Goal: Task Accomplishment & Management: Manage account settings

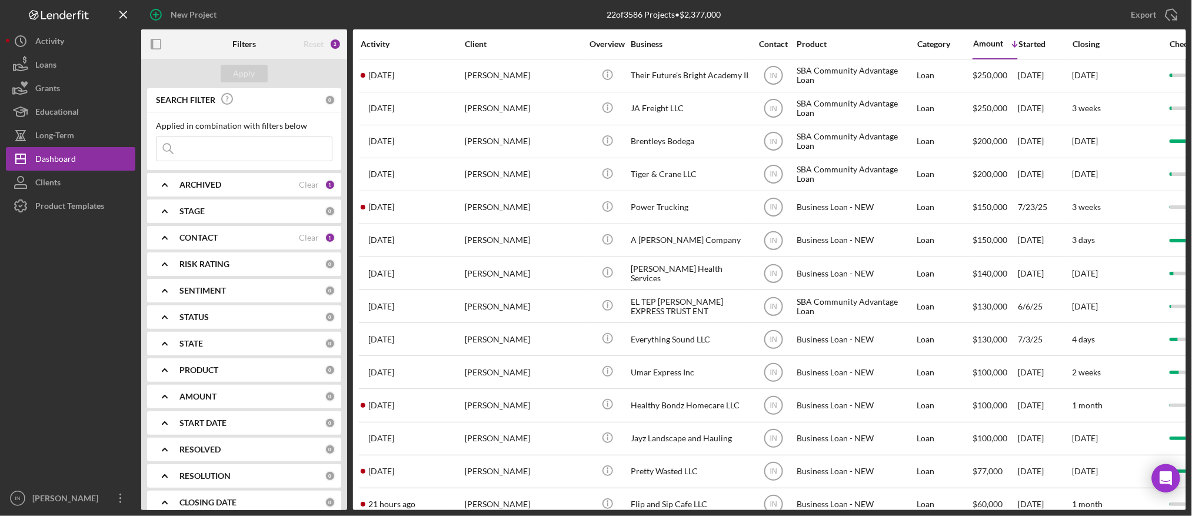
scroll to position [156, 0]
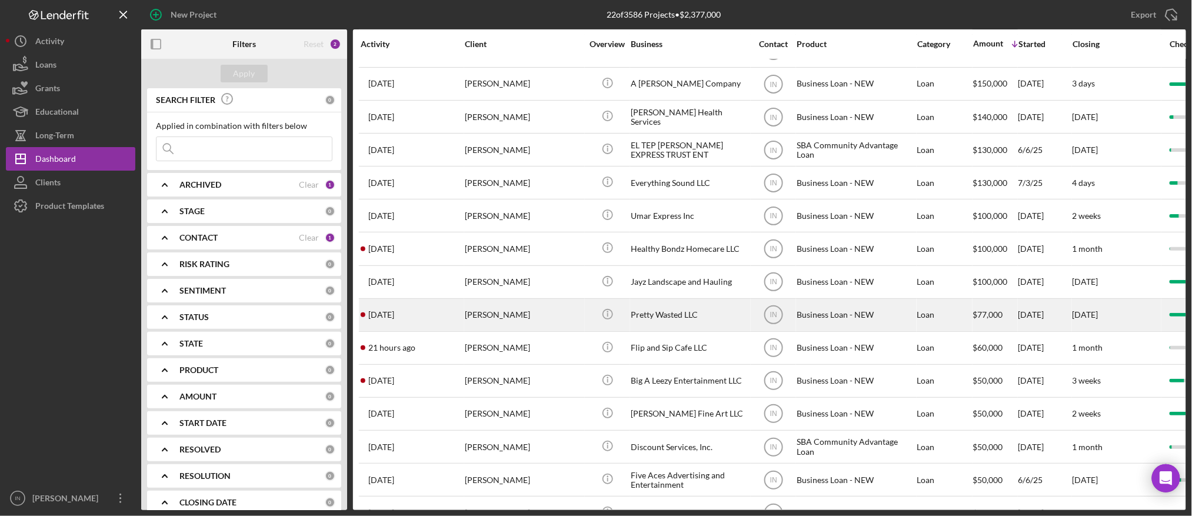
click at [515, 320] on div "[PERSON_NAME]" at bounding box center [524, 314] width 118 height 31
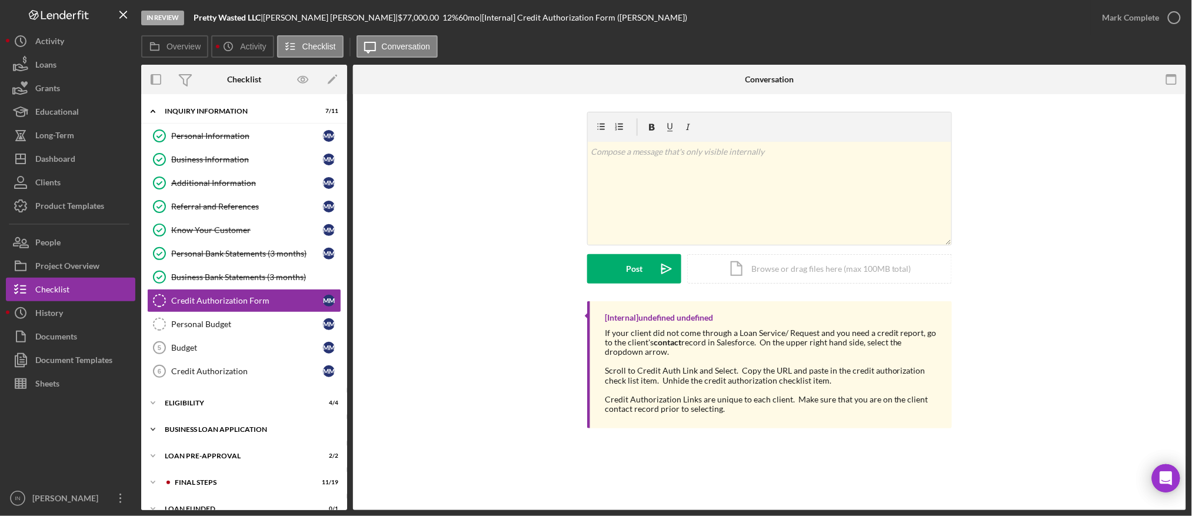
click at [215, 432] on div "BUSINESS LOAN APPLICATION" at bounding box center [249, 429] width 168 height 7
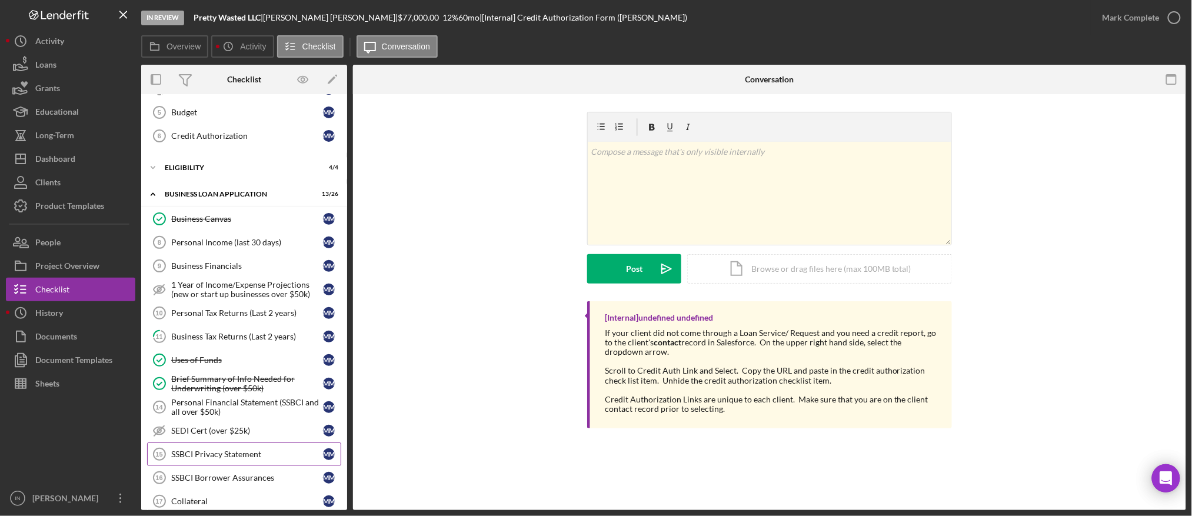
click at [219, 450] on link "SSBCI Privacy Statement 15 SSBCI Privacy Statement M M" at bounding box center [244, 454] width 194 height 24
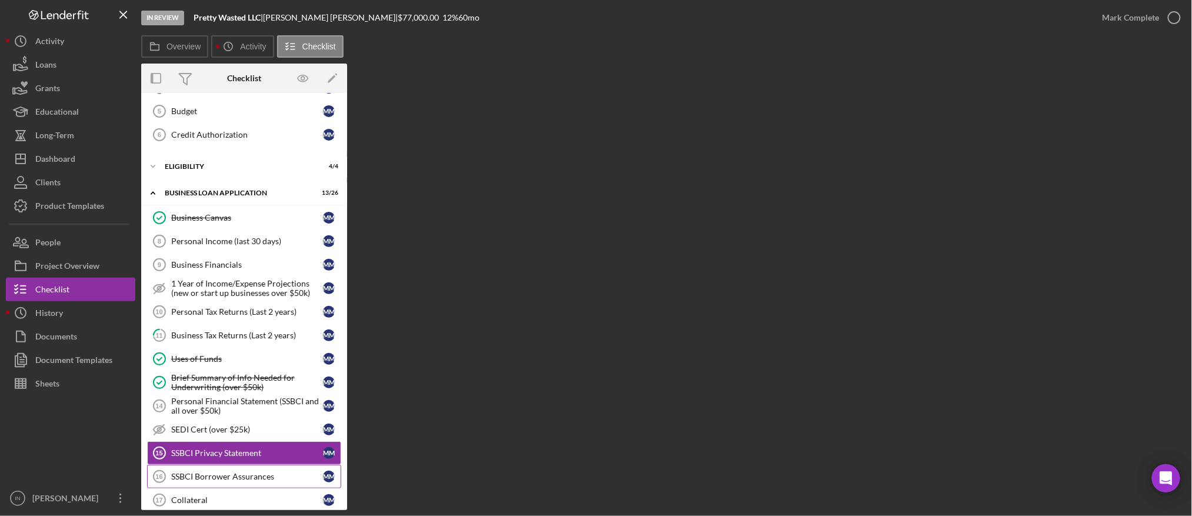
click at [205, 472] on link "SSBCI Borrower Assurances 16 SSBCI Borrower Assurances M M" at bounding box center [244, 477] width 194 height 24
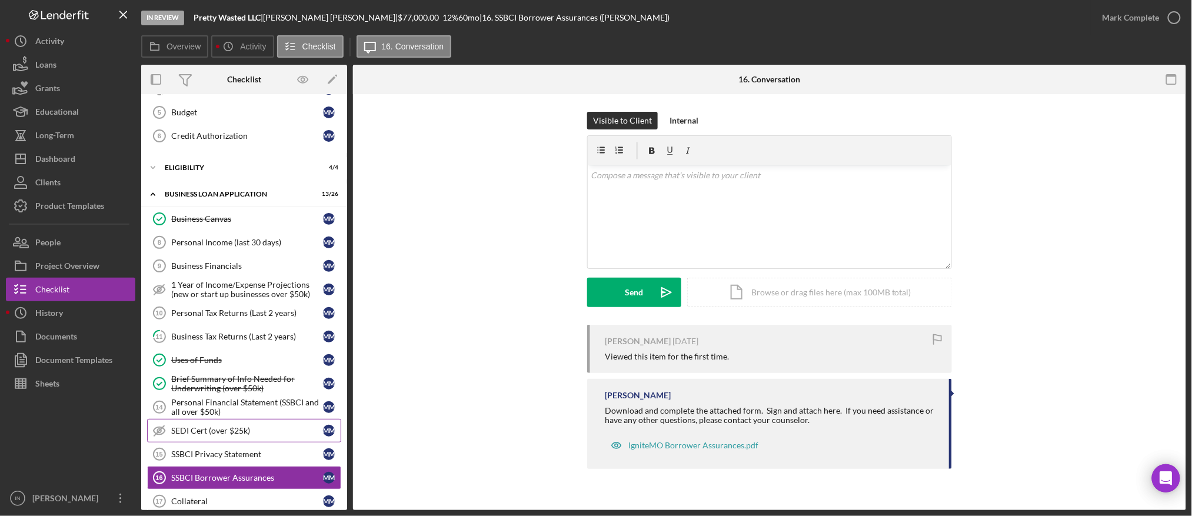
click at [245, 432] on div "SEDI Cert (over $25k)" at bounding box center [247, 430] width 152 height 9
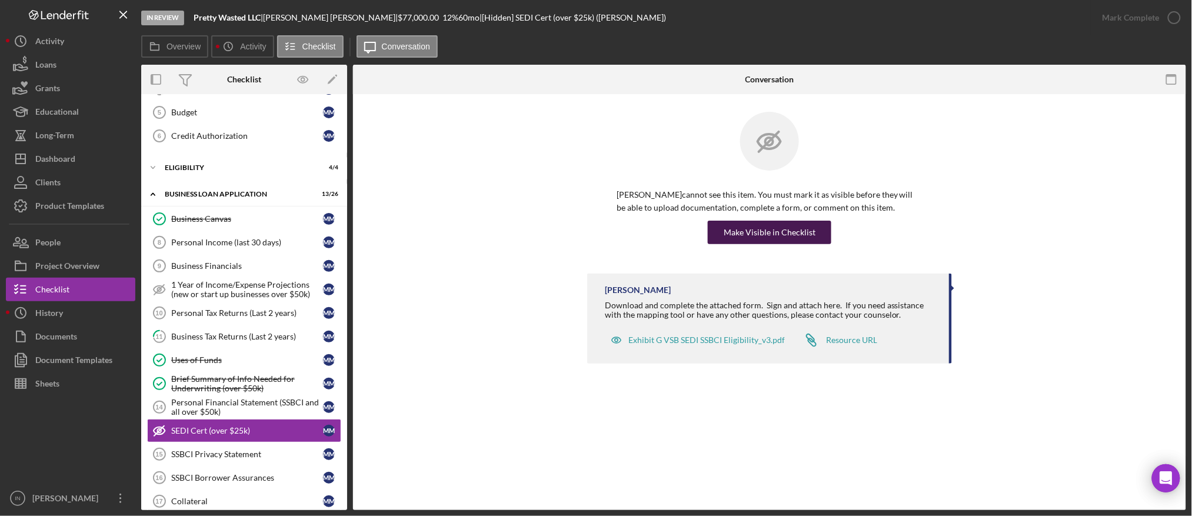
click at [778, 223] on div "Make Visible in Checklist" at bounding box center [769, 233] width 92 height 24
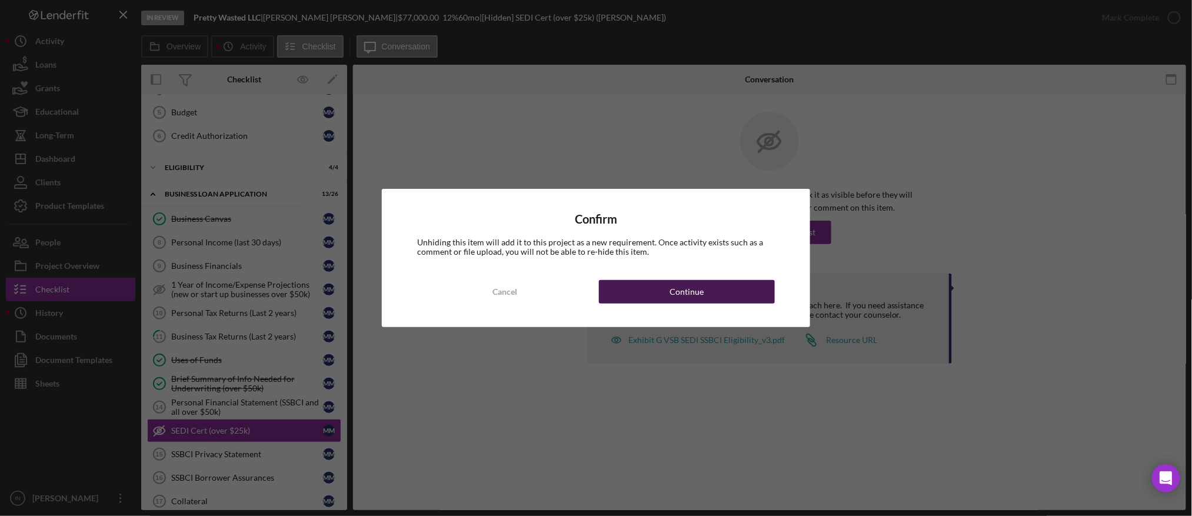
click at [675, 291] on div "Continue" at bounding box center [686, 292] width 34 height 24
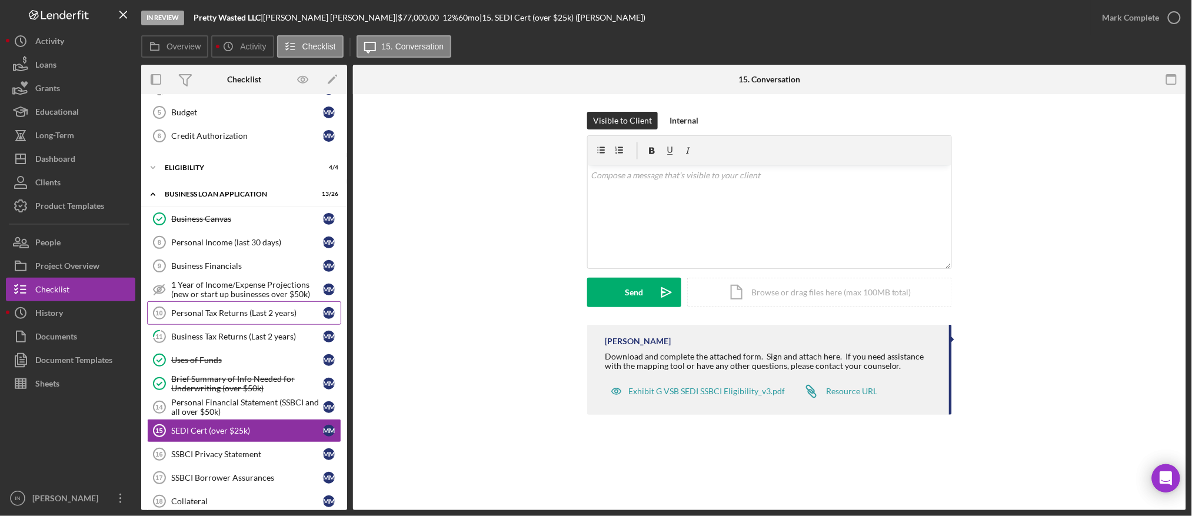
click at [260, 319] on link "Personal Tax Returns (Last 2 years) 10 Personal Tax Returns (Last 2 years) M M" at bounding box center [244, 313] width 194 height 24
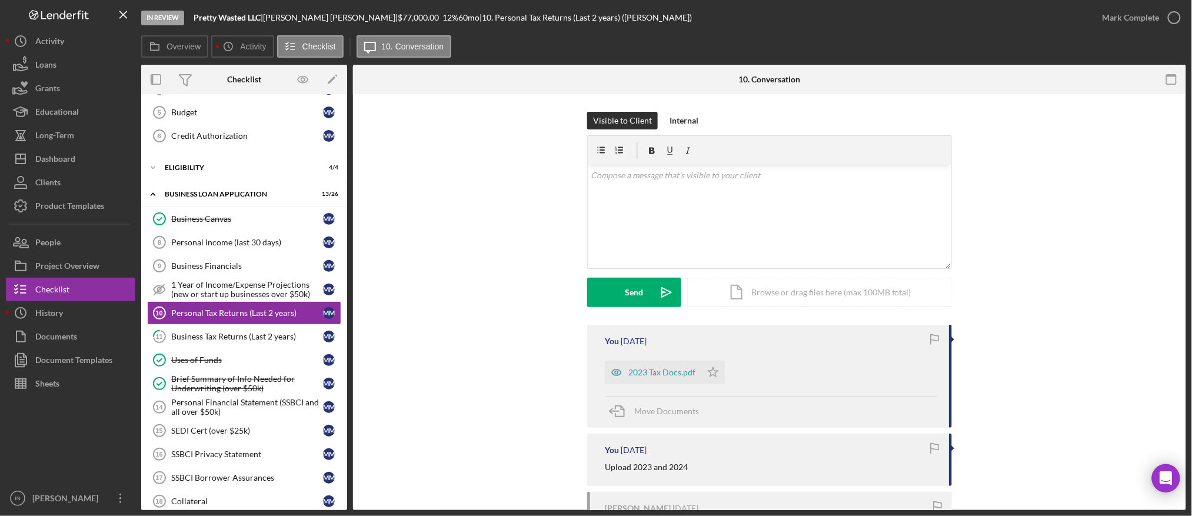
scroll to position [110, 0]
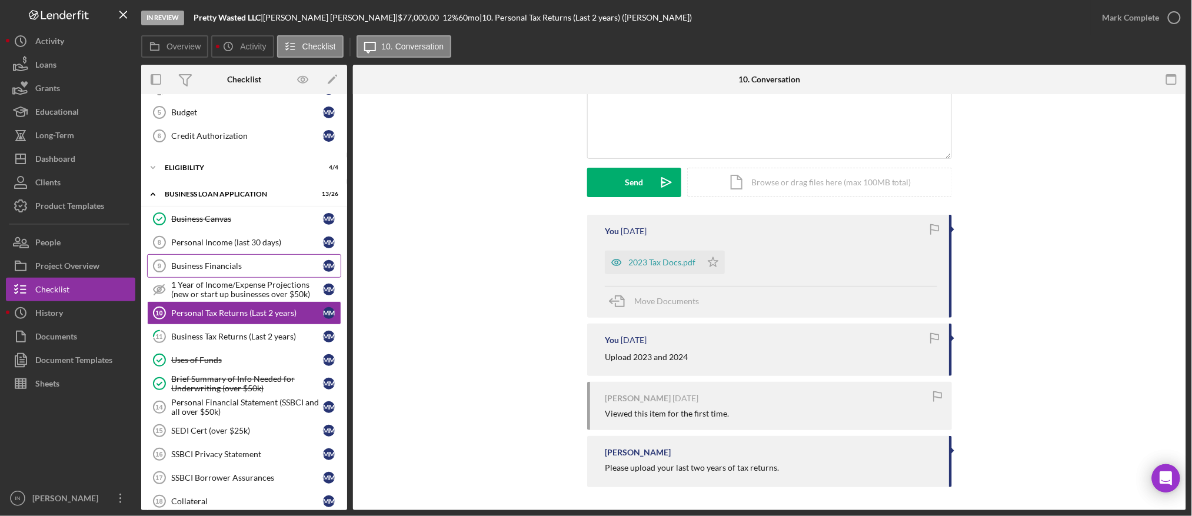
click at [225, 264] on div "Business Financials" at bounding box center [247, 265] width 152 height 9
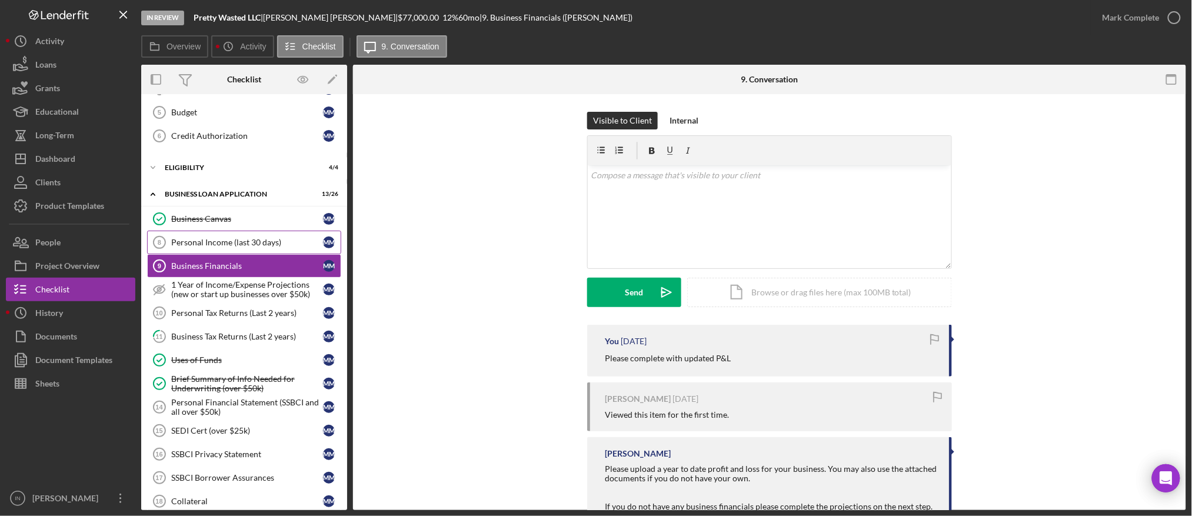
click at [227, 236] on link "Personal Income (last 30 days) 8 Personal Income (last 30 days) M M" at bounding box center [244, 243] width 194 height 24
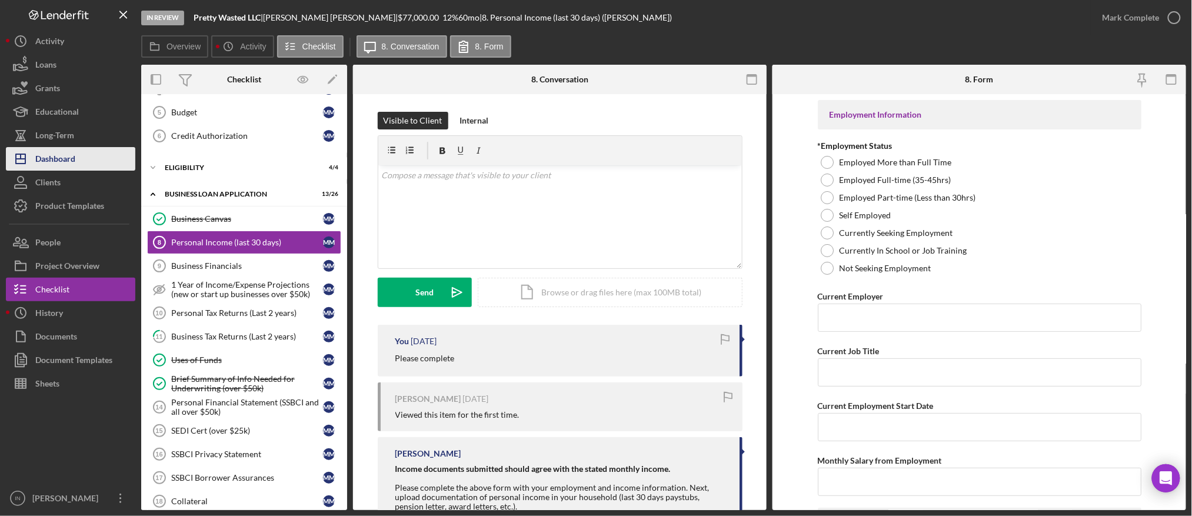
click at [54, 161] on div "Dashboard" at bounding box center [55, 160] width 40 height 26
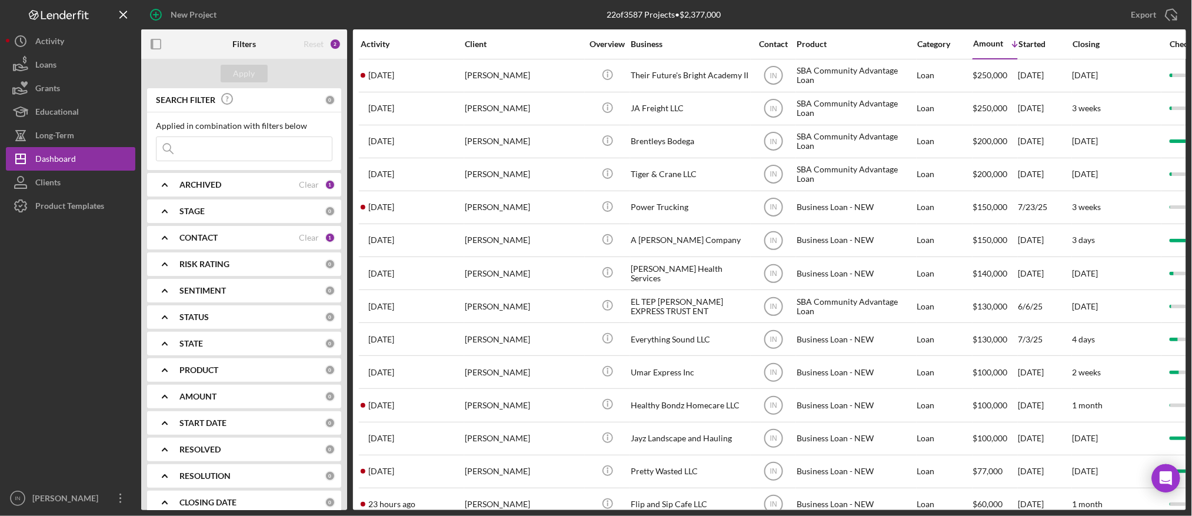
scroll to position [235, 0]
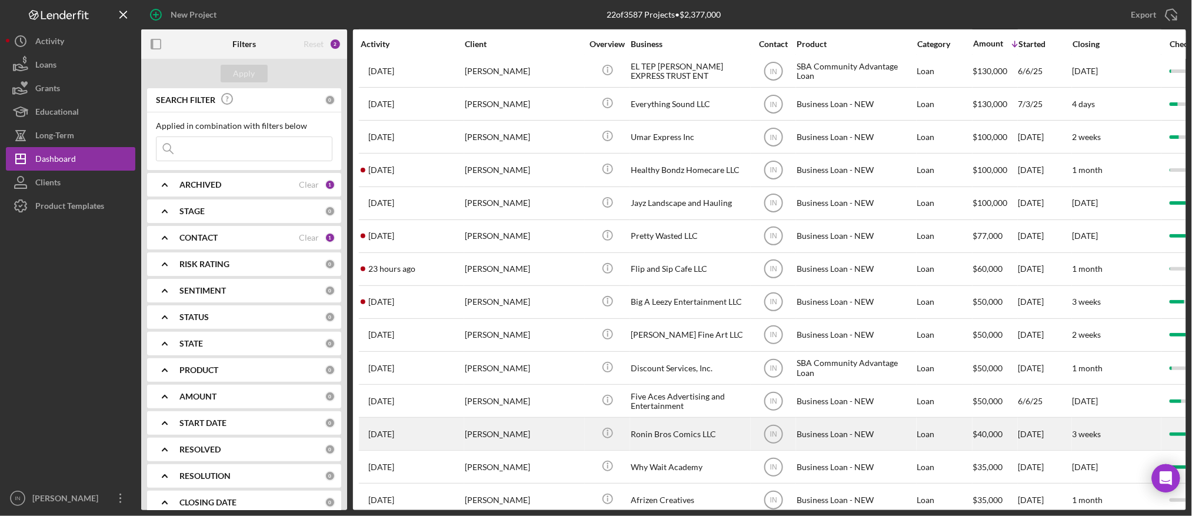
click at [544, 439] on div "[PERSON_NAME]" at bounding box center [524, 433] width 118 height 31
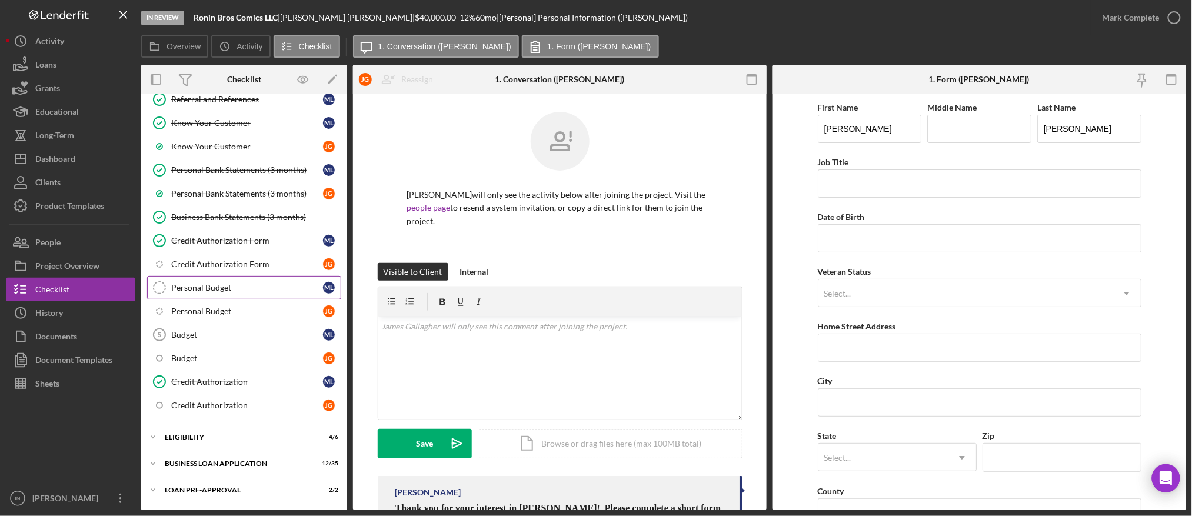
scroll to position [207, 0]
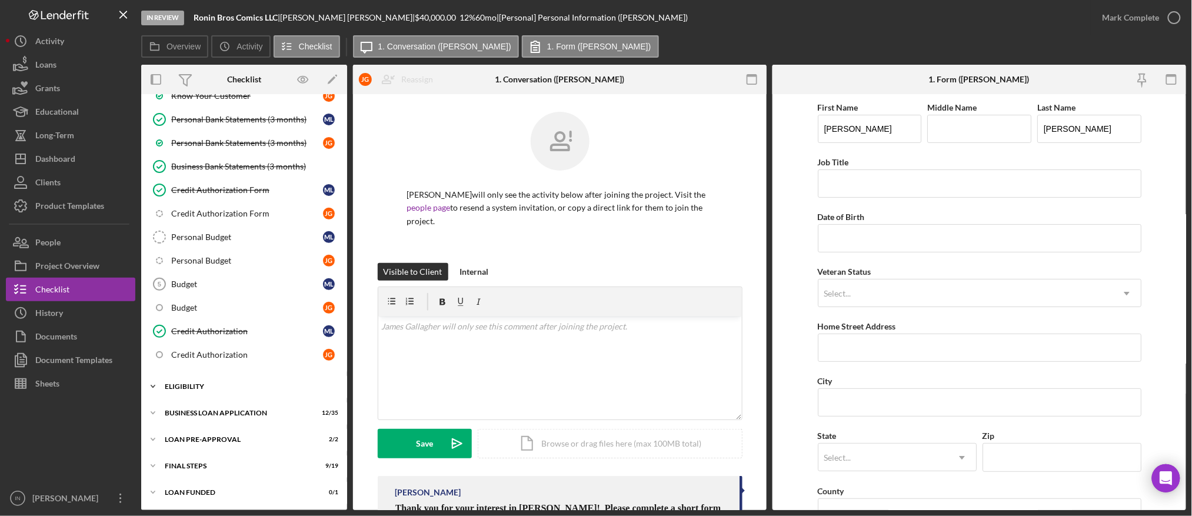
click at [184, 383] on div "ELIGIBILITY" at bounding box center [249, 386] width 168 height 7
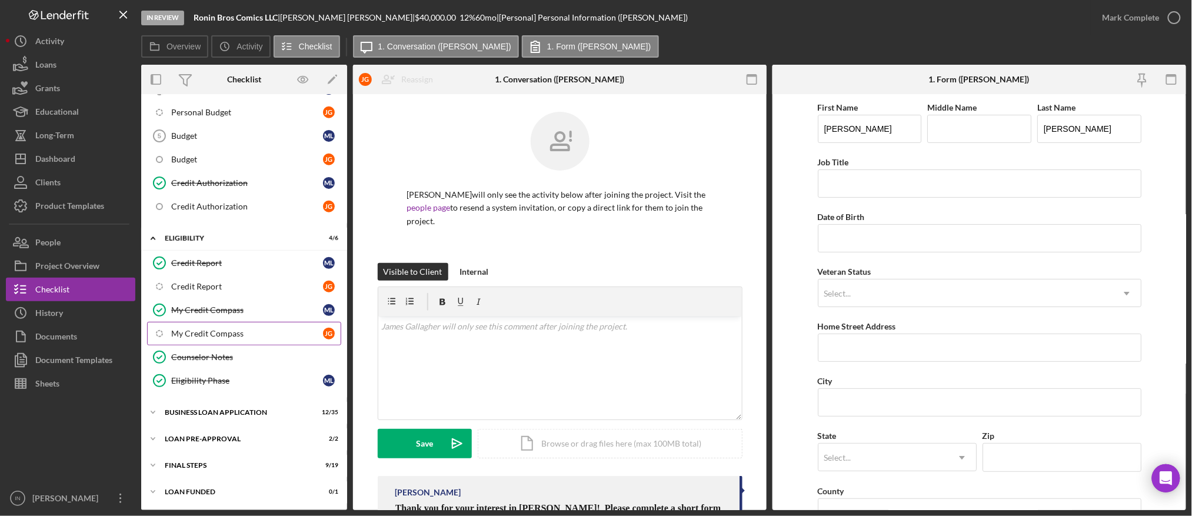
click at [237, 332] on div "My Credit Compass" at bounding box center [247, 333] width 152 height 9
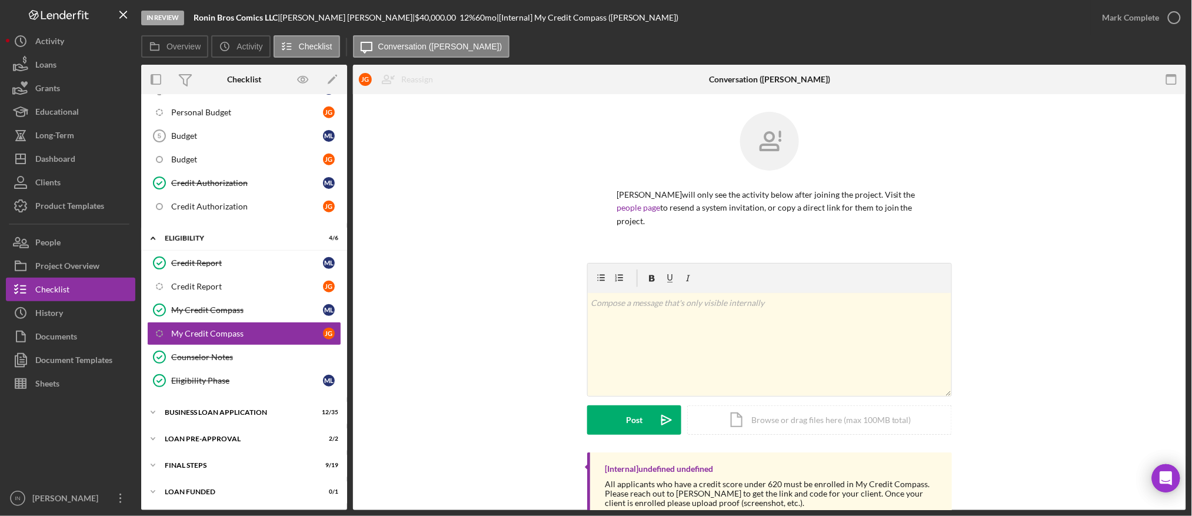
scroll to position [355, 0]
click at [1168, 12] on icon "button" at bounding box center [1173, 17] width 29 height 29
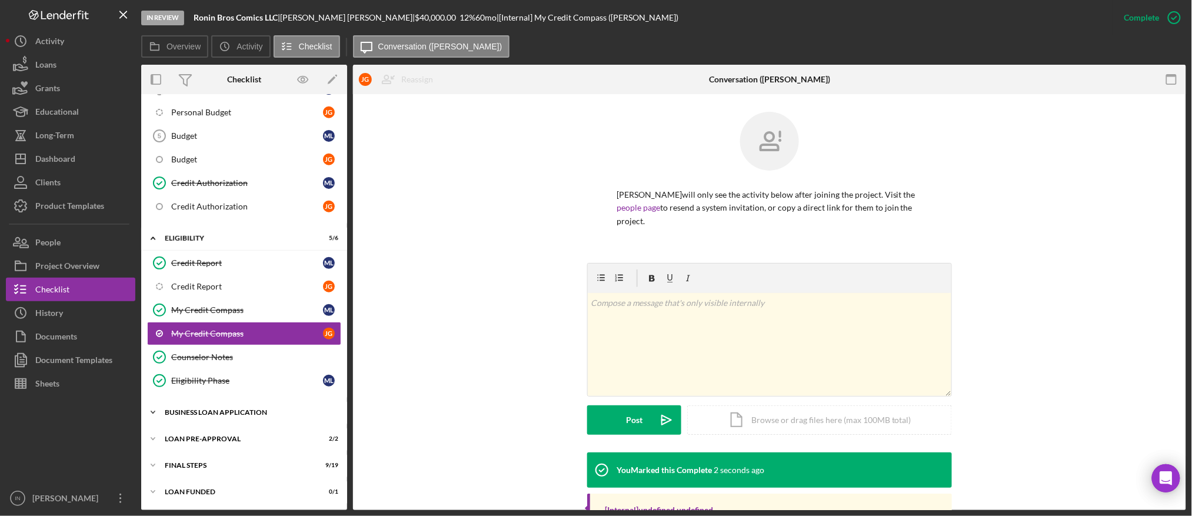
click at [230, 406] on div "Icon/Expander BUSINESS LOAN APPLICATION 12 / 35" at bounding box center [244, 413] width 206 height 24
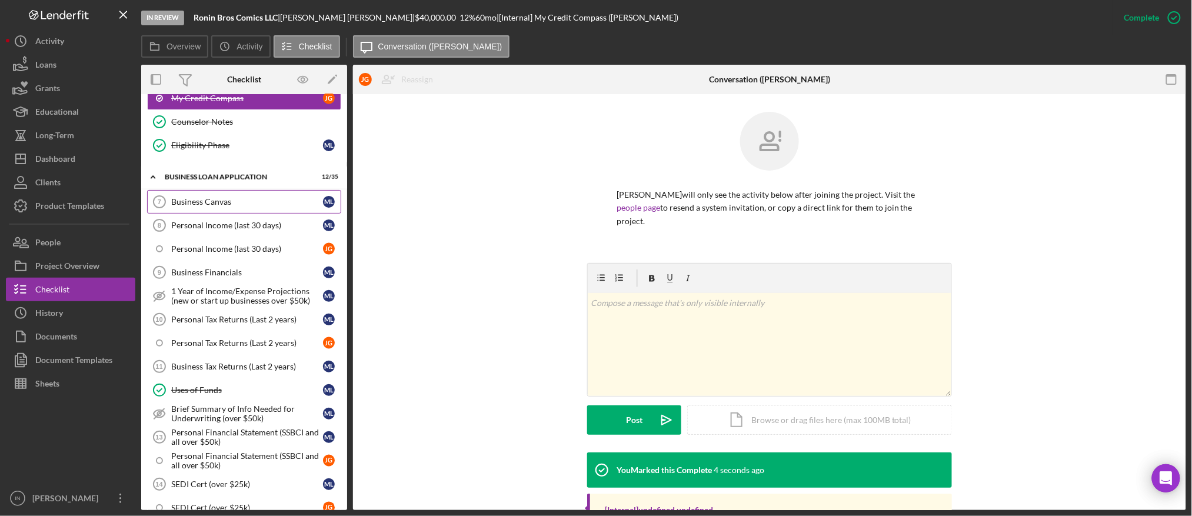
click at [245, 208] on link "Business Canvas 7 Business Canvas M L" at bounding box center [244, 202] width 194 height 24
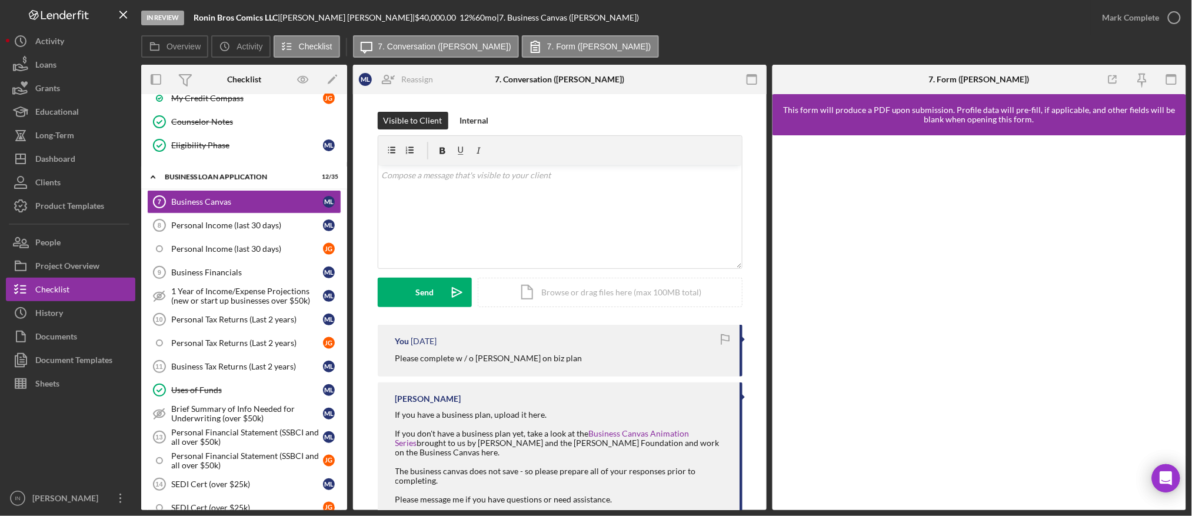
scroll to position [32, 0]
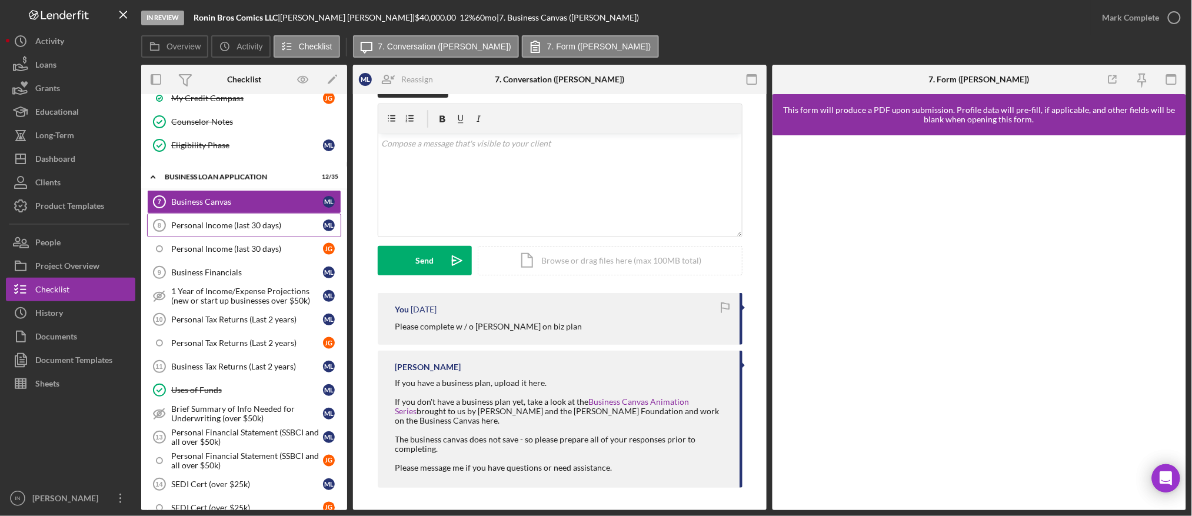
click at [248, 227] on div "Personal Income (last 30 days)" at bounding box center [247, 225] width 152 height 9
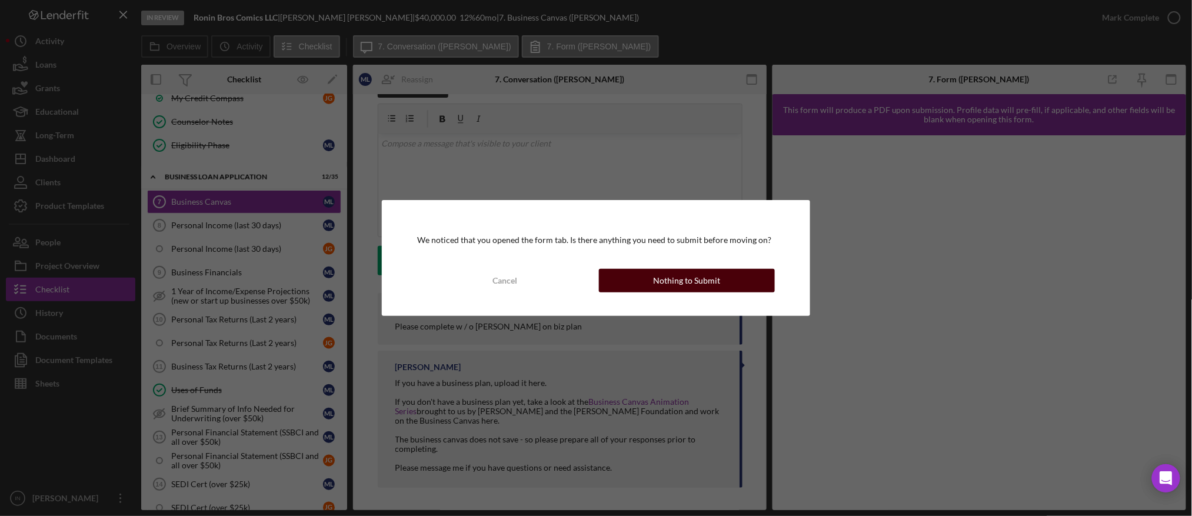
click at [697, 286] on div "Nothing to Submit" at bounding box center [686, 281] width 67 height 24
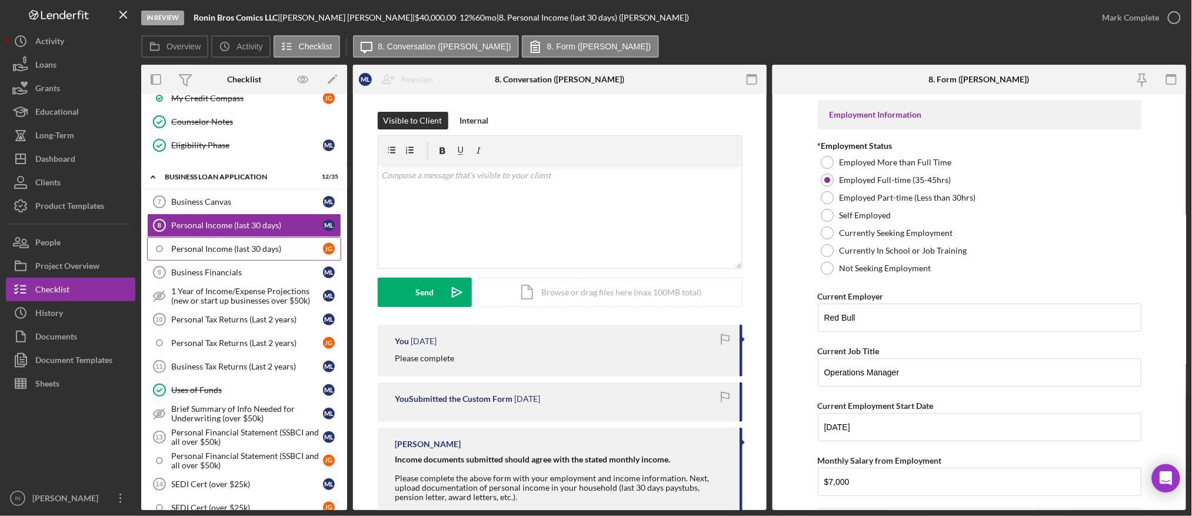
click at [302, 250] on div "Personal Income (last 30 days)" at bounding box center [247, 248] width 152 height 9
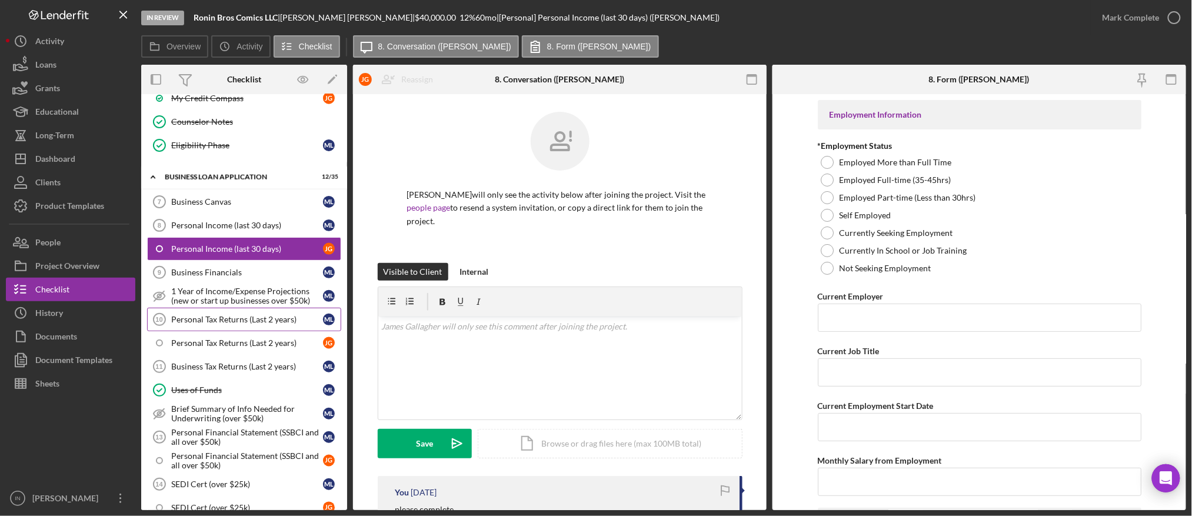
click at [231, 319] on div "Personal Tax Returns (Last 2 years)" at bounding box center [247, 319] width 152 height 9
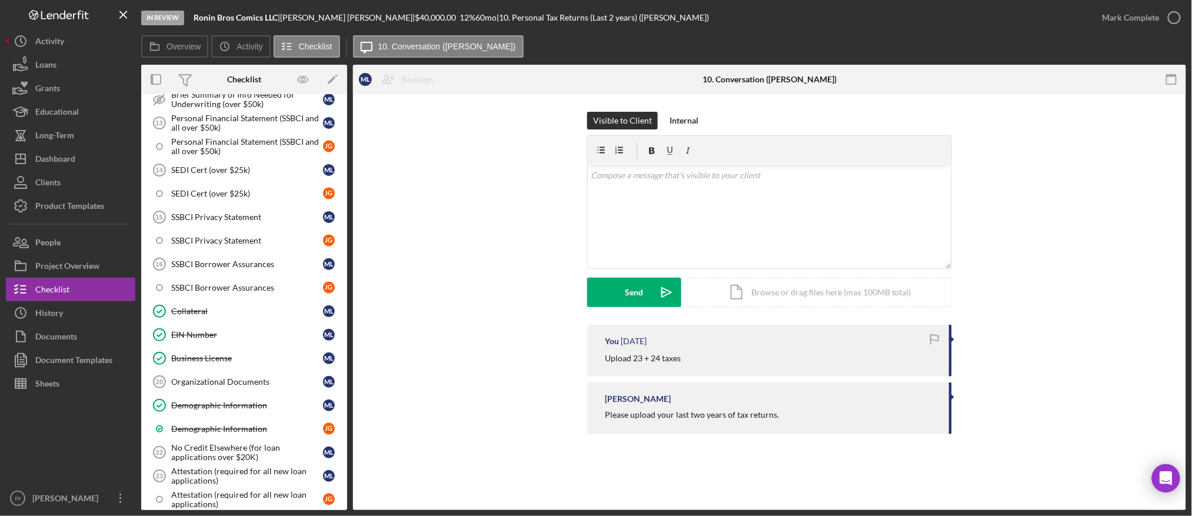
scroll to position [1061, 0]
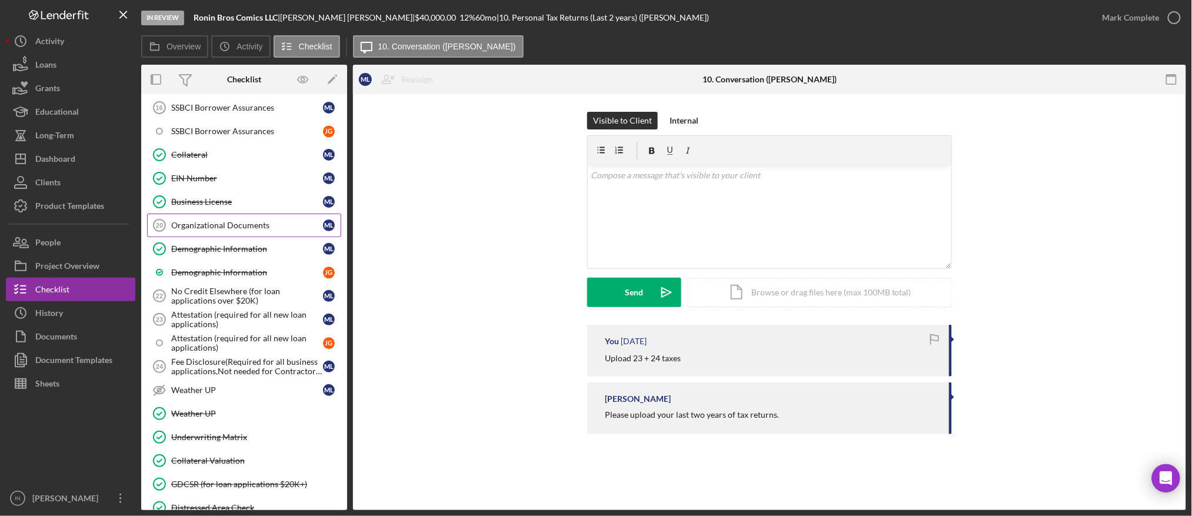
click at [247, 230] on div "Organizational Documents" at bounding box center [247, 225] width 152 height 9
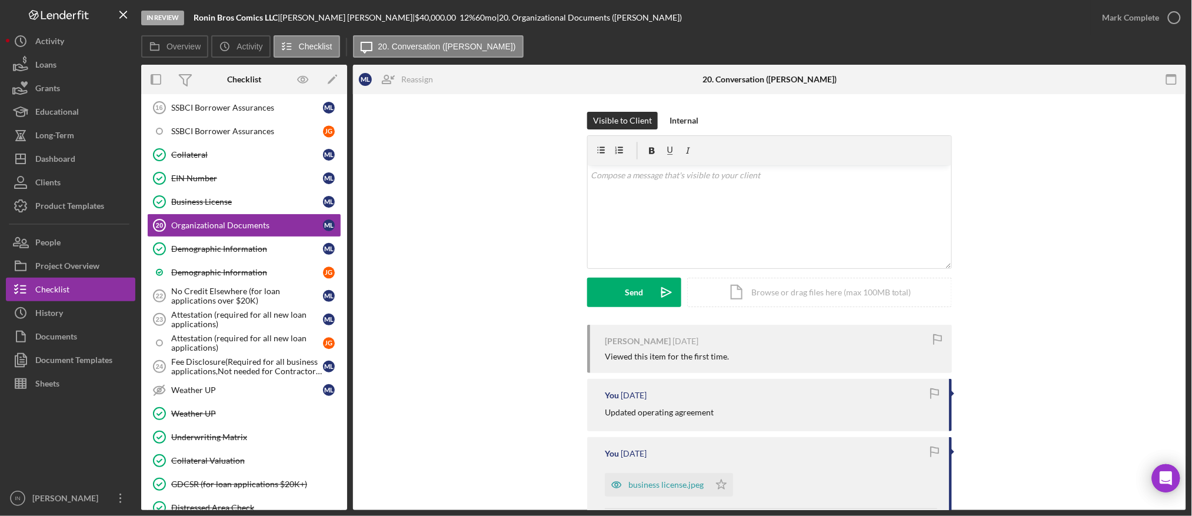
scroll to position [78, 0]
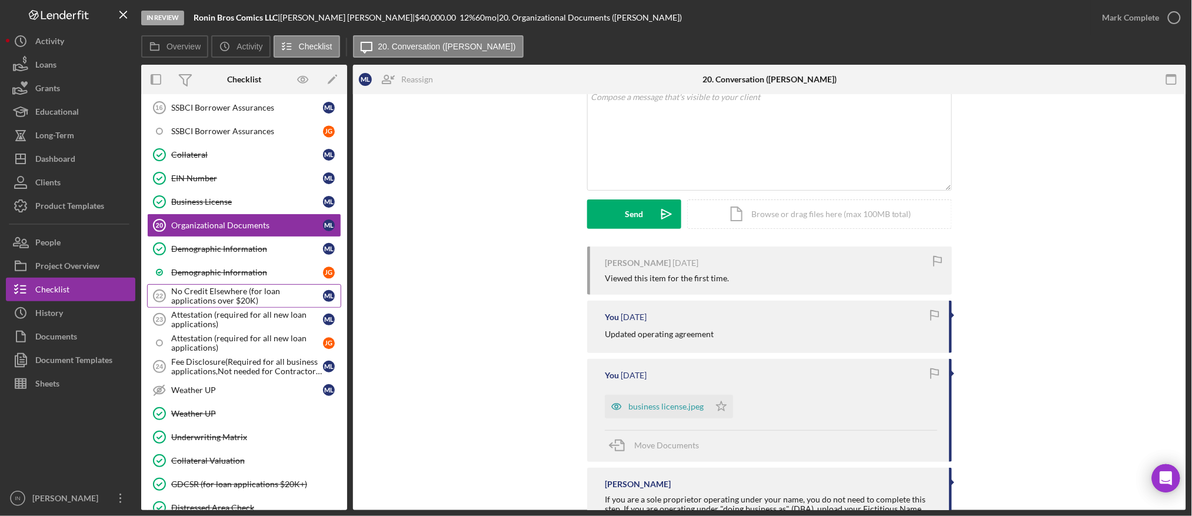
click at [230, 288] on div "No Credit Elsewhere (for loan applications over $20K)" at bounding box center [247, 295] width 152 height 19
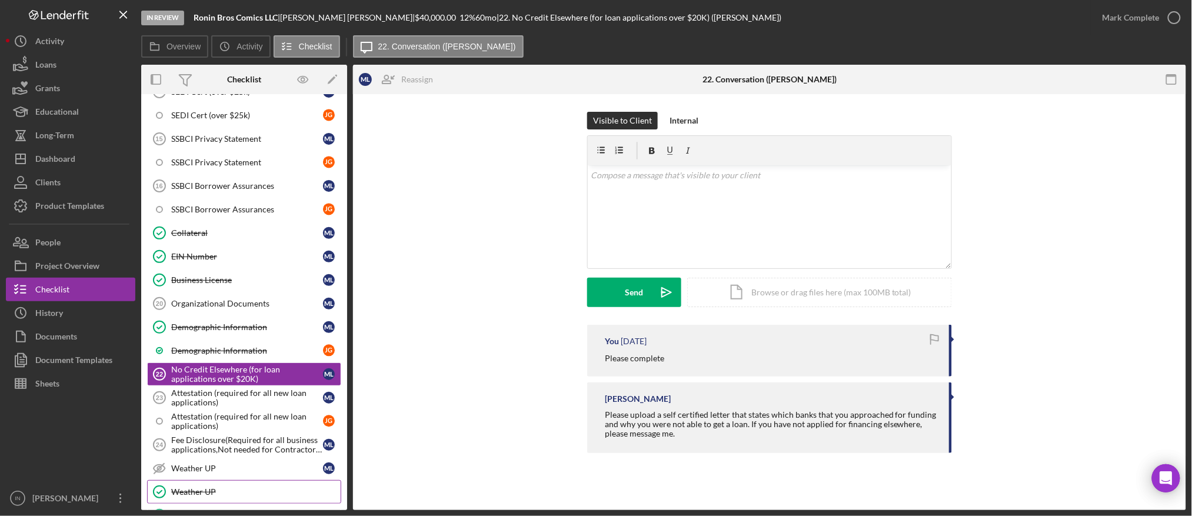
scroll to position [1188, 0]
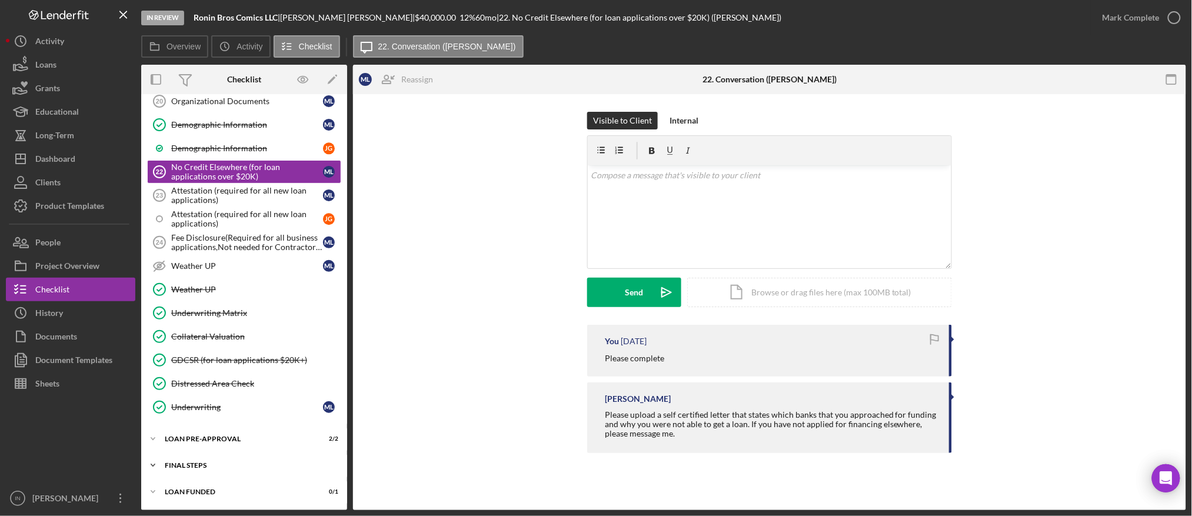
click at [209, 462] on div "FINAL STEPS" at bounding box center [249, 465] width 168 height 7
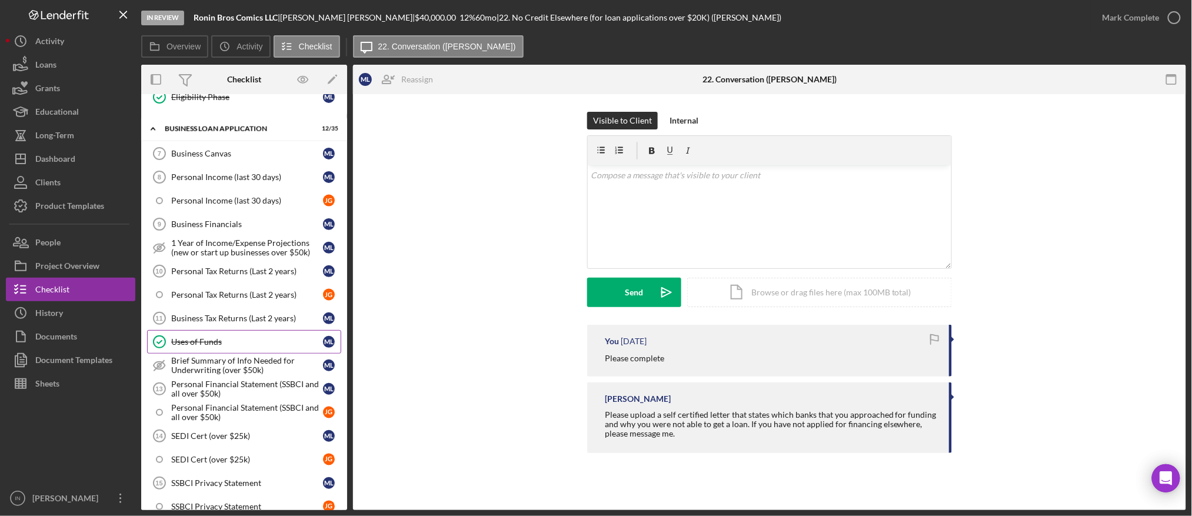
scroll to position [90, 0]
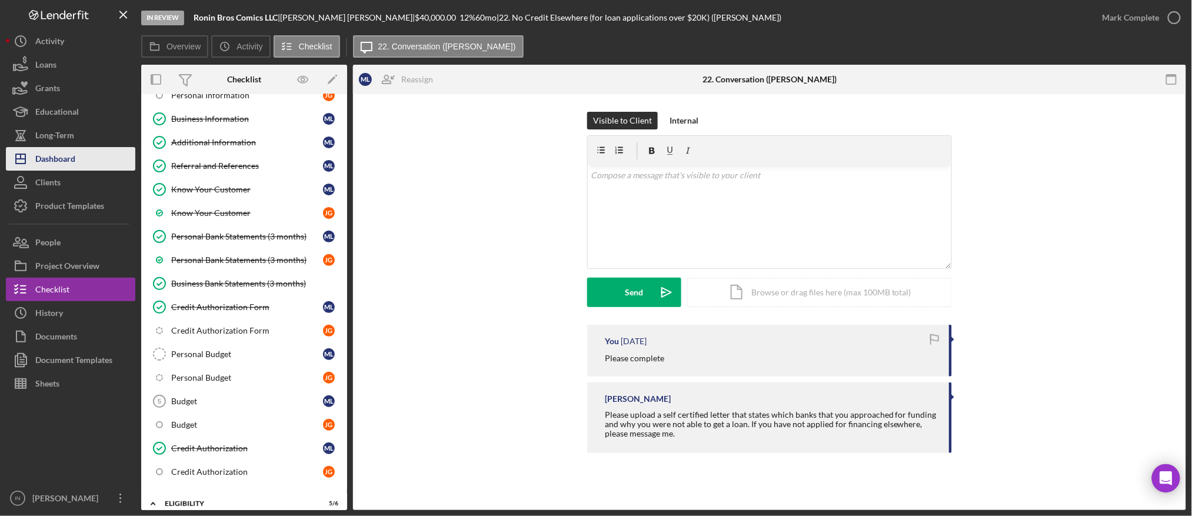
click at [64, 156] on div "Dashboard" at bounding box center [55, 160] width 40 height 26
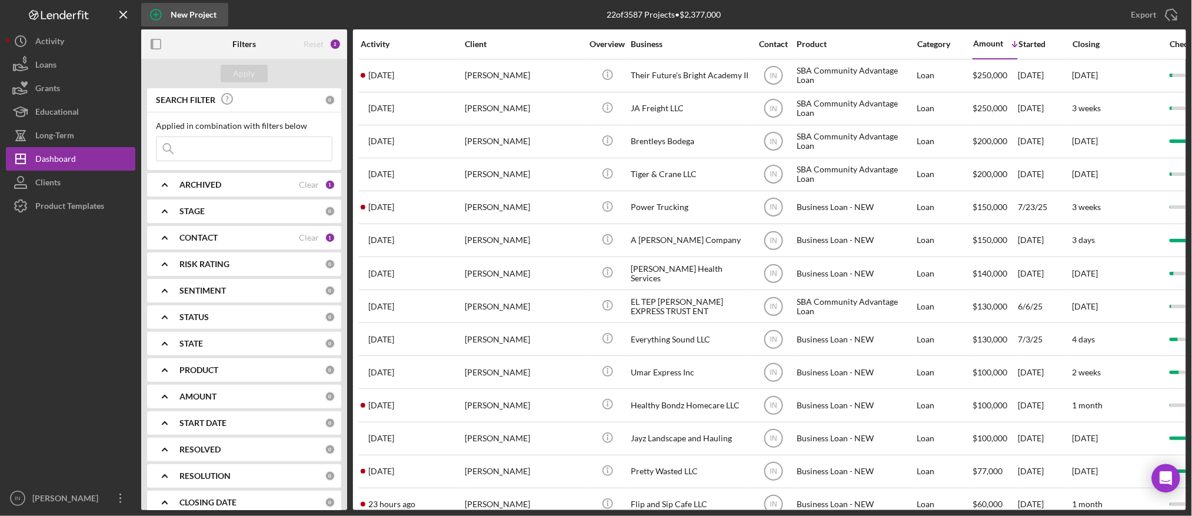
click at [178, 12] on div "New Project" at bounding box center [194, 15] width 46 height 24
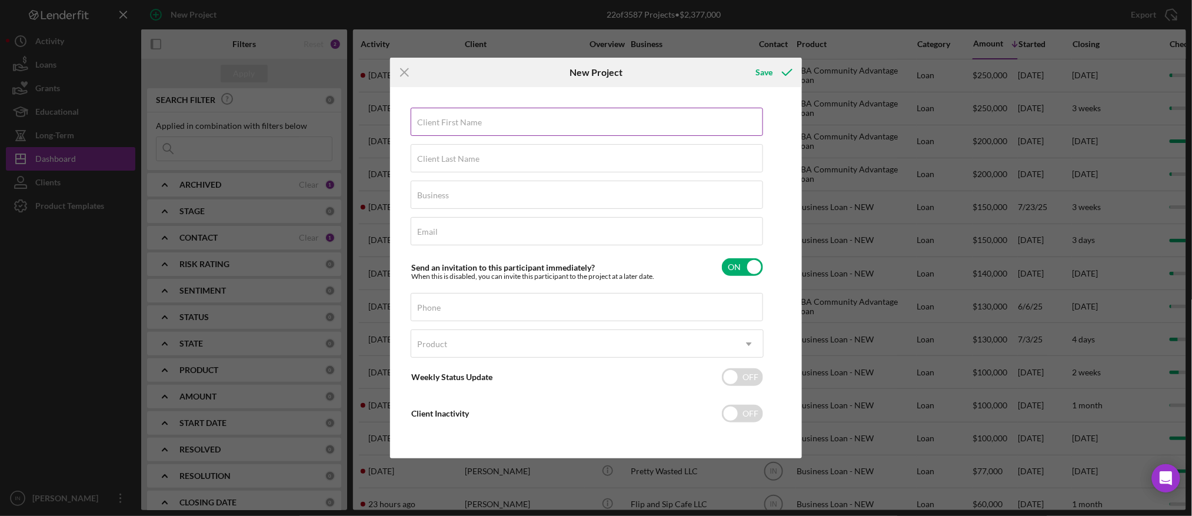
click at [456, 122] on label "Client First Name" at bounding box center [449, 122] width 65 height 9
click at [456, 122] on input "Client First Name" at bounding box center [587, 122] width 352 height 28
type input "[PERSON_NAME]"
click at [511, 203] on input "Business" at bounding box center [587, 195] width 352 height 28
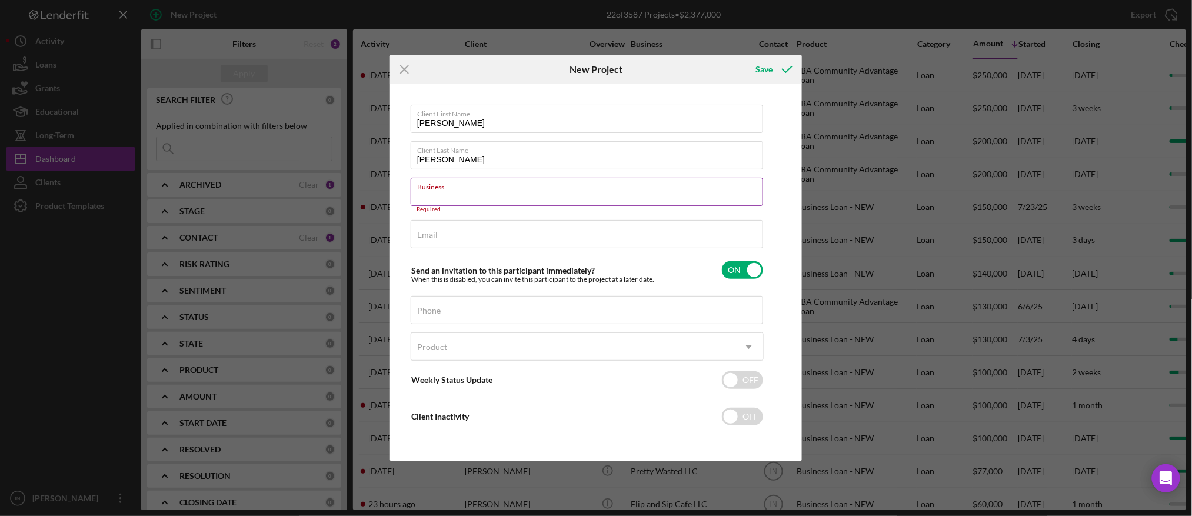
click at [511, 195] on input "Business" at bounding box center [587, 192] width 352 height 28
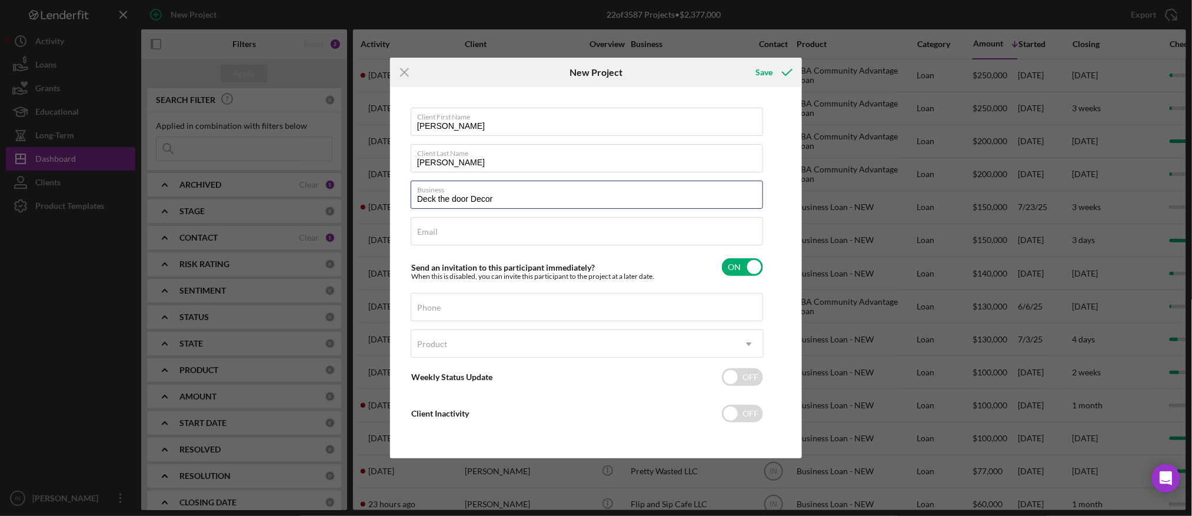
type input "Deck the door Decor"
click at [468, 236] on input "Email" at bounding box center [587, 231] width 352 height 28
paste input "[PERSON_NAME][EMAIL_ADDRESS][DOMAIN_NAME]"
type input "[PERSON_NAME][EMAIL_ADDRESS][DOMAIN_NAME]"
click at [514, 310] on input "Phone" at bounding box center [587, 307] width 352 height 28
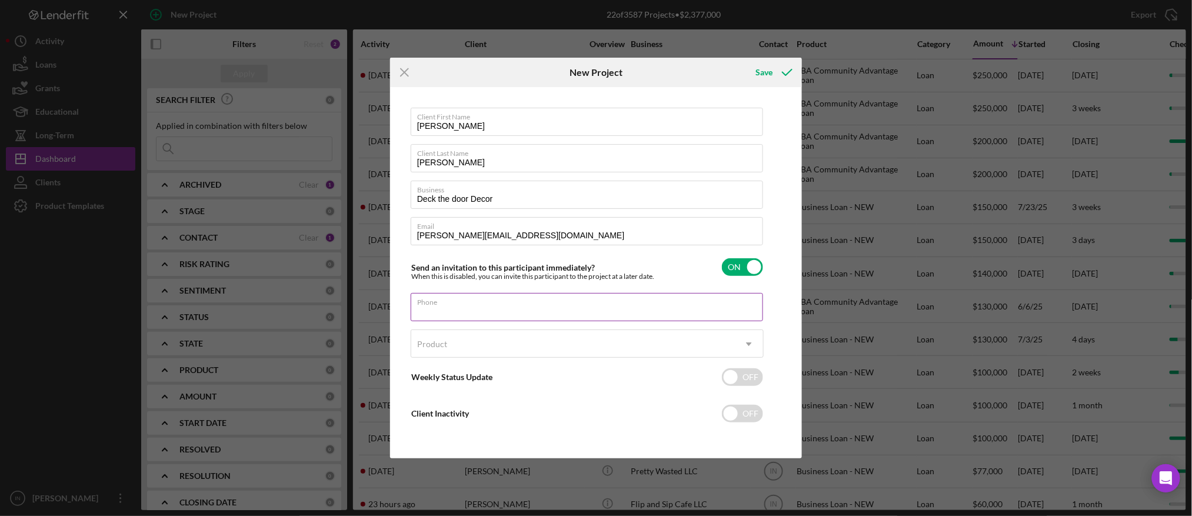
click at [474, 308] on input "Phone" at bounding box center [587, 307] width 352 height 28
paste input "[PHONE_NUMBER]"
type input "[PHONE_NUMBER]"
click at [465, 344] on div "Product" at bounding box center [572, 344] width 323 height 27
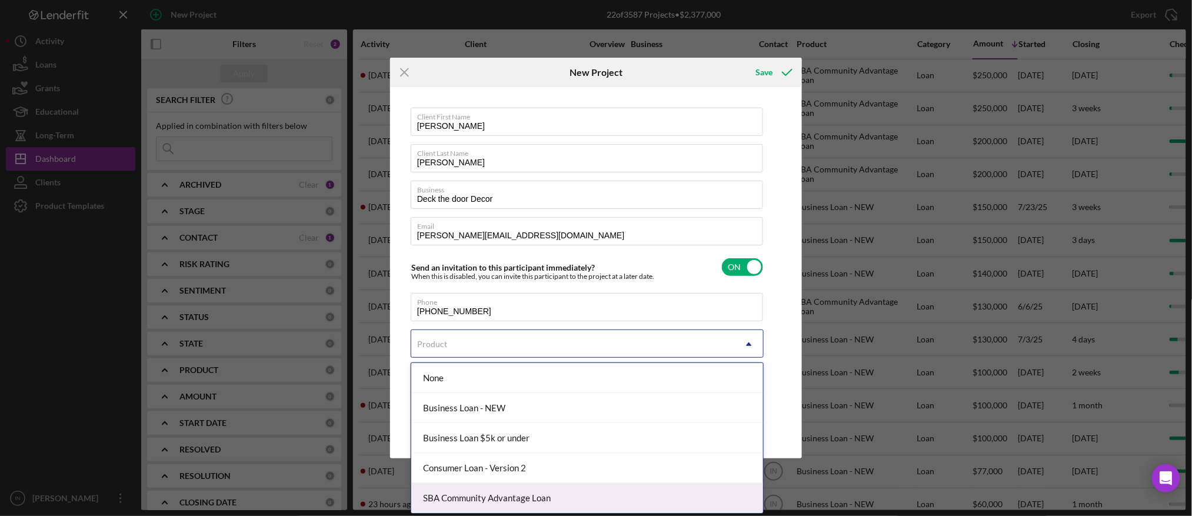
click at [539, 499] on div "SBA Community Advantage Loan" at bounding box center [587, 498] width 352 height 30
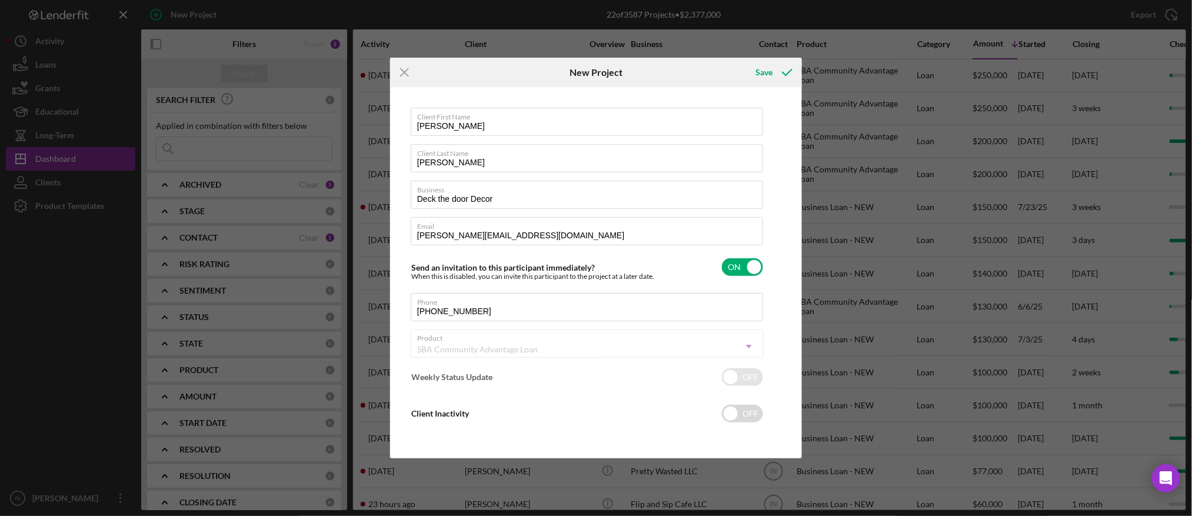
checkbox input "true"
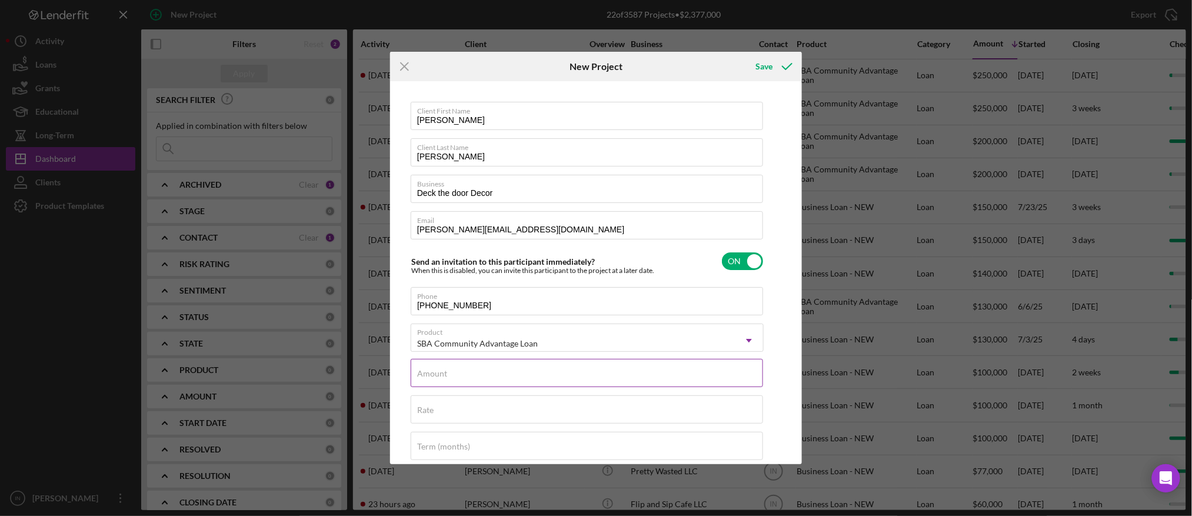
click at [500, 373] on div "Amount" at bounding box center [587, 373] width 353 height 29
type input "$8"
type textarea "Thank you for your application to [PERSON_NAME]! Please login to see what we st…"
type input "$85"
type textarea "Thank you for your application to [PERSON_NAME]! Please login to see what we st…"
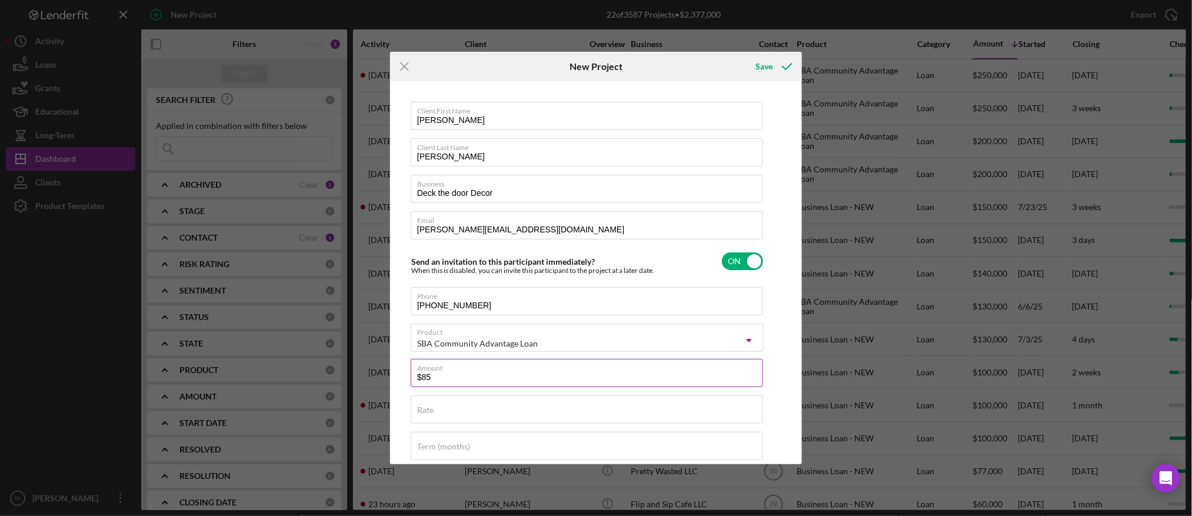
type input "$850"
type textarea "Thank you for your application to [PERSON_NAME]! Please login to see what we st…"
type input "$8,500"
type textarea "Thank you for your application to [PERSON_NAME]! Please login to see what we st…"
type input "$85,000"
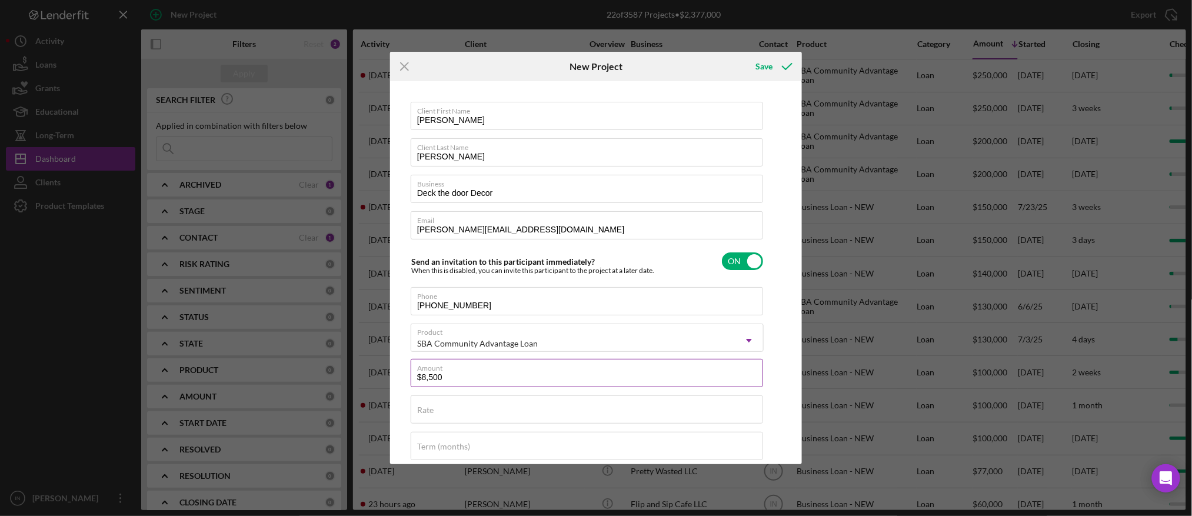
type textarea "Thank you for your application to [PERSON_NAME]! Please login to see what we st…"
type input "$85,000"
type textarea "Thank you for your application to [PERSON_NAME]! Please login to see what we st…"
click at [490, 408] on div "Rate" at bounding box center [587, 409] width 353 height 29
type input "1%"
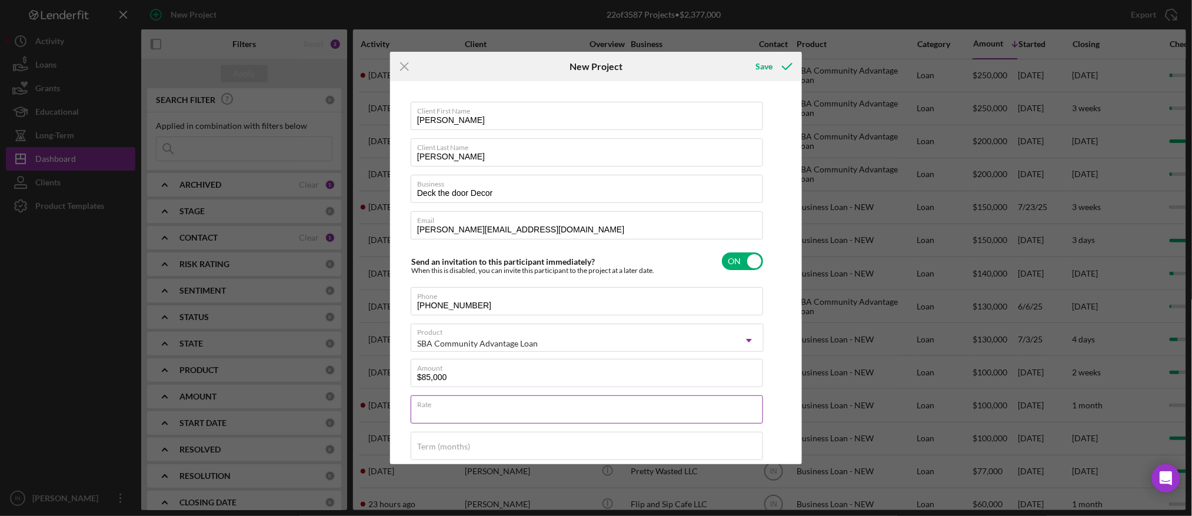
type textarea "Thank you for your application to [PERSON_NAME]! Please login to see what we st…"
type input "13%"
type textarea "Thank you for your application to [PERSON_NAME]! Please login to see what we st…"
type input "13.%"
type textarea "Thank you for your application to [PERSON_NAME]! Please login to see what we st…"
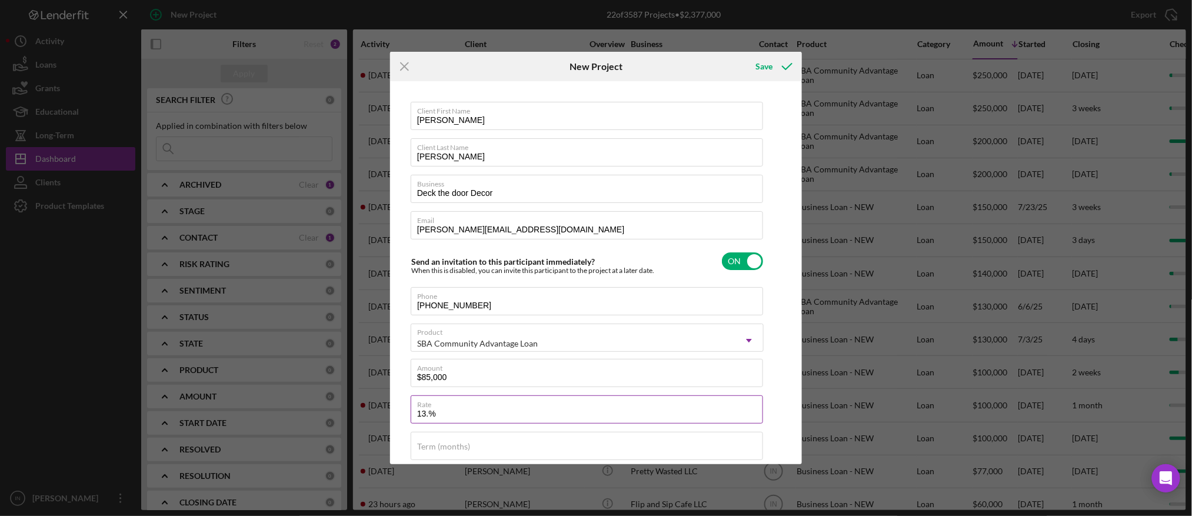
type input "13.5%"
type textarea "Thank you for your application to [PERSON_NAME]! Please login to see what we st…"
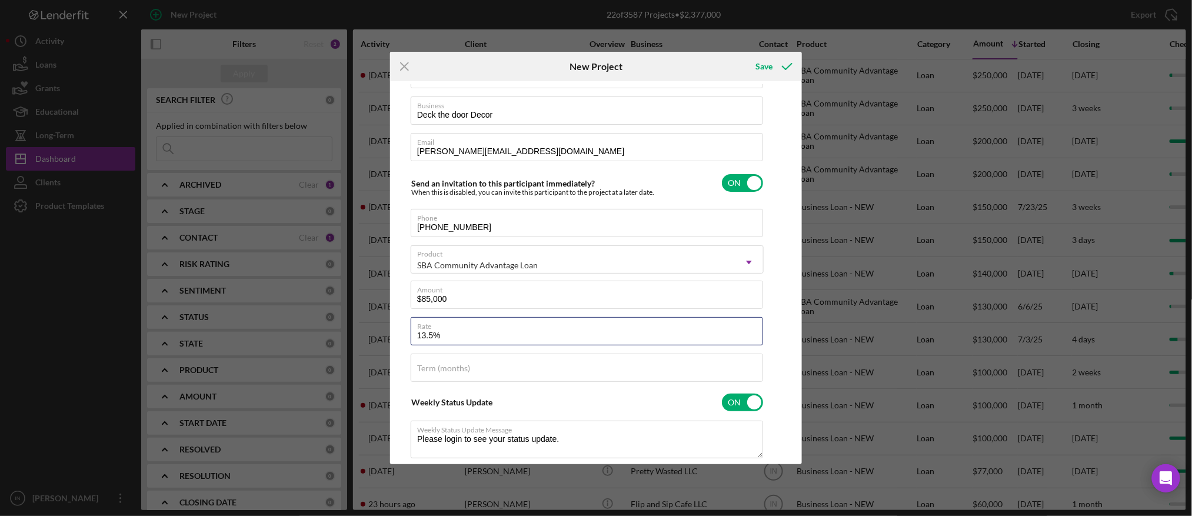
scroll to position [156, 0]
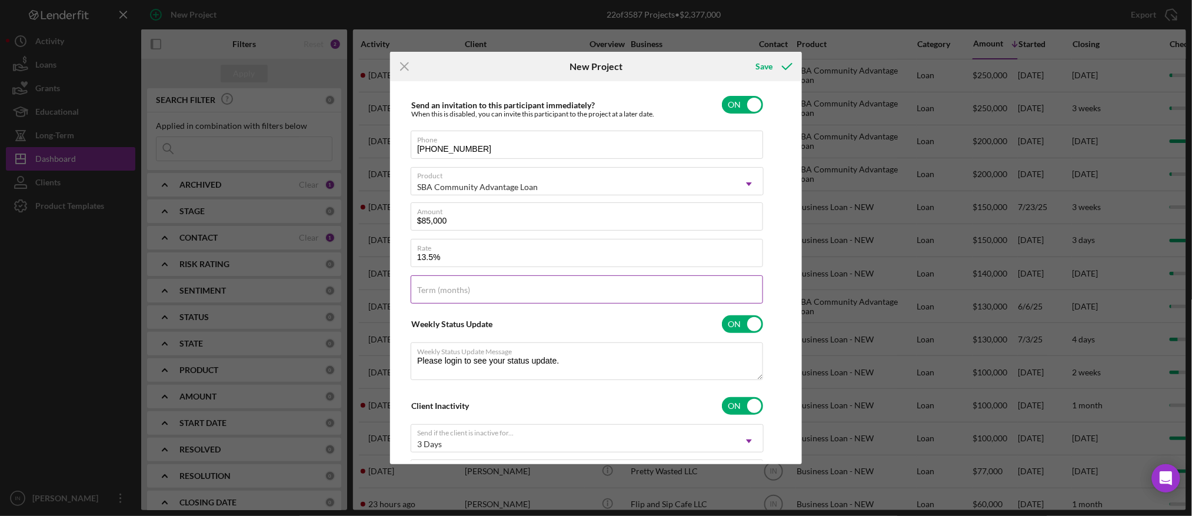
click at [471, 289] on div "Term (months)" at bounding box center [587, 289] width 353 height 29
type input "13.500%"
type textarea "Thank you for your application to [PERSON_NAME]! Please login to see what we st…"
type input "1"
type textarea "Thank you for your application to [PERSON_NAME]! Please login to see what we st…"
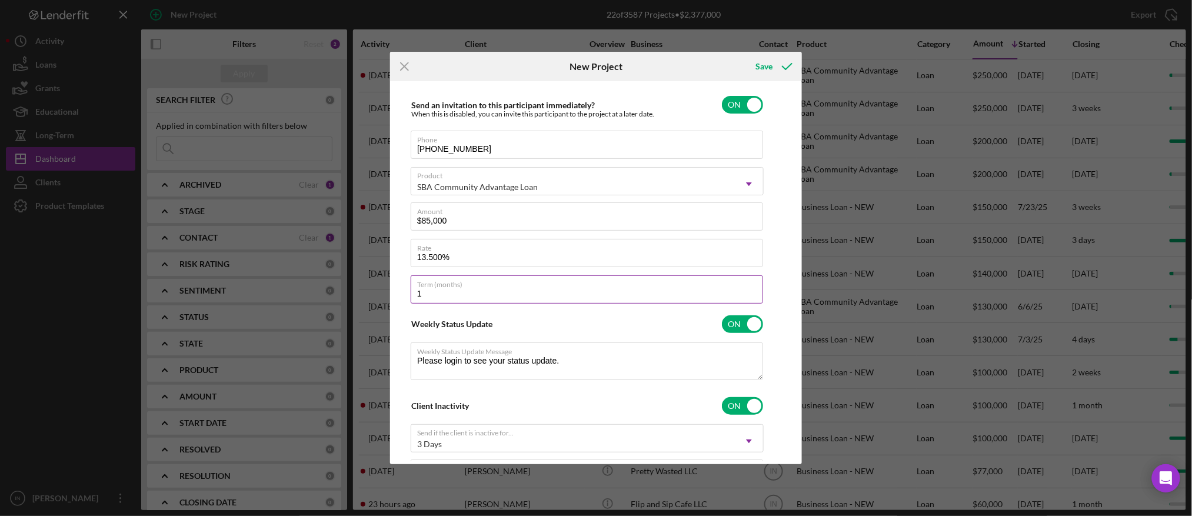
type input "12"
type textarea "Thank you for your application to [PERSON_NAME]! Please login to see what we st…"
type input "120"
type textarea "Thank you for your application to [PERSON_NAME]! Please login to see what we st…"
type input "120"
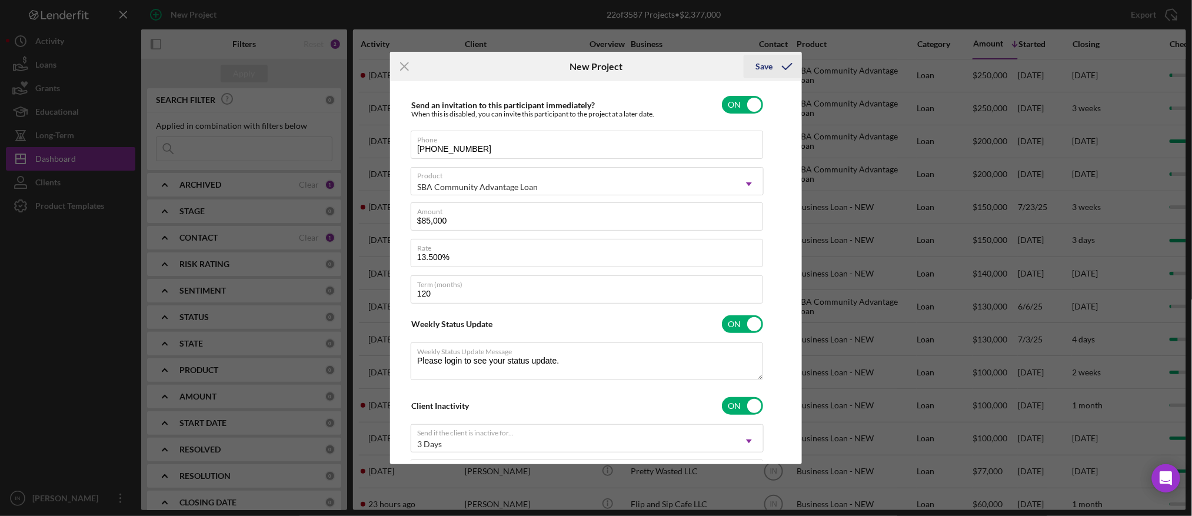
click at [770, 64] on div "Save" at bounding box center [763, 67] width 17 height 24
type textarea "Thank you for your application to [PERSON_NAME]! Please login to see what we st…"
checkbox input "false"
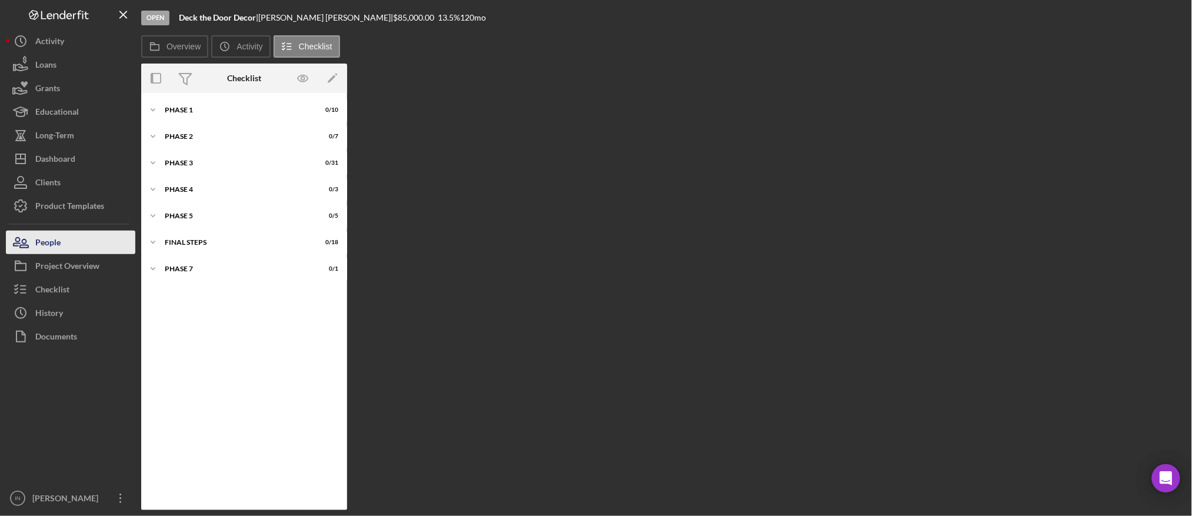
click at [72, 242] on button "People" at bounding box center [70, 243] width 129 height 24
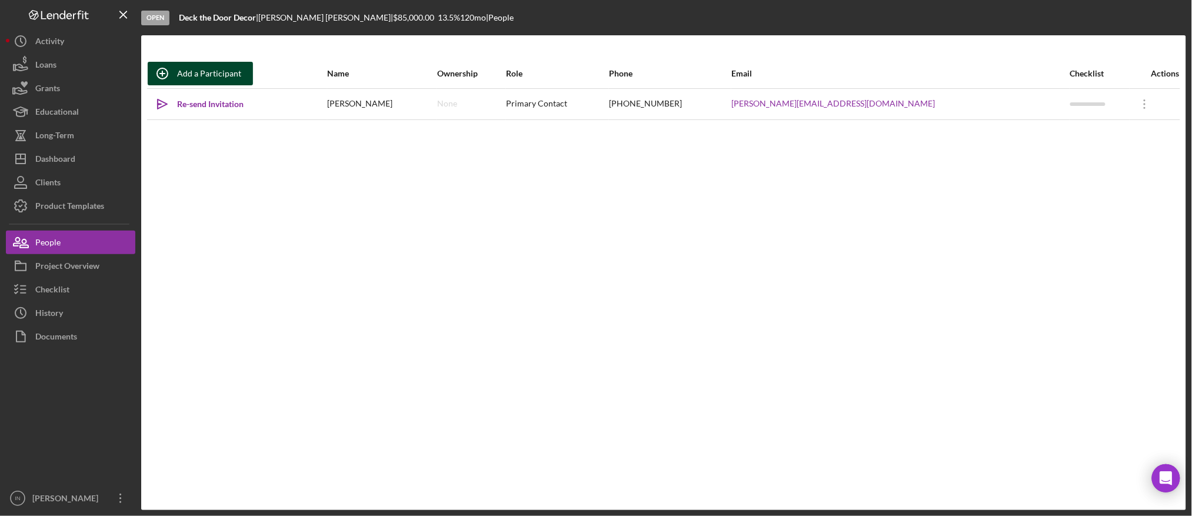
click at [183, 73] on div "Add a Participant" at bounding box center [209, 74] width 64 height 24
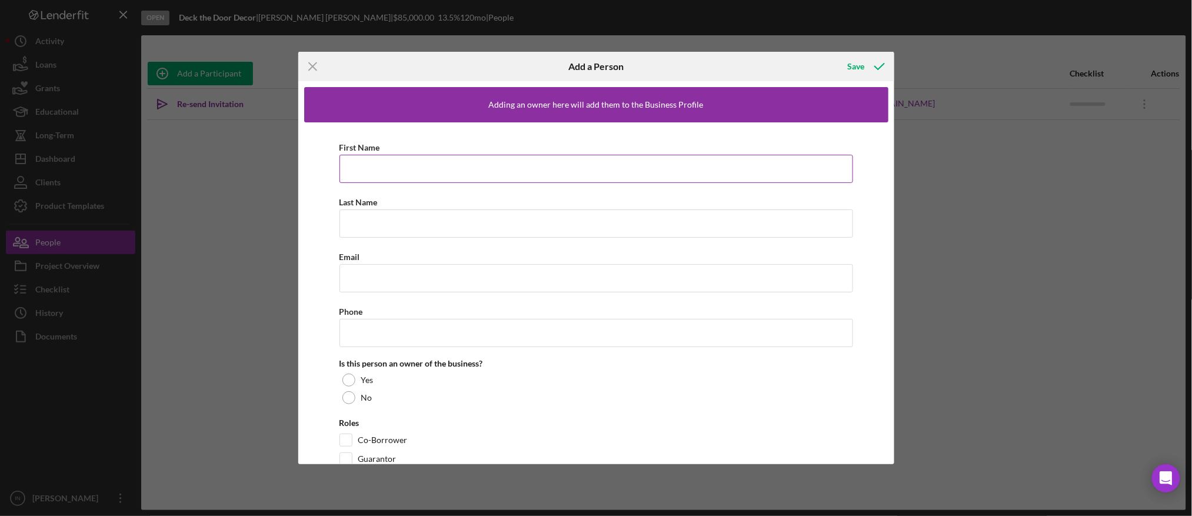
click at [409, 168] on input "First Name" at bounding box center [595, 169] width 513 height 28
type input "[PERSON_NAME]"
type input "a"
type input "[PERSON_NAME]"
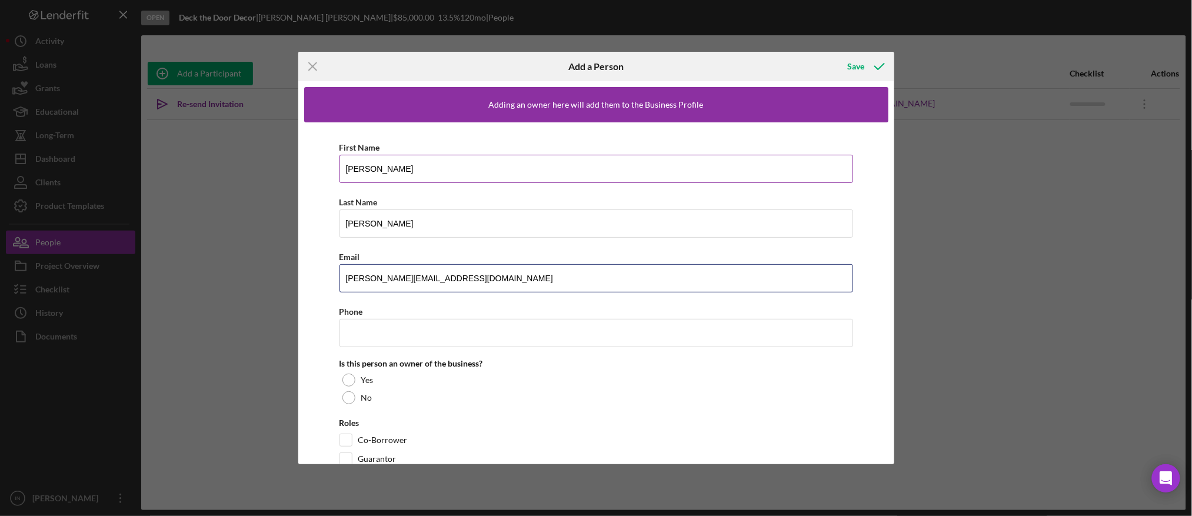
type input "[PERSON_NAME][EMAIL_ADDRESS][DOMAIN_NAME]"
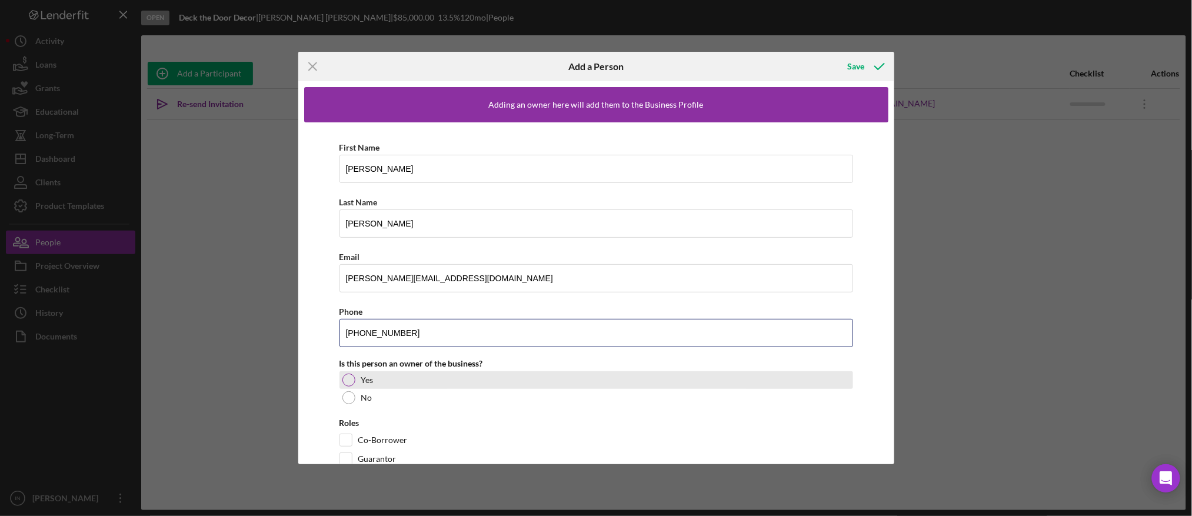
type input "[PHONE_NUMBER]"
click at [346, 381] on div at bounding box center [348, 379] width 13 height 13
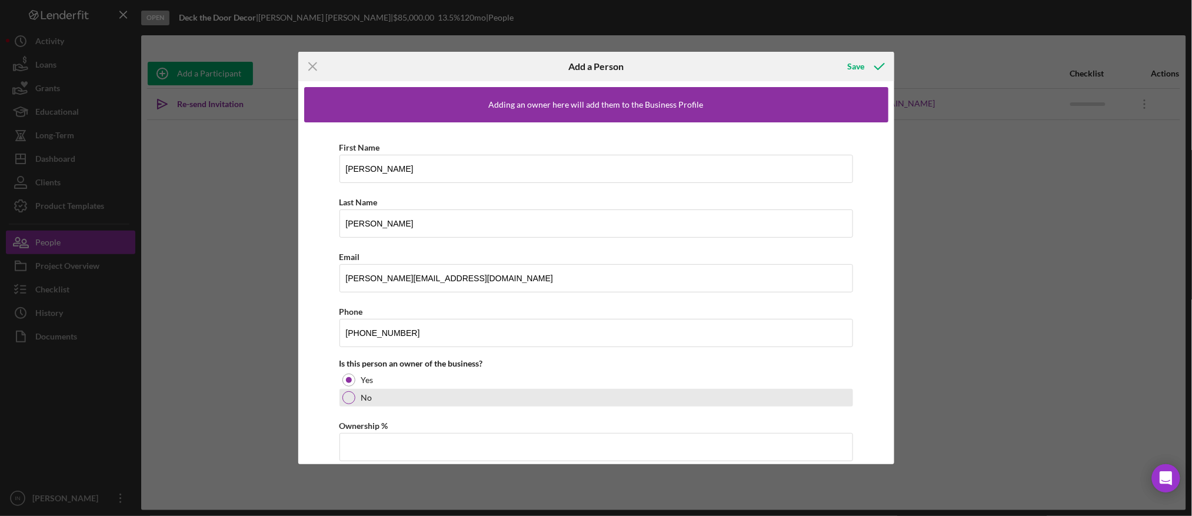
scroll to position [85, 0]
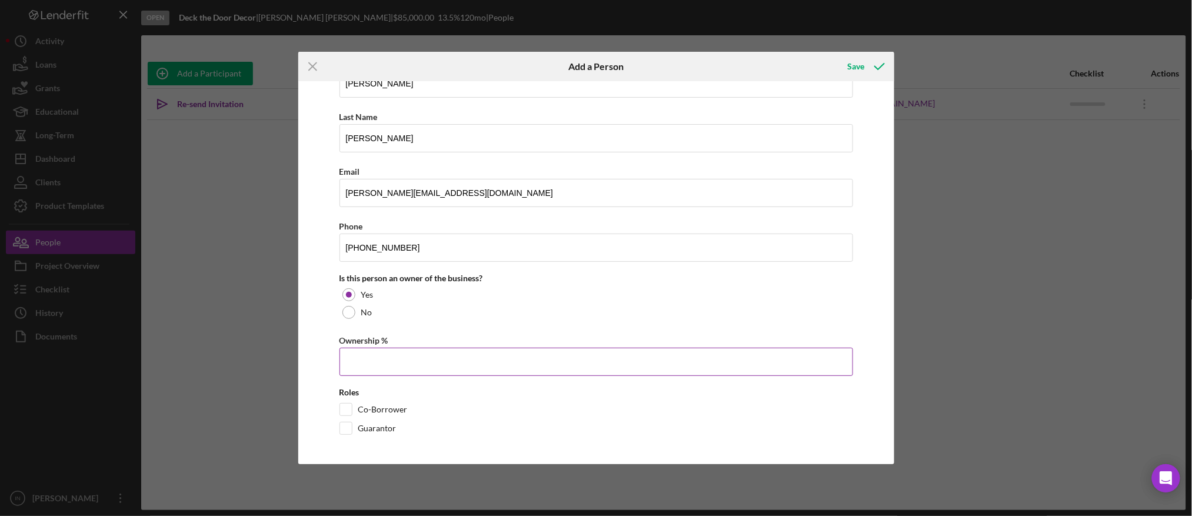
click at [401, 370] on input "Ownership %" at bounding box center [595, 362] width 513 height 28
type input "40.00%"
click at [342, 403] on input "Co-Borrower" at bounding box center [346, 409] width 12 height 12
checkbox input "true"
click at [869, 59] on icon "button" at bounding box center [879, 66] width 29 height 29
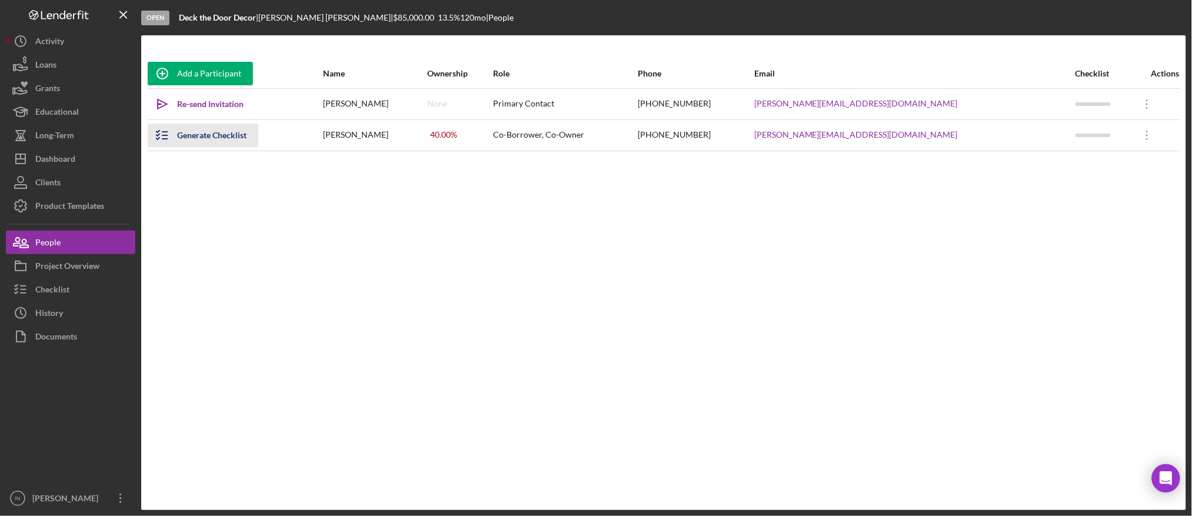
click at [210, 131] on div "Generate Checklist" at bounding box center [211, 136] width 69 height 24
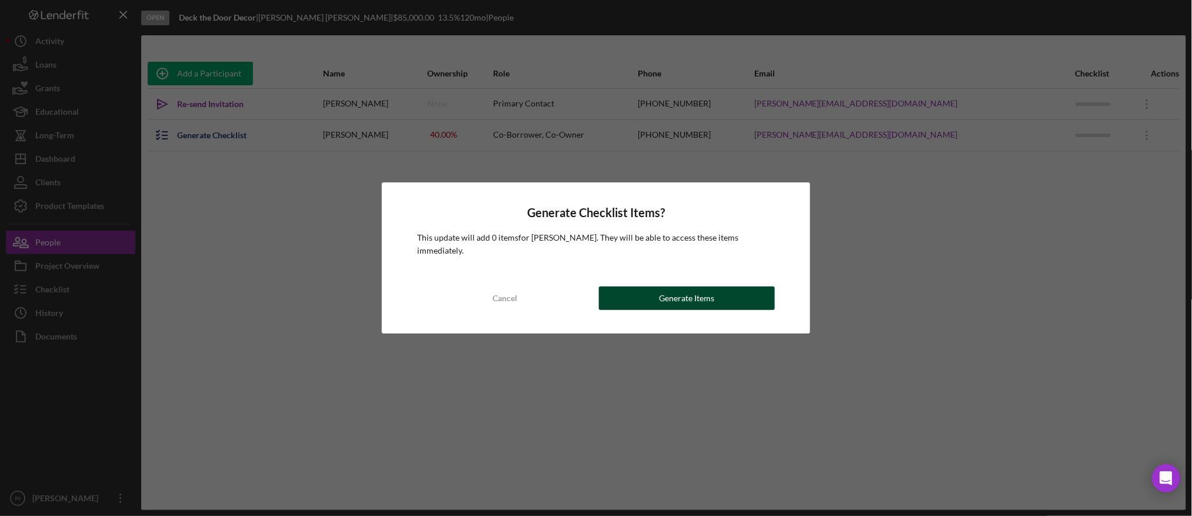
click at [673, 297] on div "Generate Items" at bounding box center [686, 298] width 55 height 24
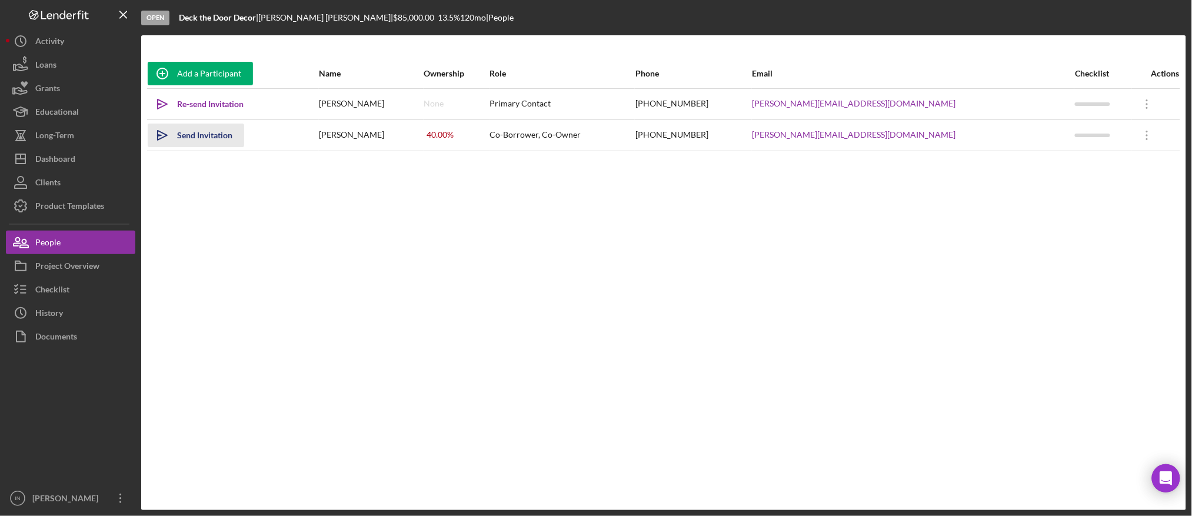
click at [204, 137] on div "Send Invitation" at bounding box center [204, 136] width 55 height 24
click at [1142, 106] on icon "Icon/Overflow" at bounding box center [1146, 103] width 29 height 29
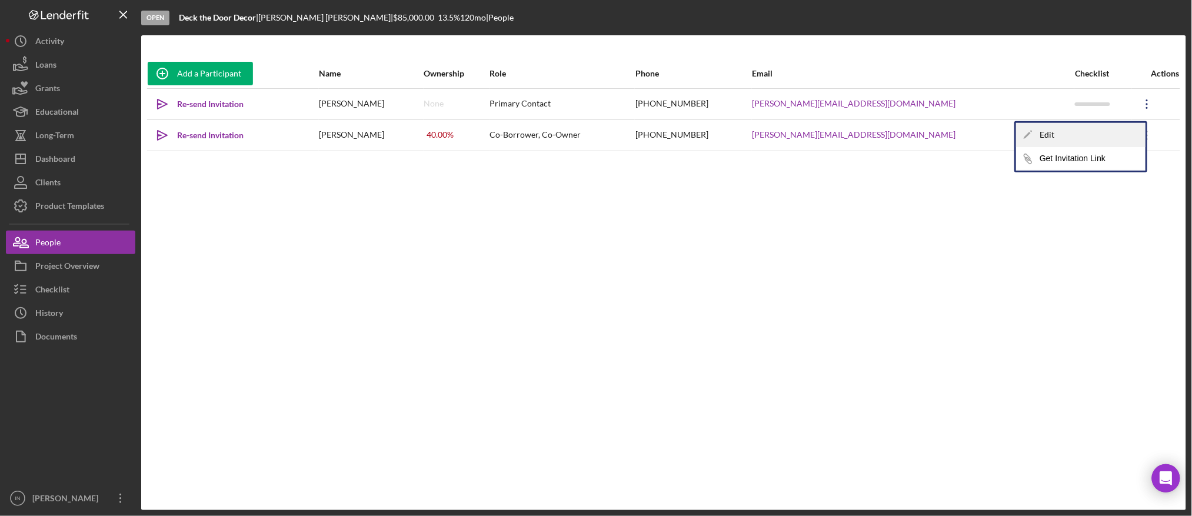
click at [1042, 130] on div "Icon/Edit Edit" at bounding box center [1080, 135] width 129 height 24
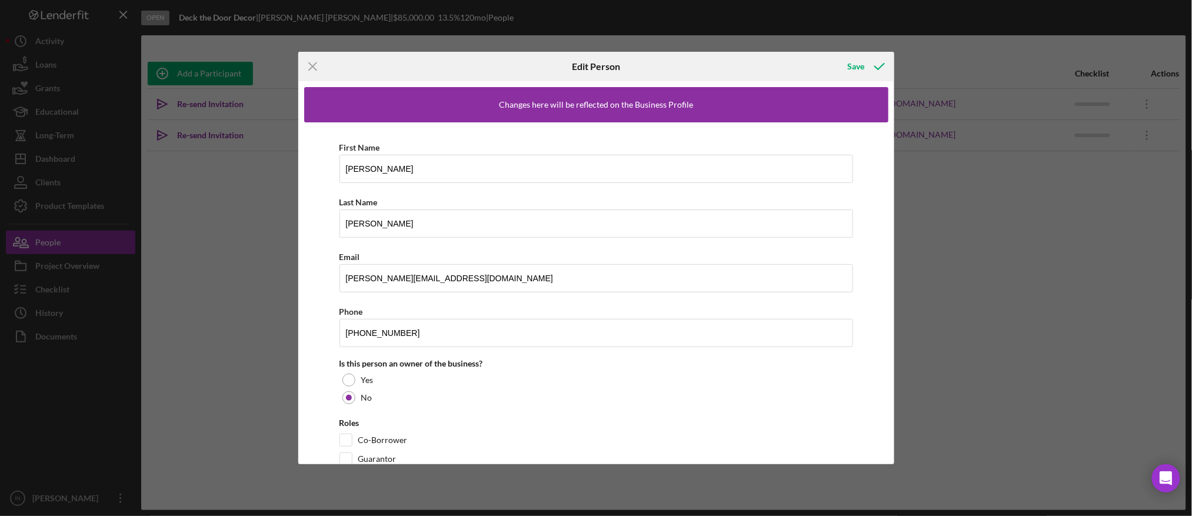
scroll to position [30, 0]
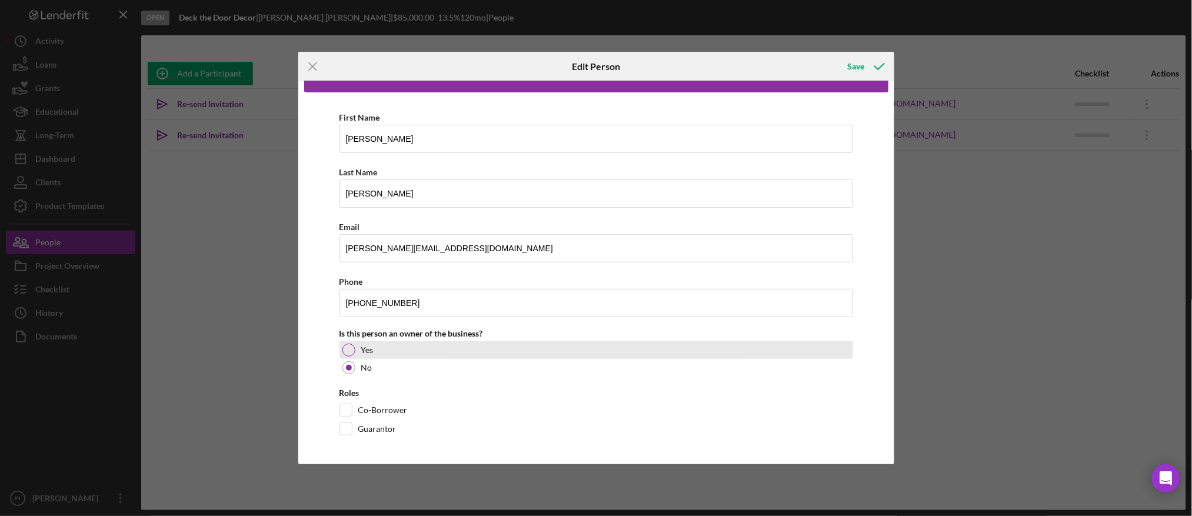
click at [402, 346] on div "Yes" at bounding box center [595, 350] width 513 height 18
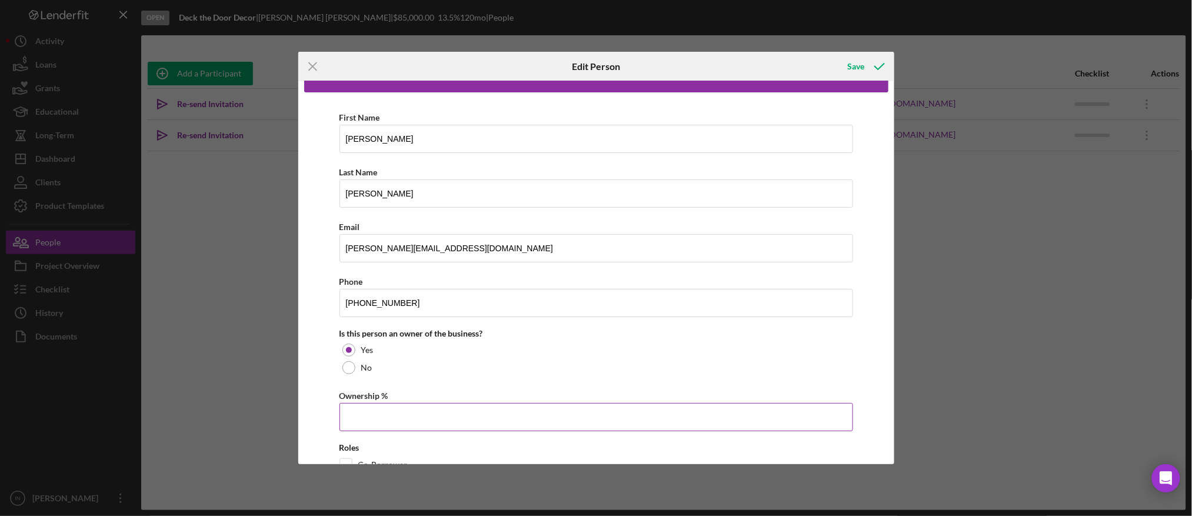
click at [385, 413] on input "Ownership %" at bounding box center [595, 417] width 513 height 28
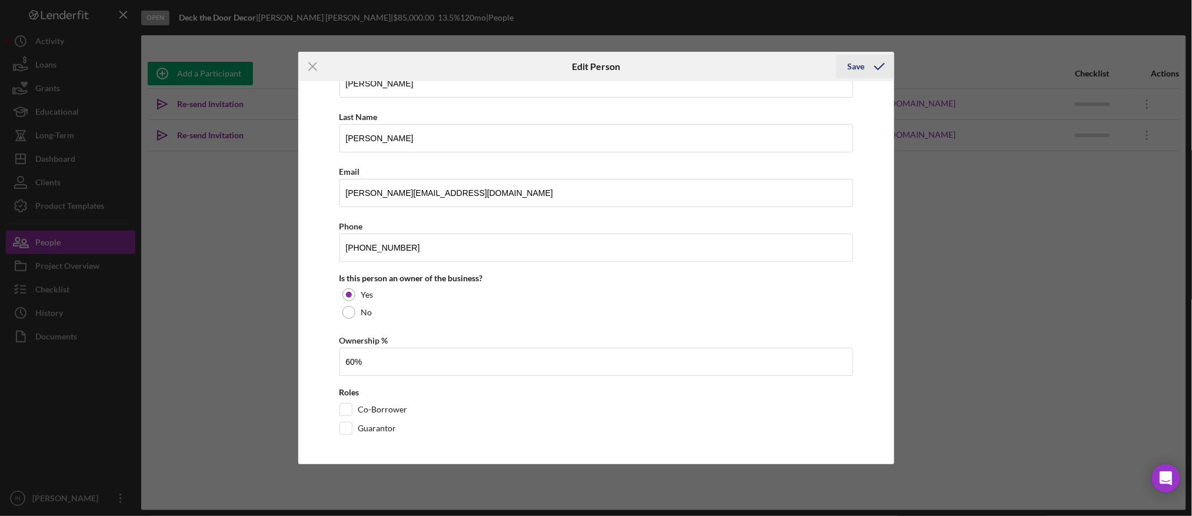
type input "60.00%"
click at [878, 65] on icon "button" at bounding box center [879, 66] width 29 height 29
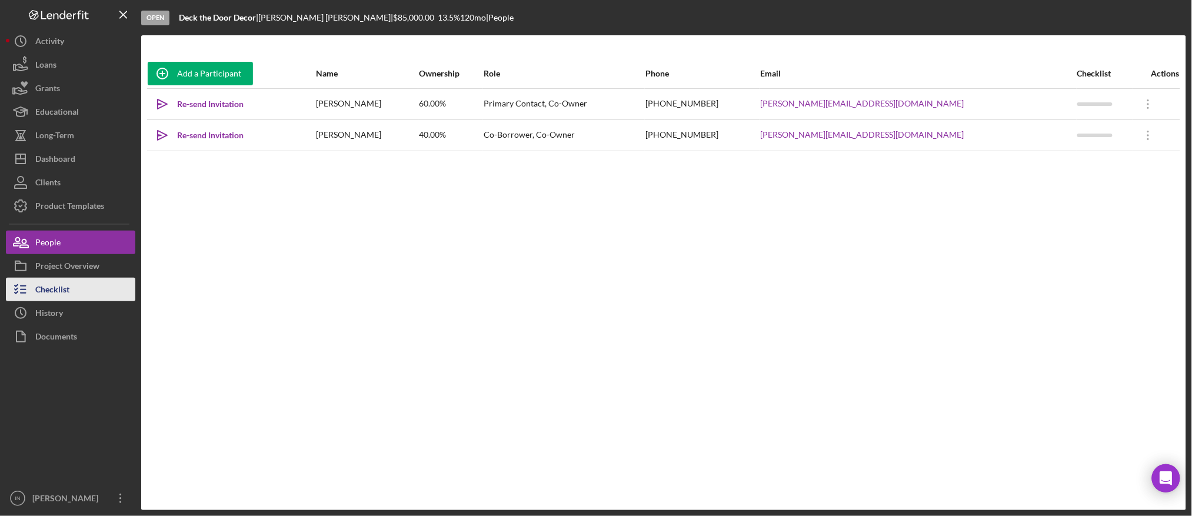
click at [79, 290] on button "Checklist" at bounding box center [70, 290] width 129 height 24
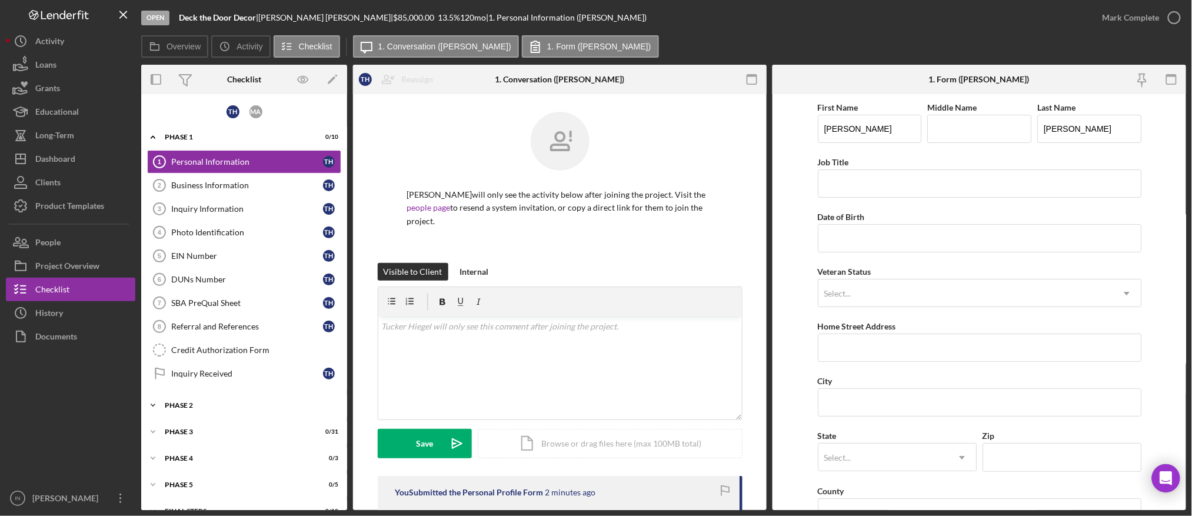
click at [211, 399] on div "Icon/Expander Phase 2 0 / 7" at bounding box center [244, 405] width 206 height 24
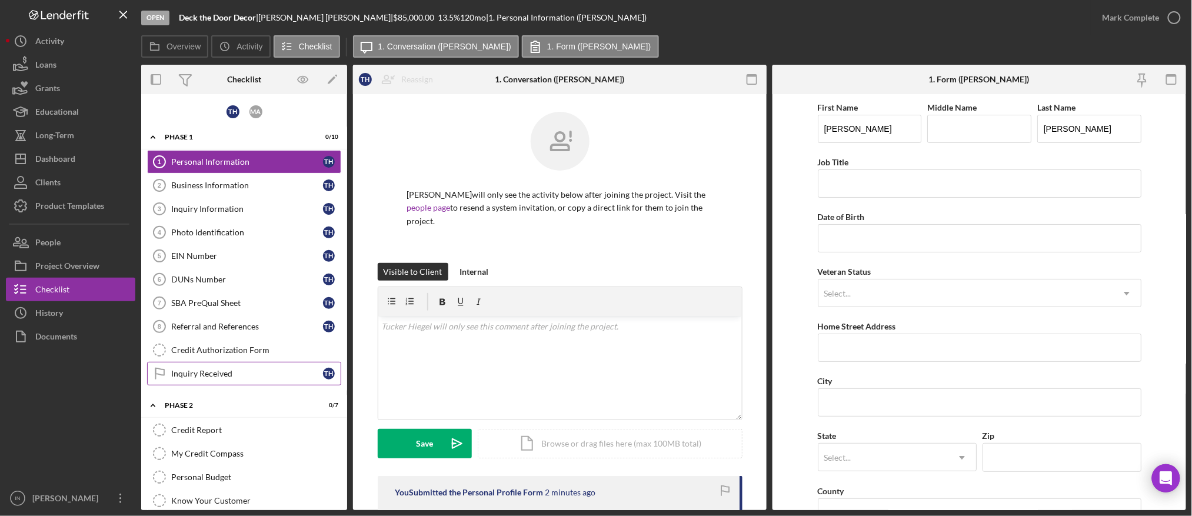
click at [218, 367] on link "Inquiry Received Inquiry Received T H" at bounding box center [244, 374] width 194 height 24
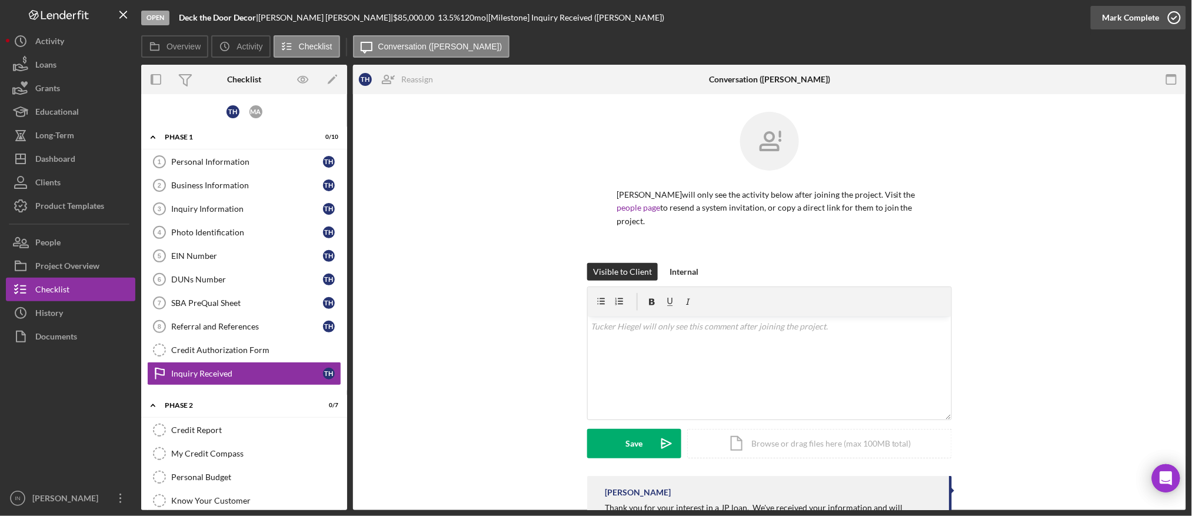
click at [1145, 17] on div "Mark Complete" at bounding box center [1130, 18] width 57 height 24
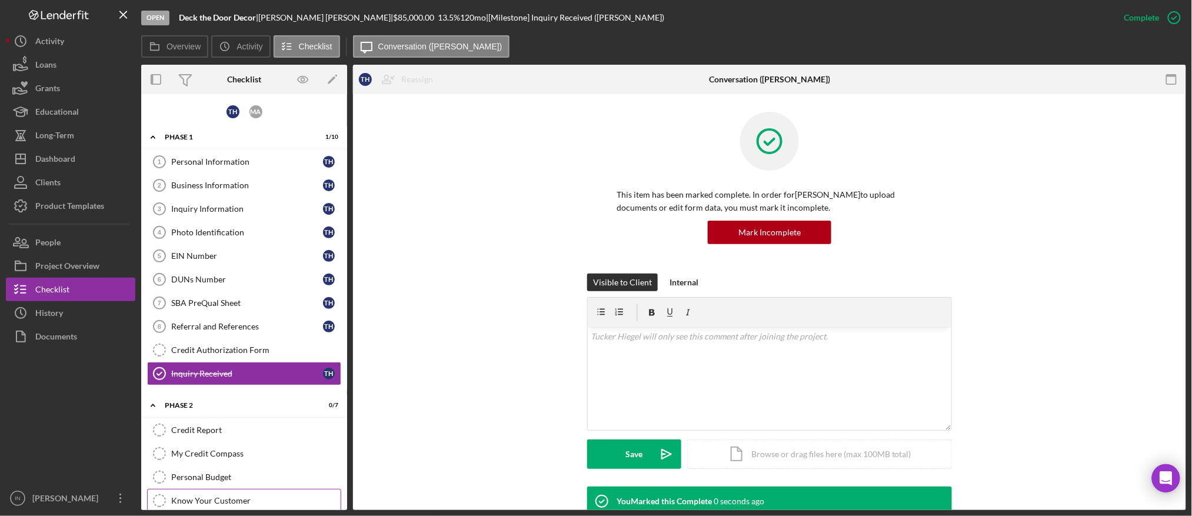
scroll to position [216, 0]
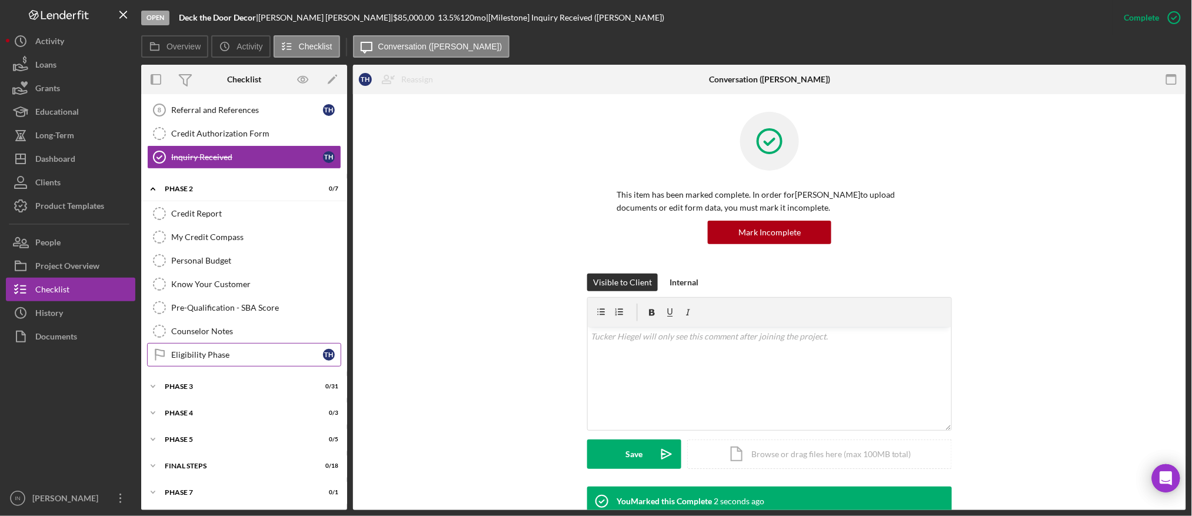
click at [239, 354] on div "Eligibility Phase" at bounding box center [247, 354] width 152 height 9
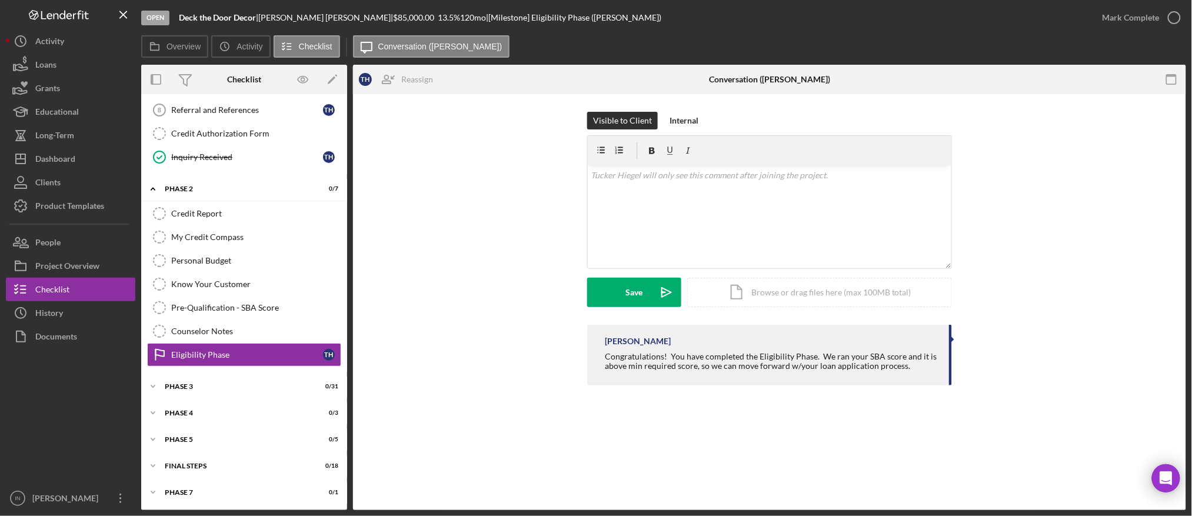
scroll to position [216, 0]
click at [1146, 15] on div "Mark Complete" at bounding box center [1130, 18] width 57 height 24
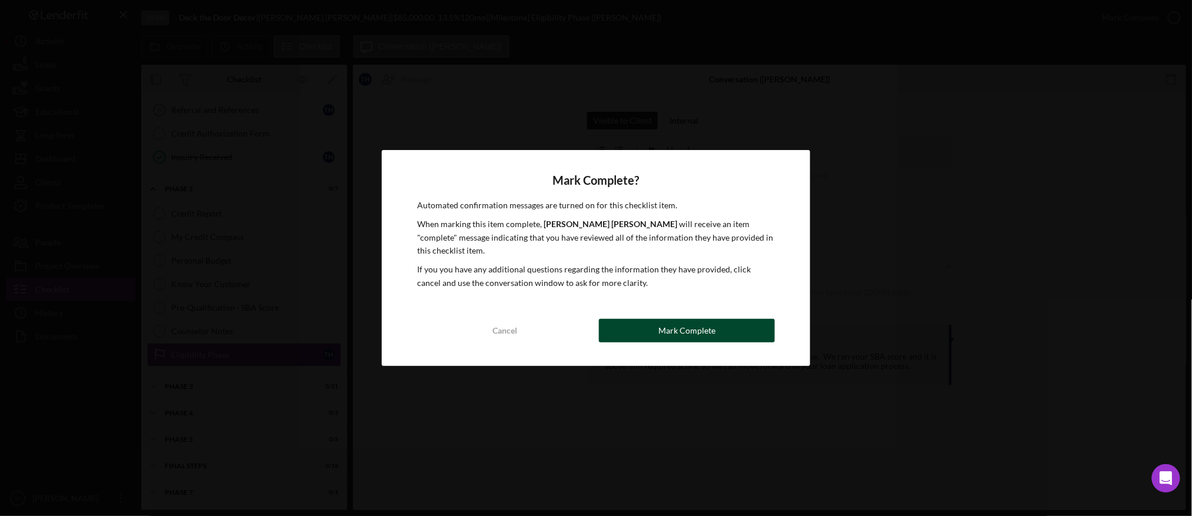
click at [678, 321] on div "Mark Complete" at bounding box center [686, 331] width 57 height 24
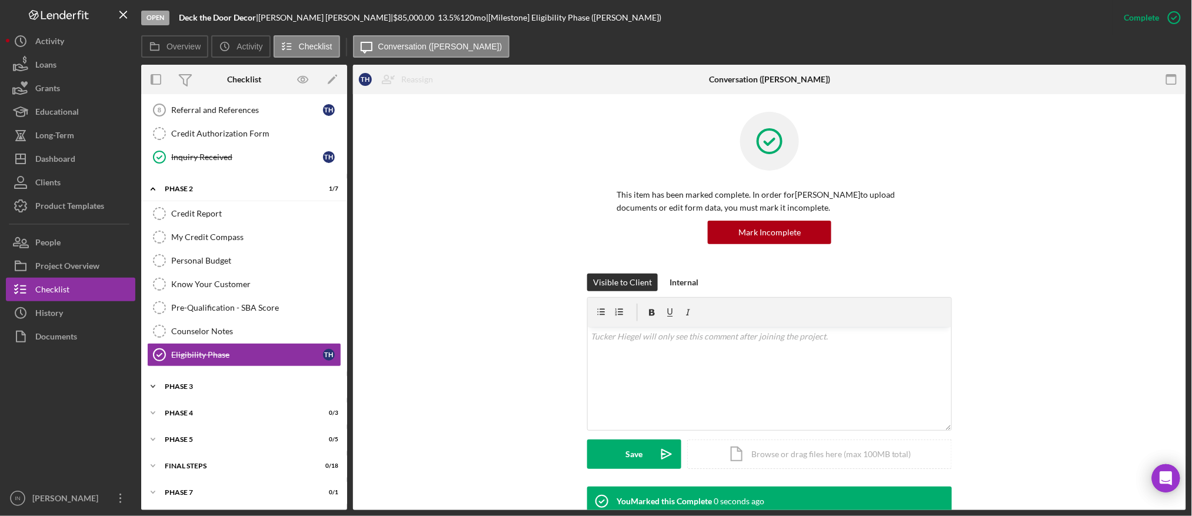
click at [218, 381] on div "Icon/Expander Phase 3 0 / 31" at bounding box center [244, 387] width 206 height 24
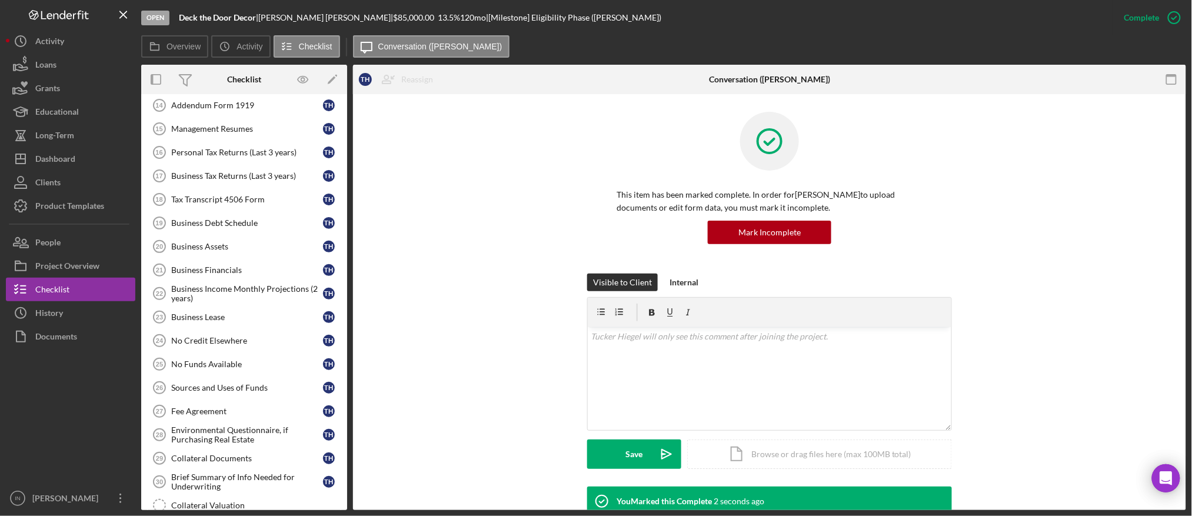
scroll to position [922, 0]
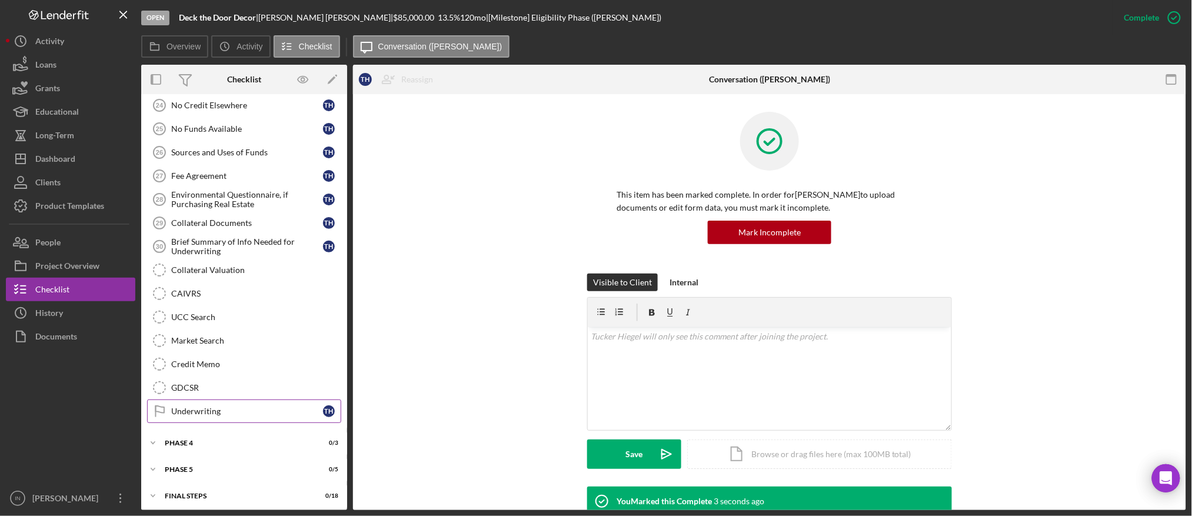
click at [226, 414] on div "Underwriting" at bounding box center [247, 410] width 152 height 9
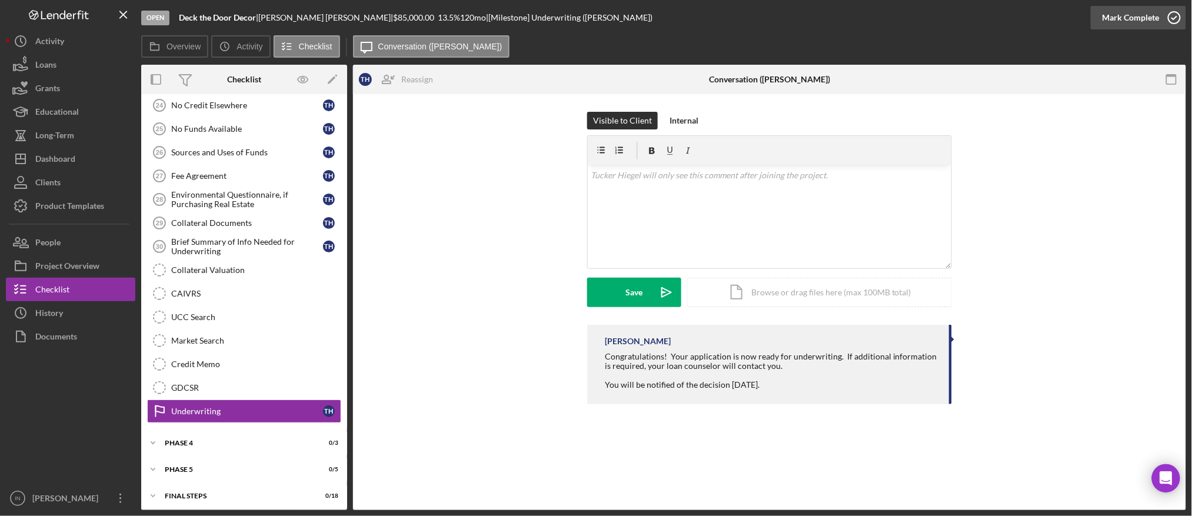
click at [1123, 12] on div "Mark Complete" at bounding box center [1130, 18] width 57 height 24
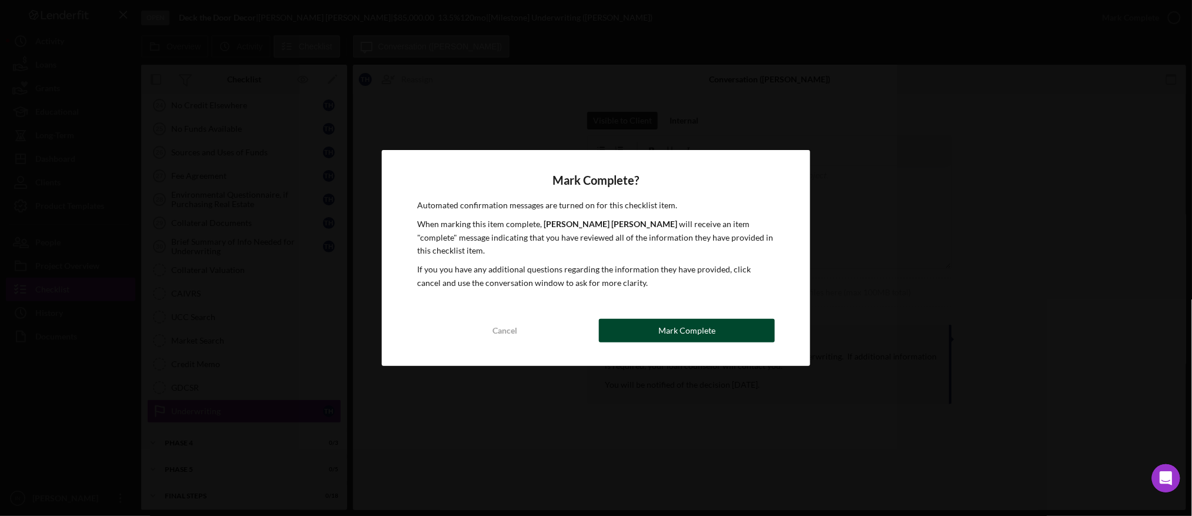
click at [708, 320] on div "Mark Complete" at bounding box center [686, 331] width 57 height 24
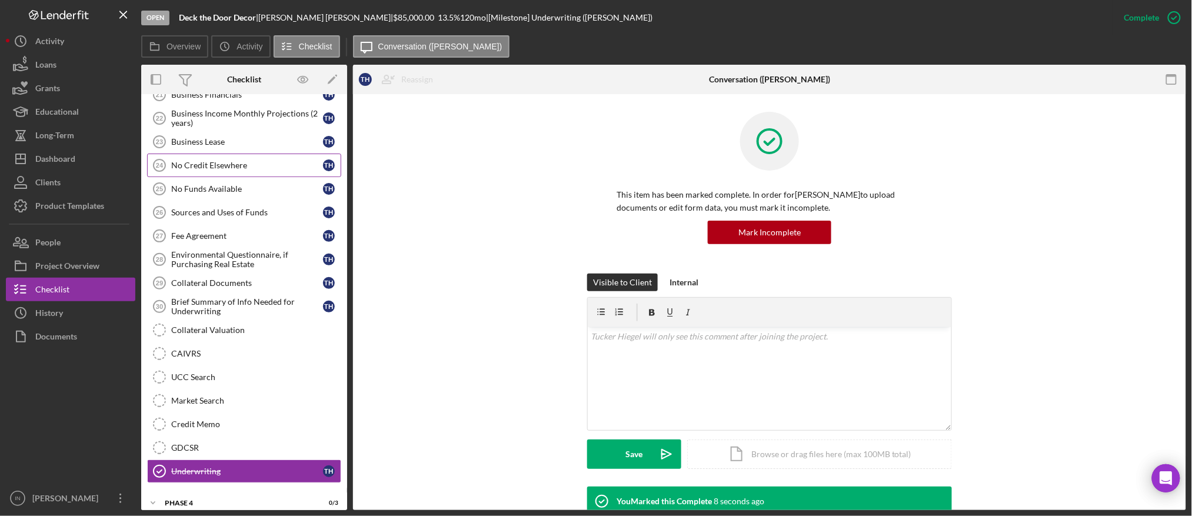
scroll to position [941, 0]
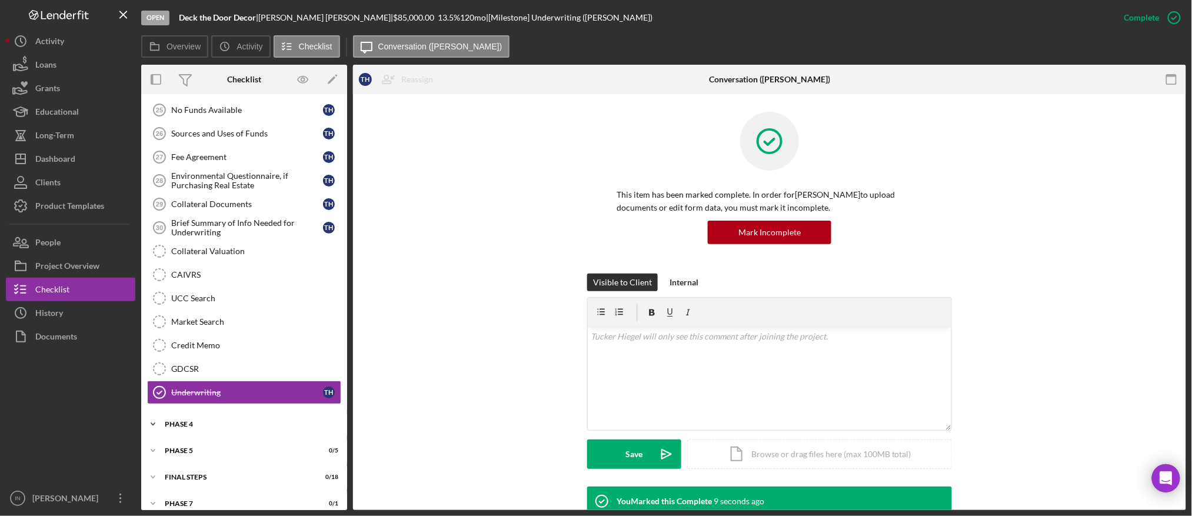
click at [233, 431] on div "Icon/Expander Phase 4 0 / 3" at bounding box center [244, 424] width 206 height 24
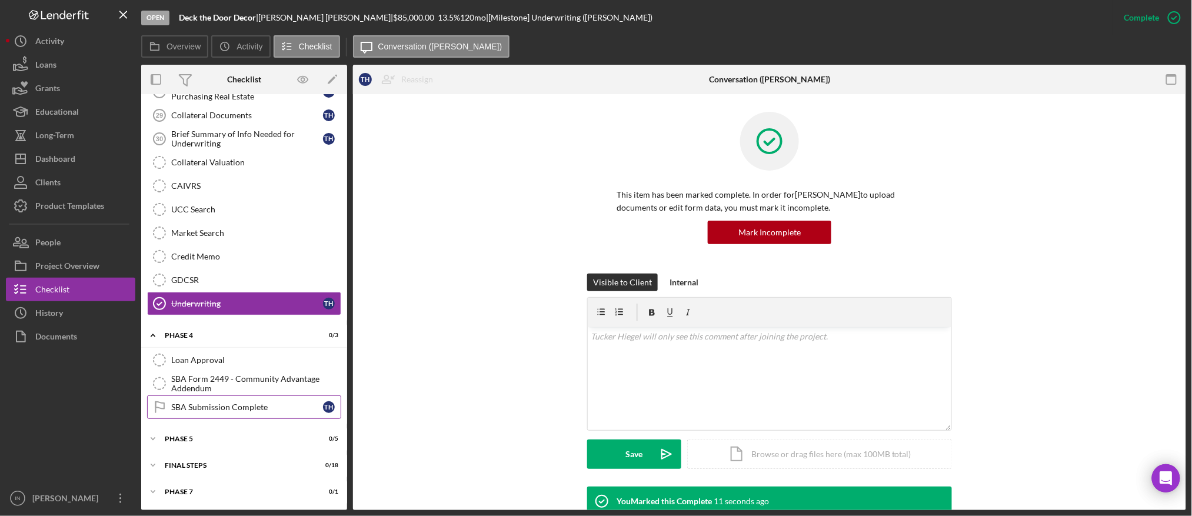
click at [238, 404] on div "SBA Submission Complete" at bounding box center [247, 406] width 152 height 9
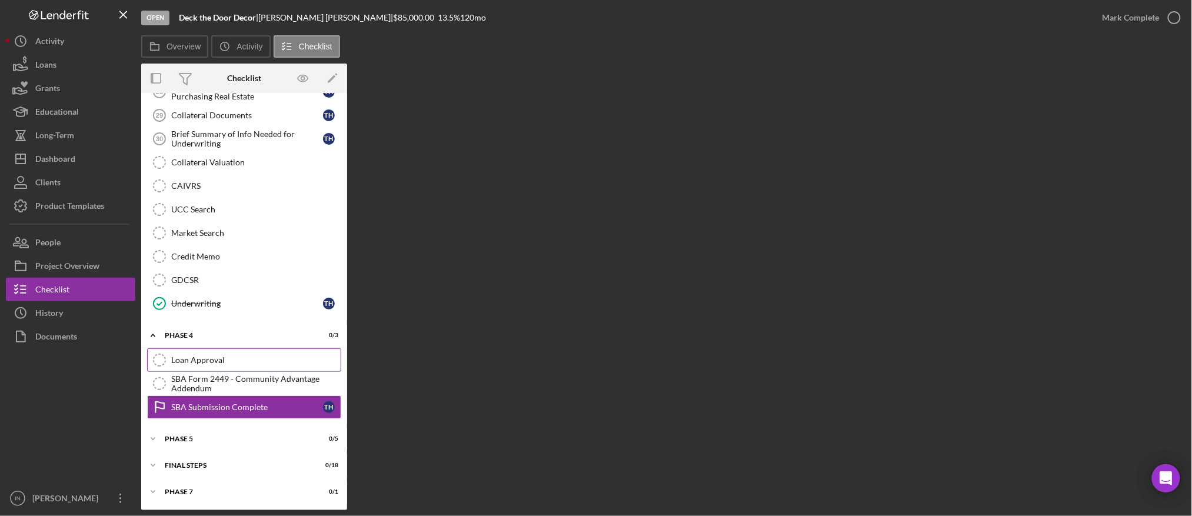
scroll to position [1032, 0]
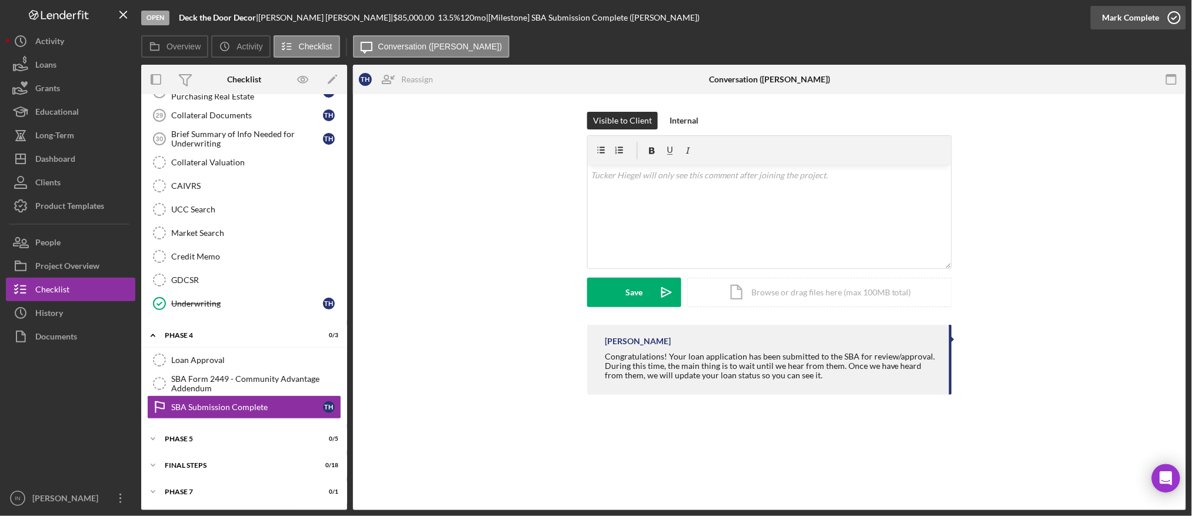
click at [1142, 18] on div "Mark Complete" at bounding box center [1130, 18] width 57 height 24
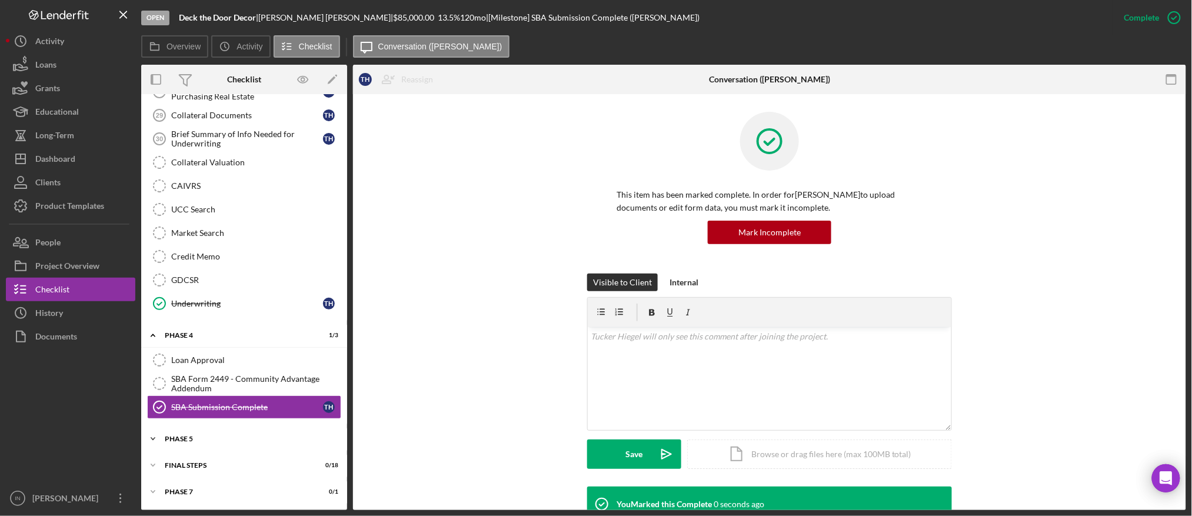
click at [222, 437] on div "Phase 5" at bounding box center [249, 438] width 168 height 7
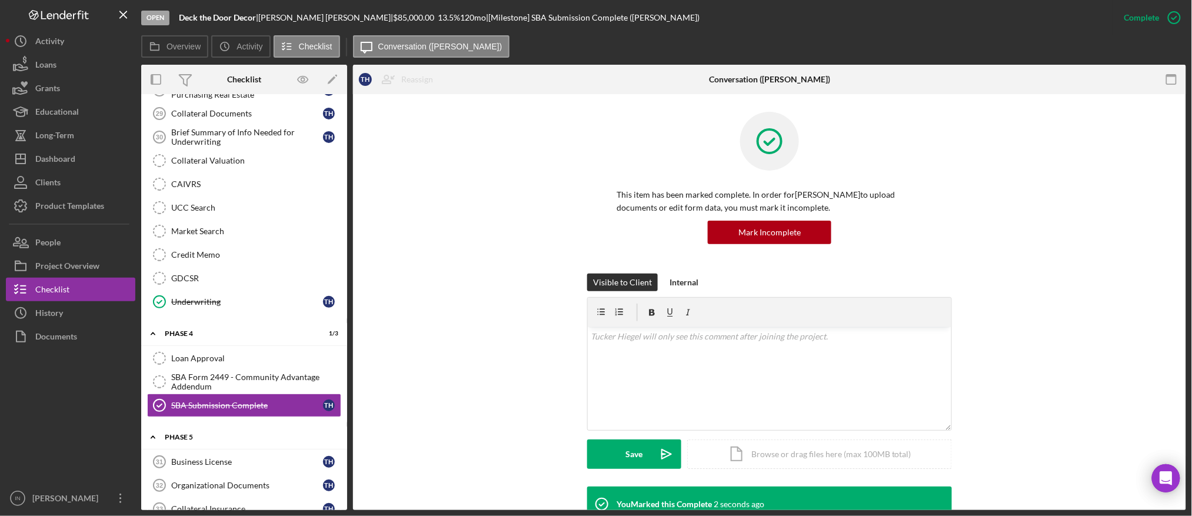
scroll to position [1156, 0]
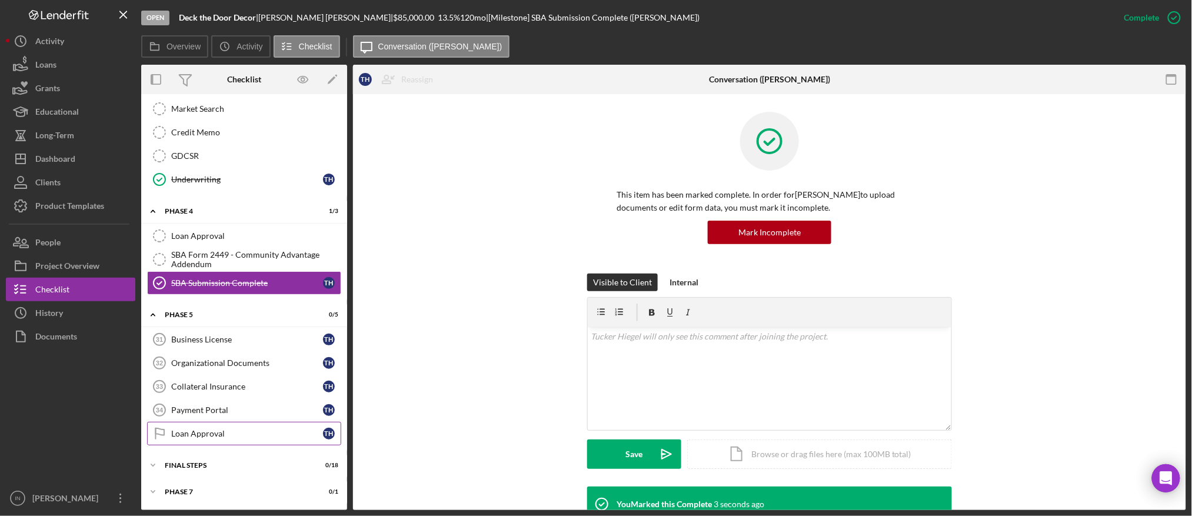
click at [219, 434] on div "Loan Approval" at bounding box center [247, 433] width 152 height 9
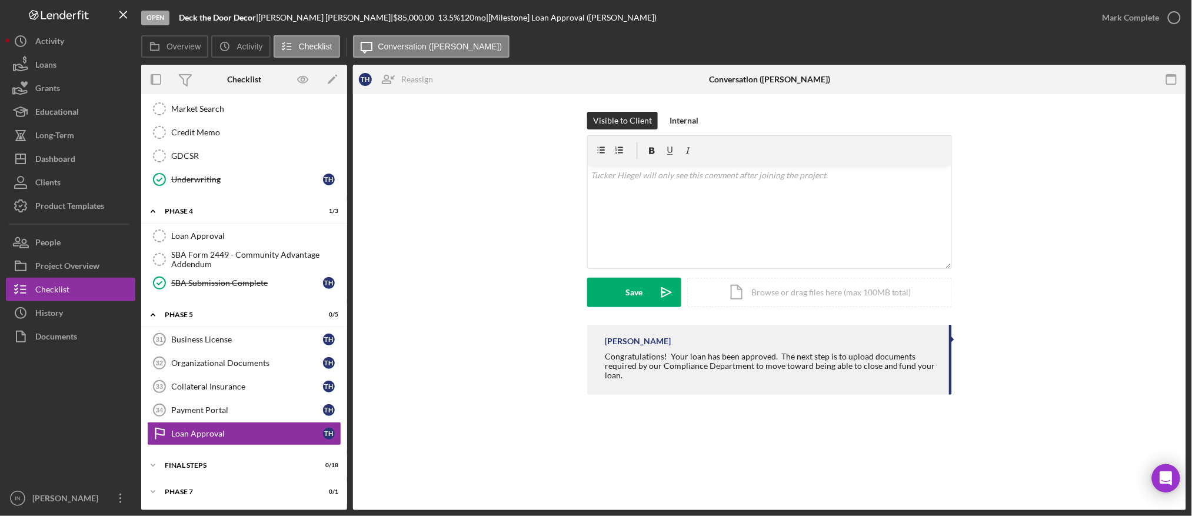
scroll to position [1156, 0]
click at [1144, 22] on div "Mark Complete" at bounding box center [1130, 18] width 57 height 24
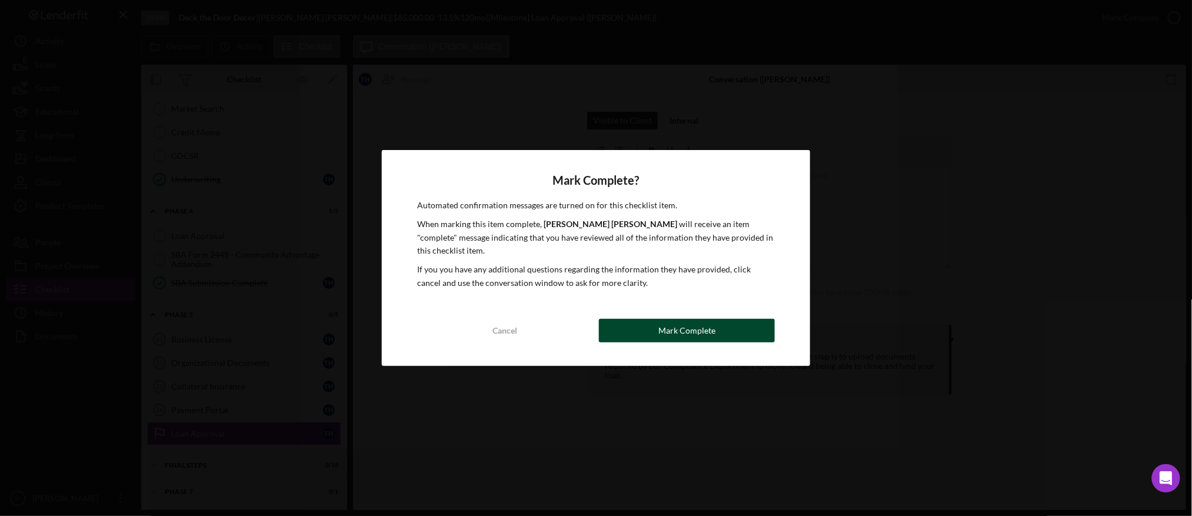
click at [727, 319] on button "Mark Complete" at bounding box center [687, 331] width 176 height 24
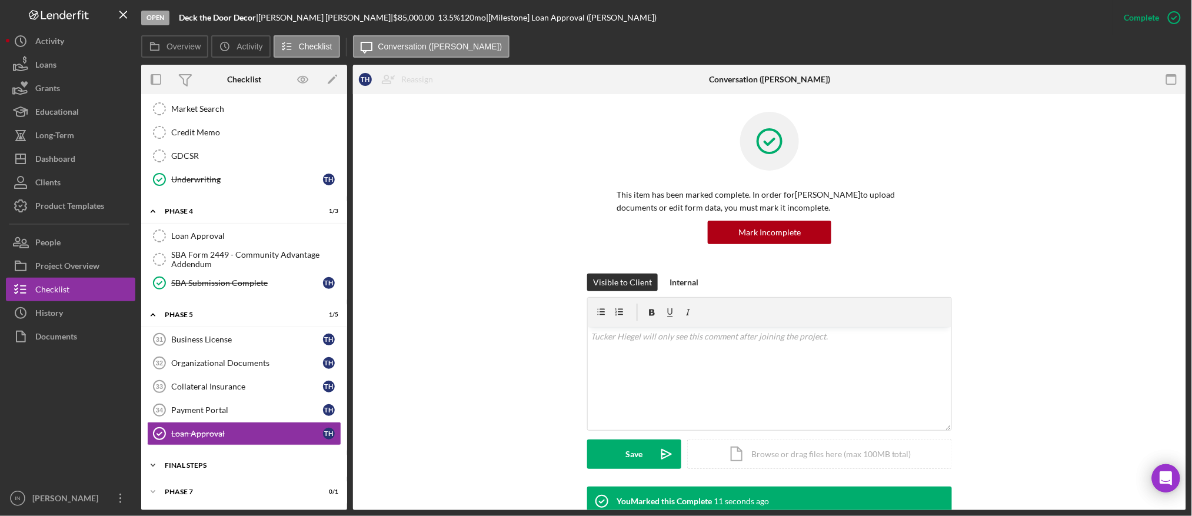
click at [199, 469] on div "FINAL STEPS" at bounding box center [249, 465] width 168 height 7
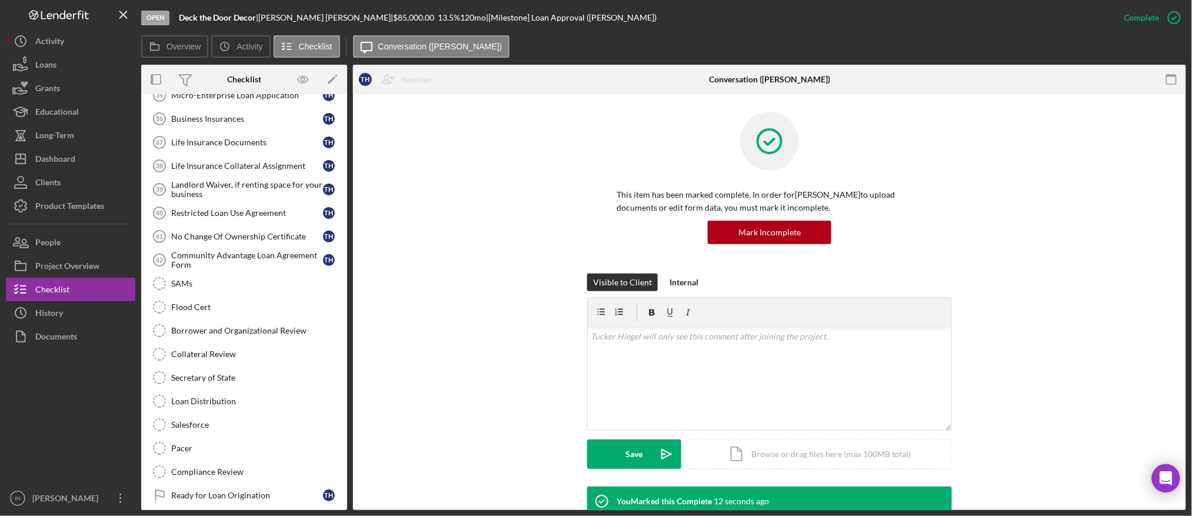
scroll to position [1588, 0]
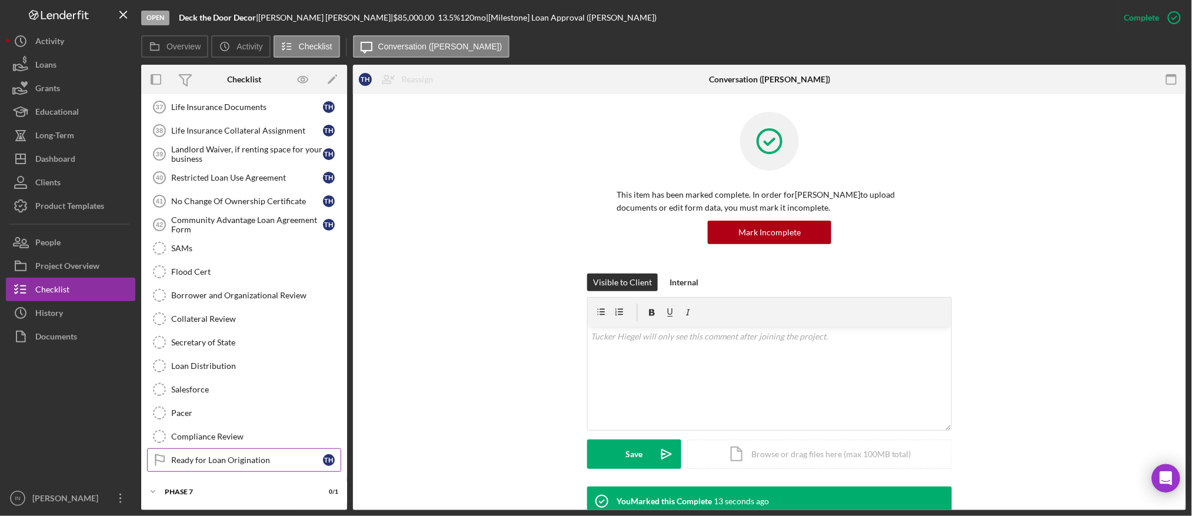
click at [238, 456] on link "Ready for Loan Origination Ready for Loan Origination T H" at bounding box center [244, 460] width 194 height 24
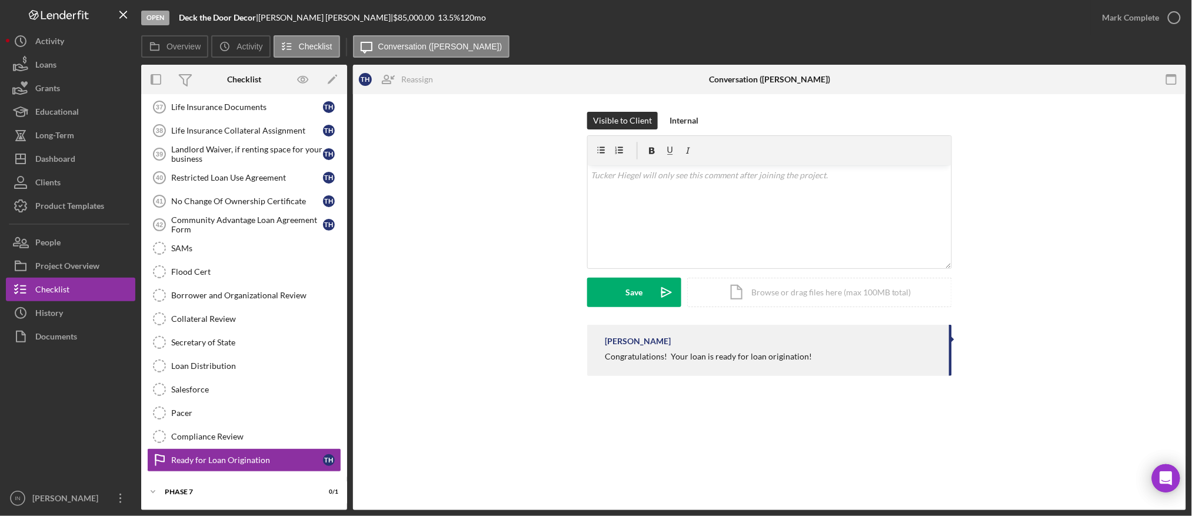
scroll to position [1588, 0]
click at [1134, 13] on div "Mark Complete" at bounding box center [1130, 18] width 57 height 24
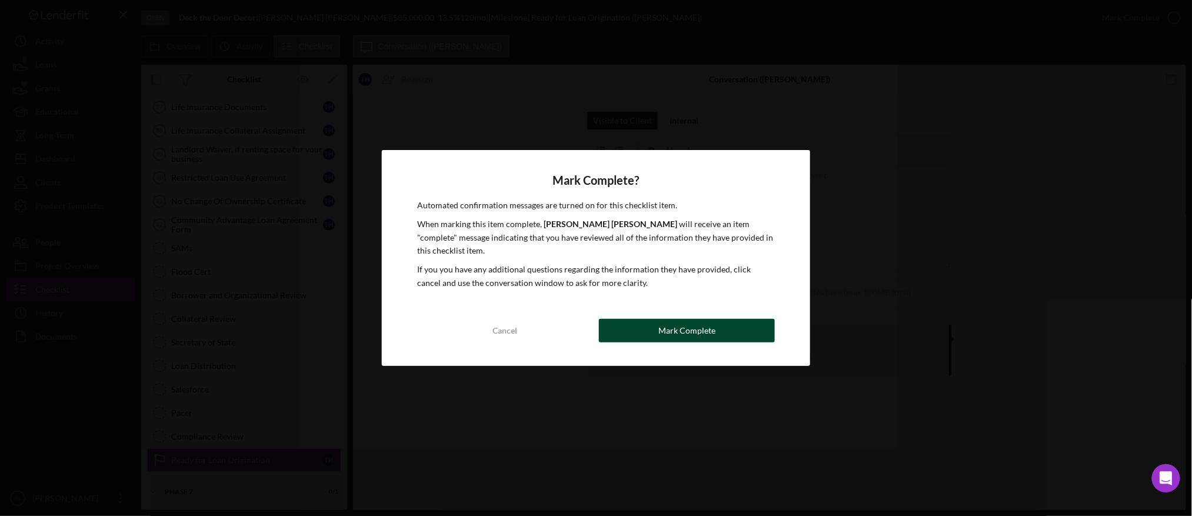
click at [712, 319] on div "Mark Complete" at bounding box center [686, 331] width 57 height 24
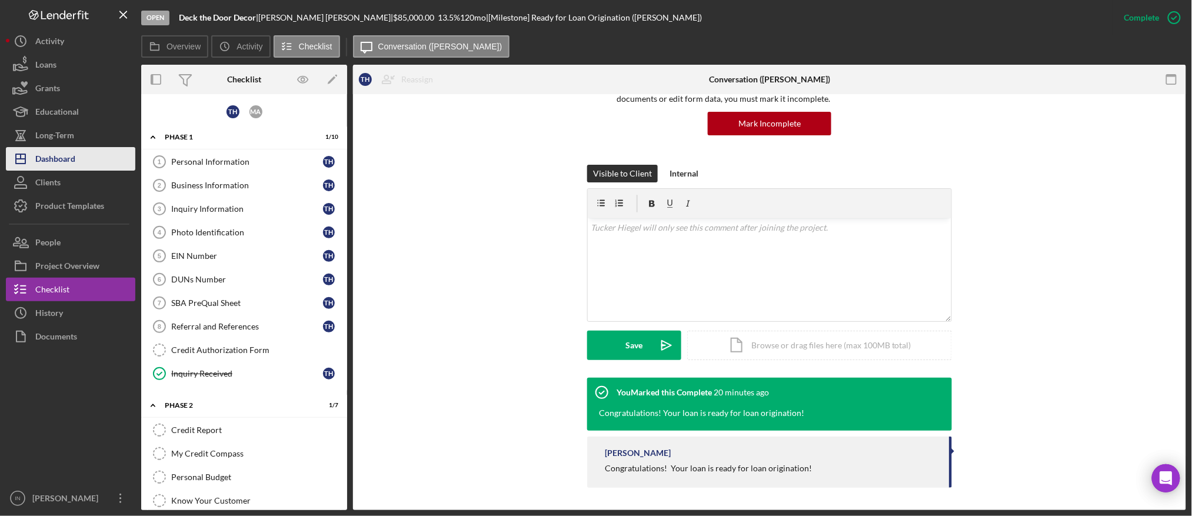
click at [66, 154] on div "Dashboard" at bounding box center [55, 160] width 40 height 26
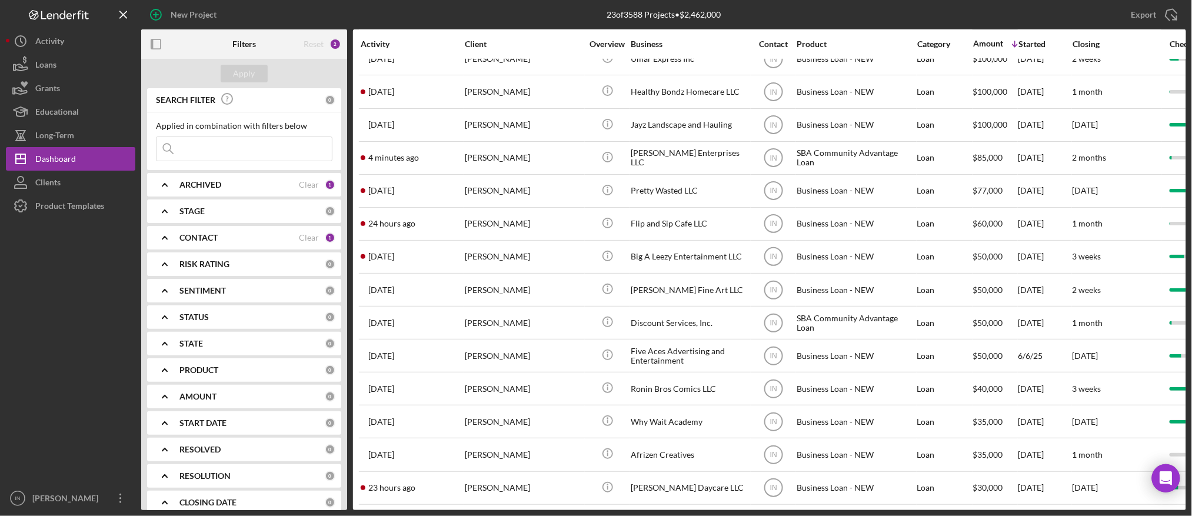
scroll to position [328, 0]
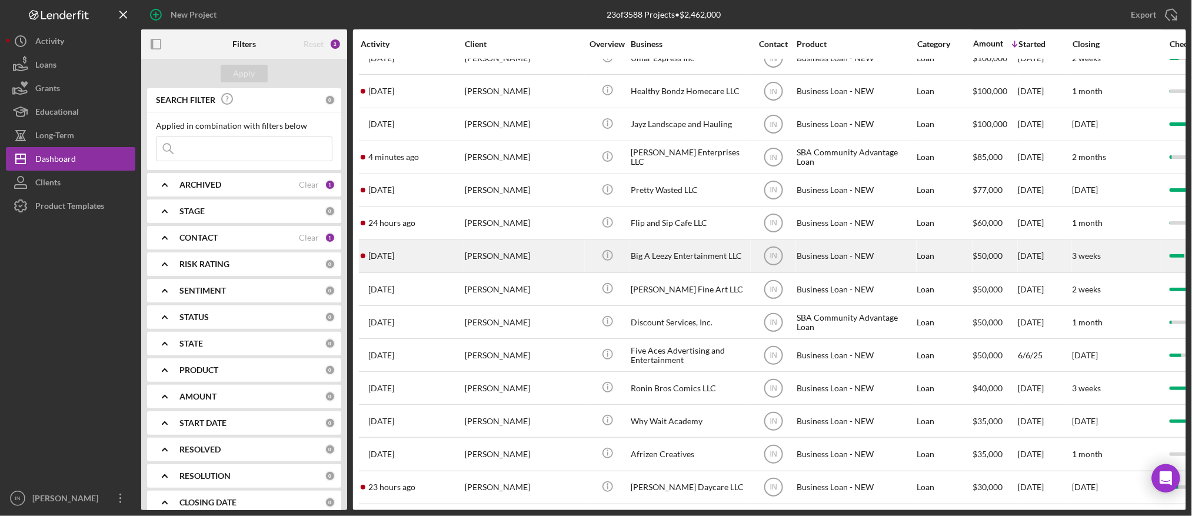
click at [545, 241] on div "[PERSON_NAME]" at bounding box center [524, 256] width 118 height 31
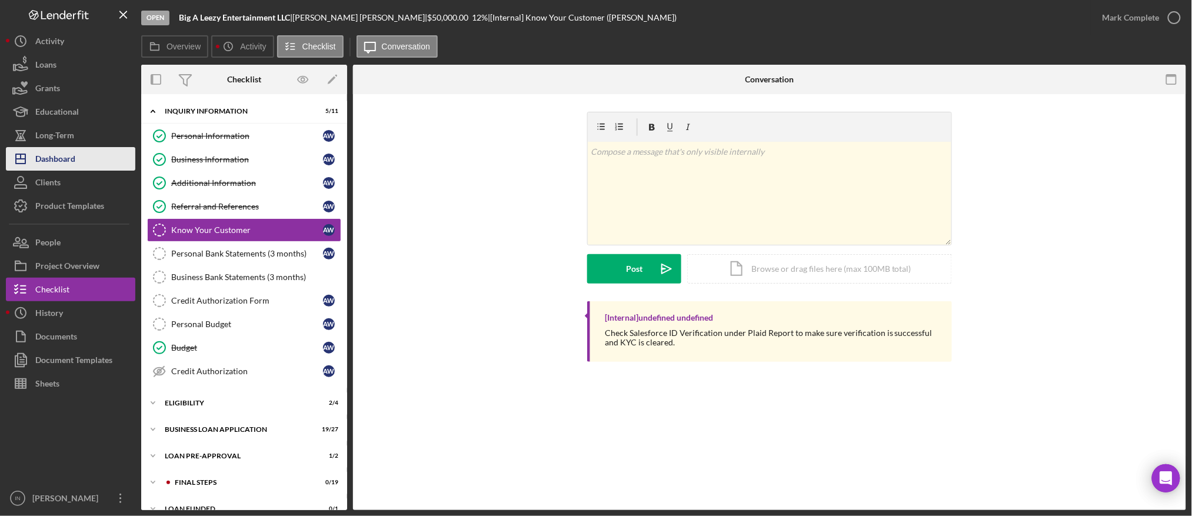
click at [82, 168] on button "Icon/Dashboard Dashboard" at bounding box center [70, 159] width 129 height 24
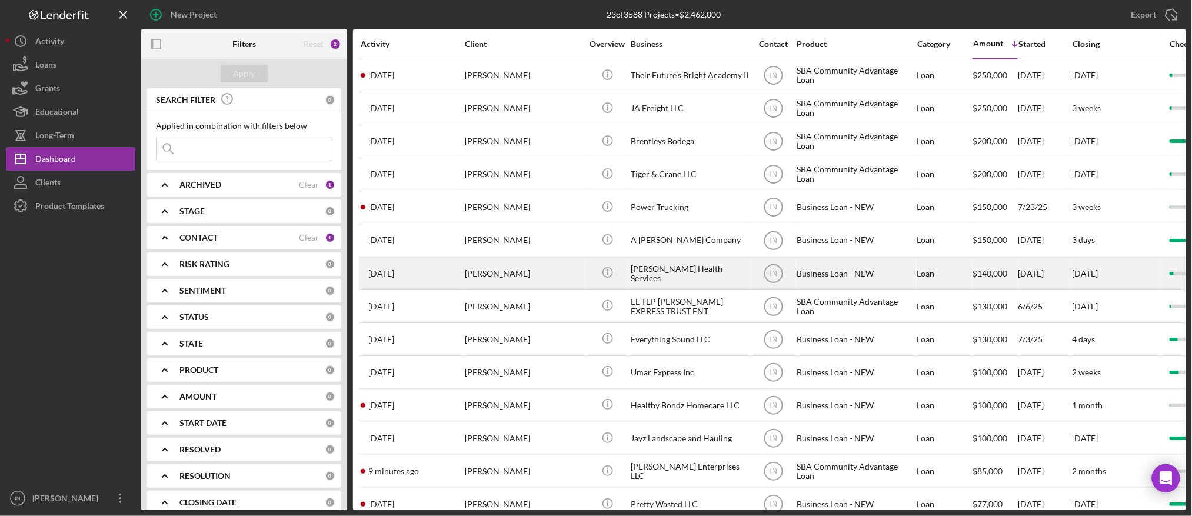
click at [556, 273] on div "[PERSON_NAME]" at bounding box center [524, 273] width 118 height 31
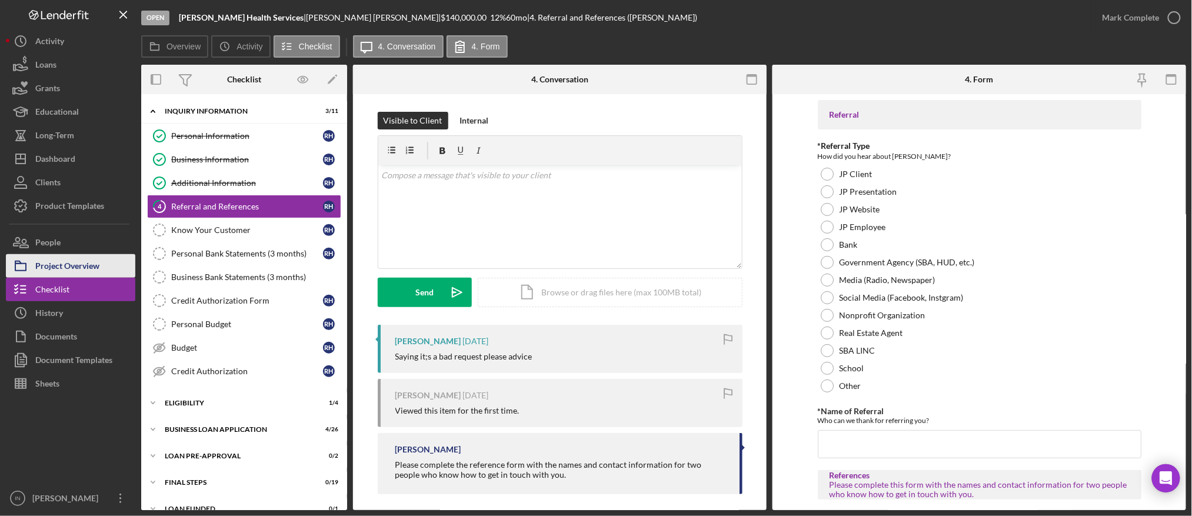
click at [68, 262] on div "Project Overview" at bounding box center [67, 267] width 64 height 26
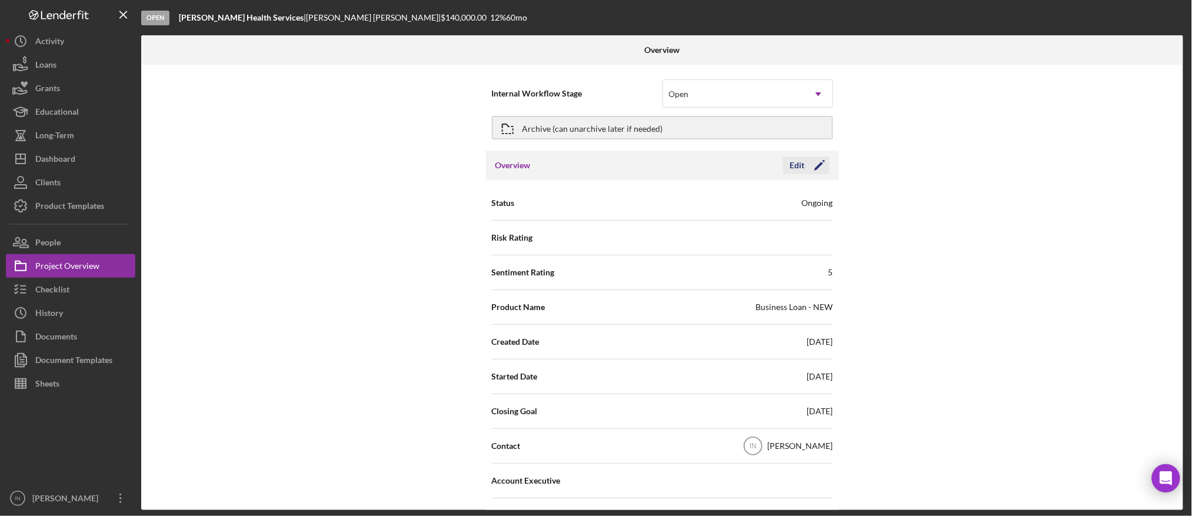
click at [793, 168] on div "Edit" at bounding box center [797, 165] width 15 height 18
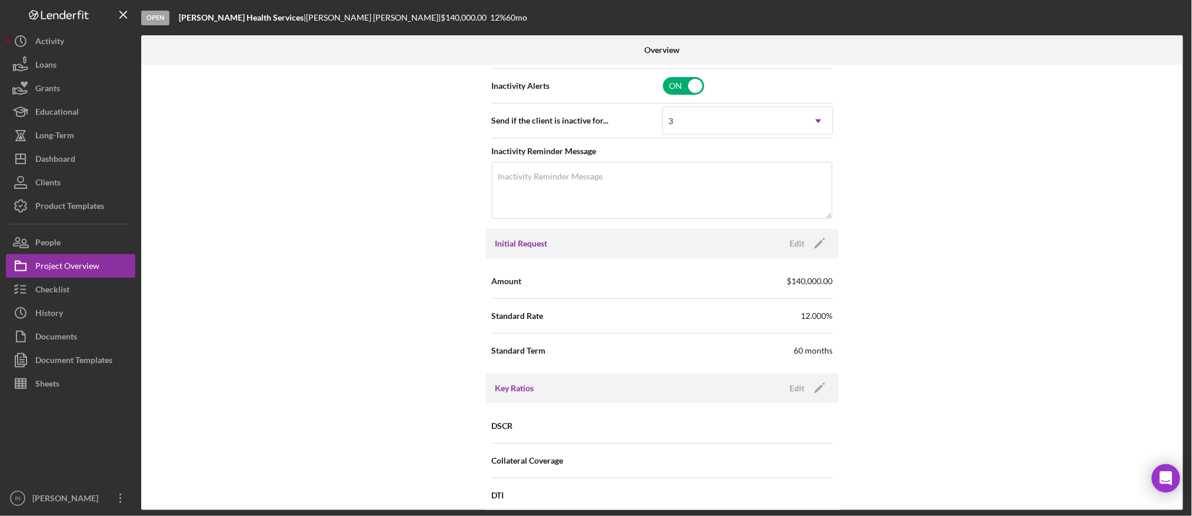
scroll to position [627, 0]
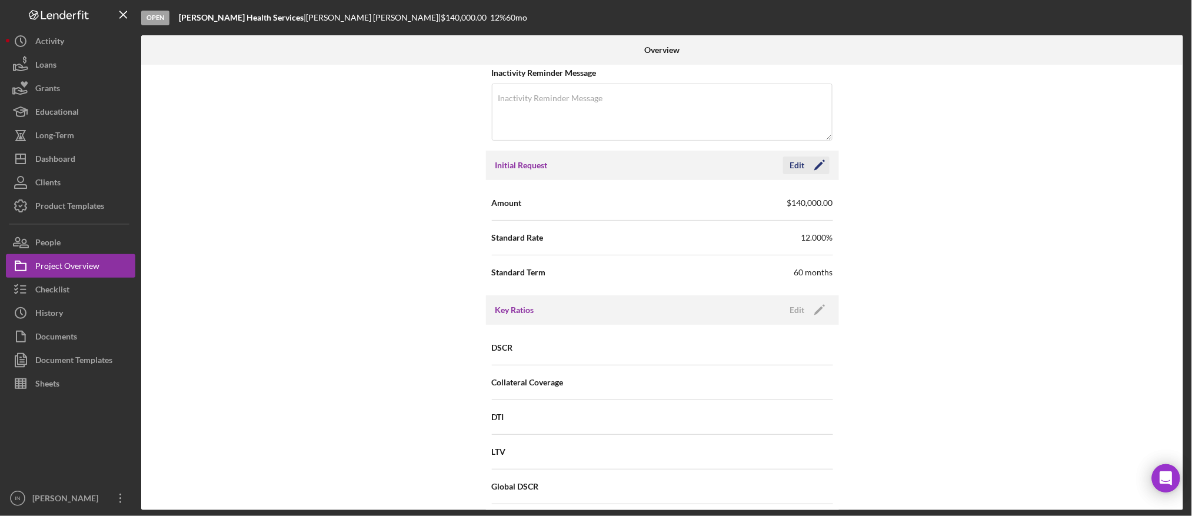
click at [795, 158] on div "Edit" at bounding box center [797, 165] width 15 height 18
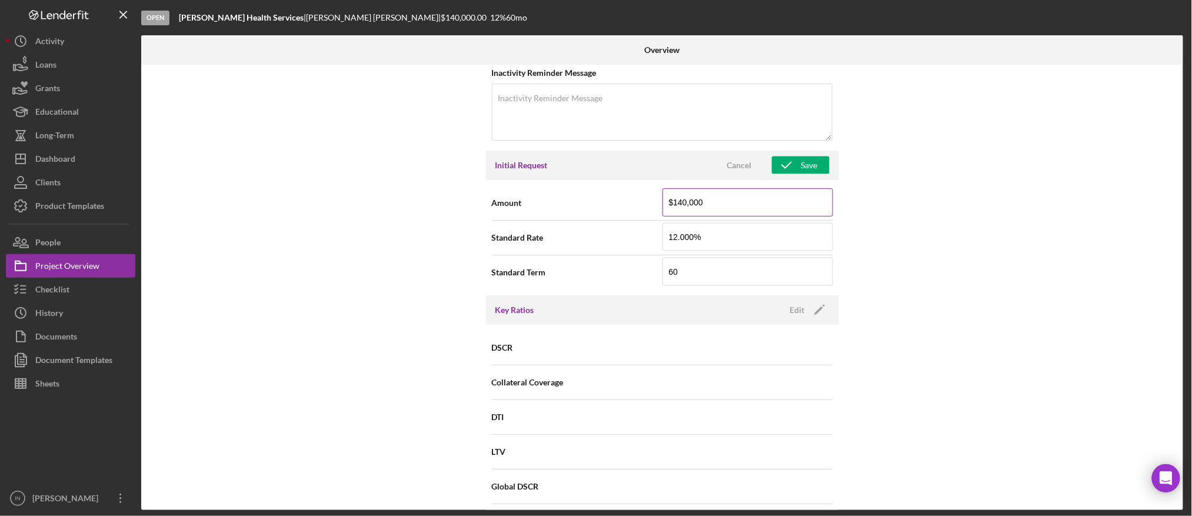
click at [732, 205] on input "$140,000" at bounding box center [747, 202] width 171 height 28
type input "$1"
type input "$80,000"
click at [802, 158] on div "Save" at bounding box center [809, 165] width 16 height 18
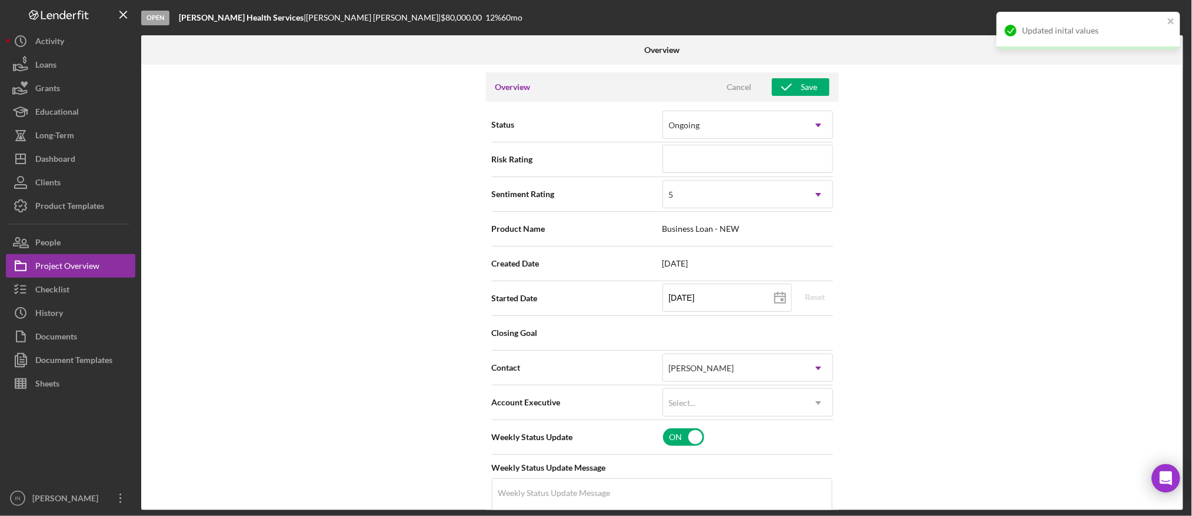
scroll to position [0, 0]
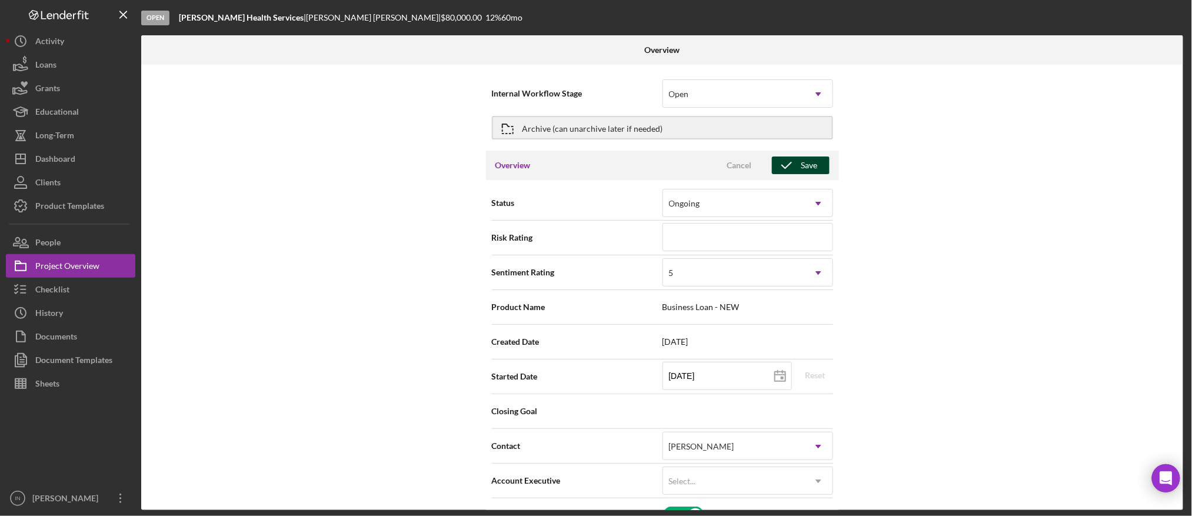
click at [809, 161] on div "Save" at bounding box center [809, 165] width 16 height 18
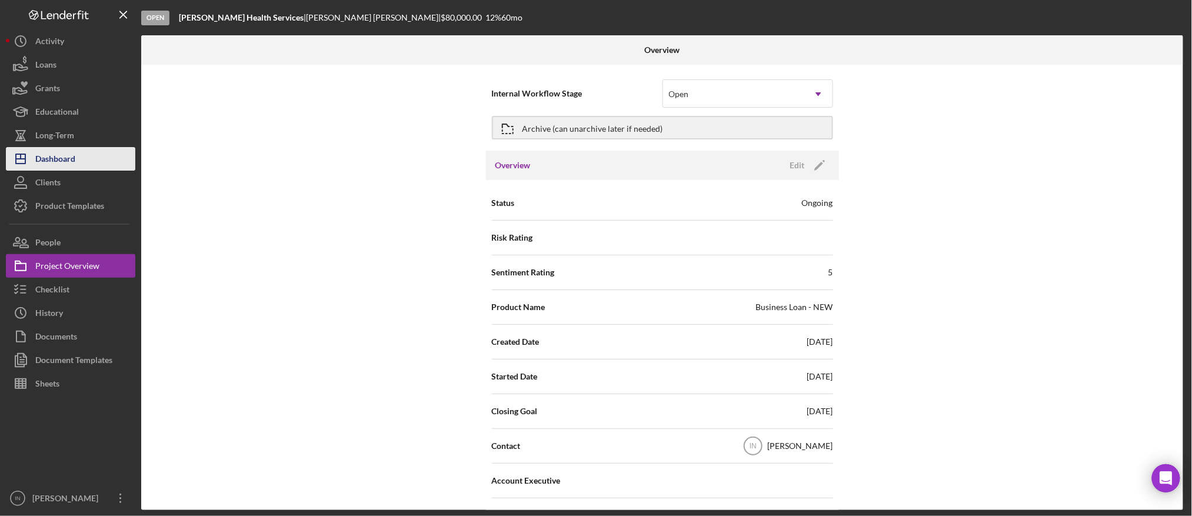
click at [84, 156] on button "Icon/Dashboard Dashboard" at bounding box center [70, 159] width 129 height 24
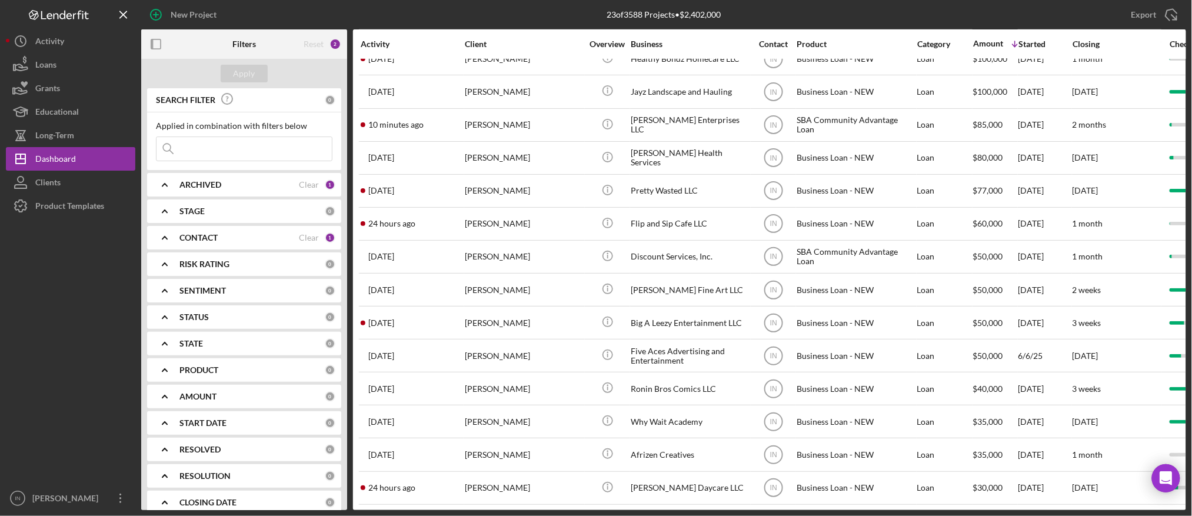
scroll to position [328, 0]
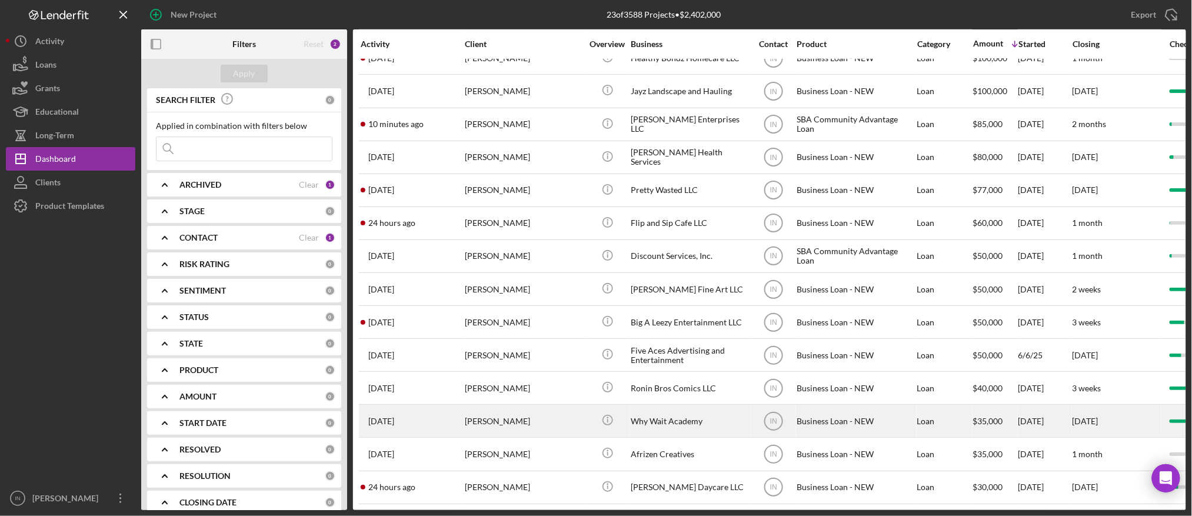
click at [548, 405] on div "[PERSON_NAME]" at bounding box center [524, 420] width 118 height 31
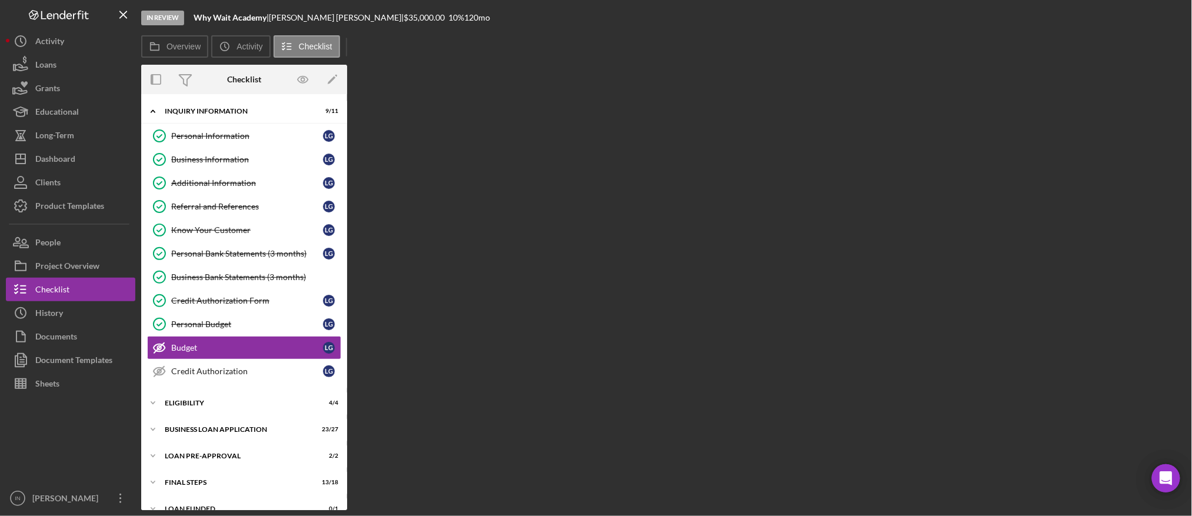
scroll to position [16, 0]
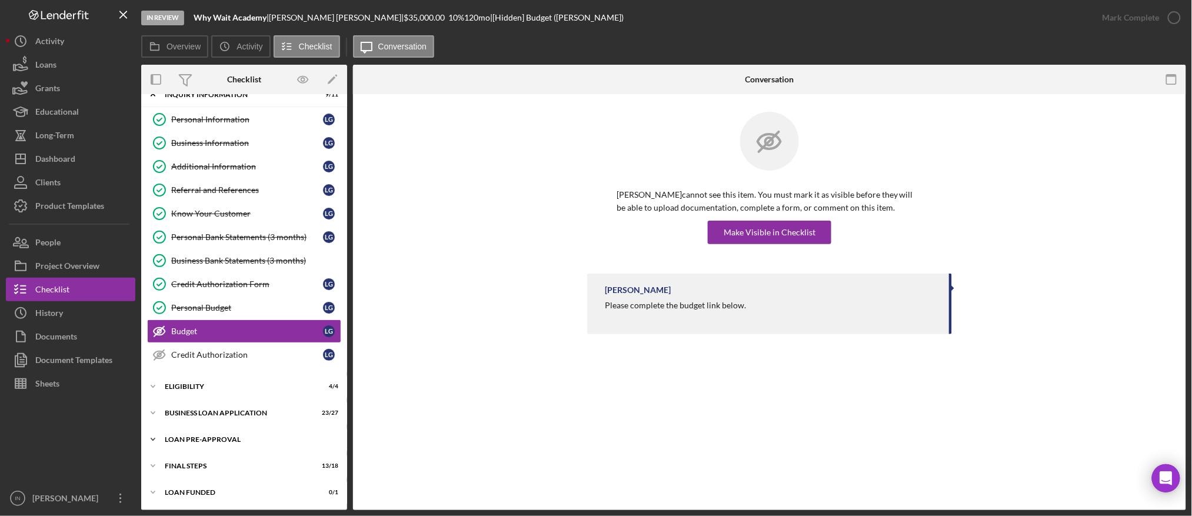
click at [232, 441] on div "LOAN PRE-APPROVAL" at bounding box center [249, 439] width 168 height 7
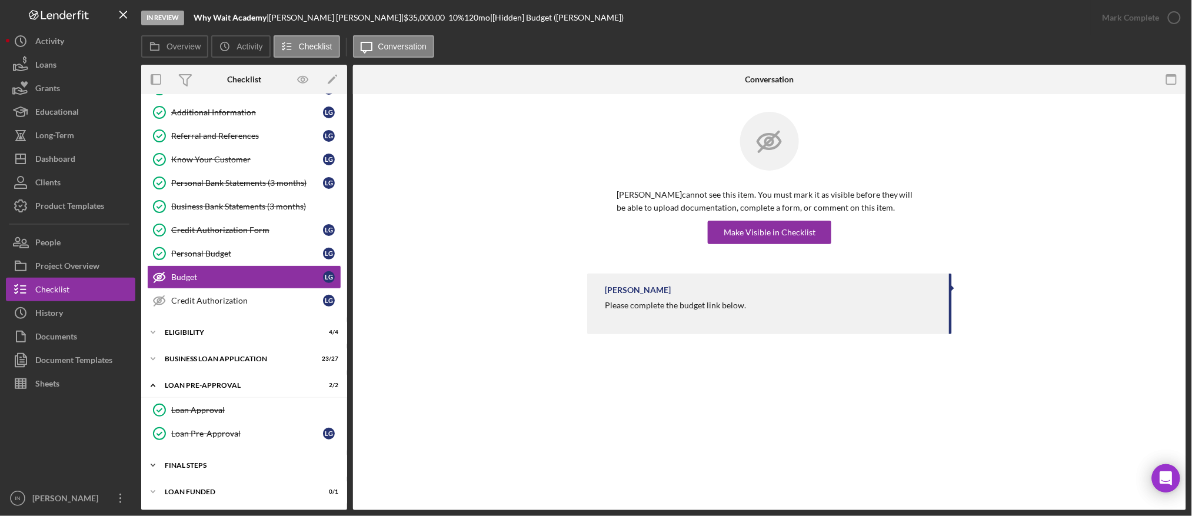
click at [215, 461] on div "Icon/Expander FINAL STEPS 13 / 18" at bounding box center [244, 465] width 206 height 24
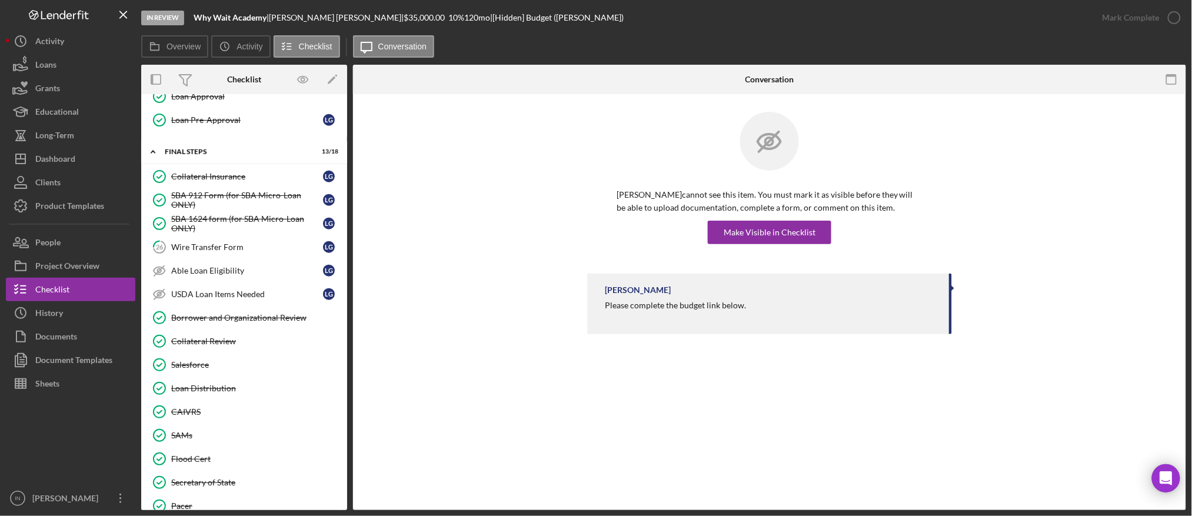
scroll to position [463, 0]
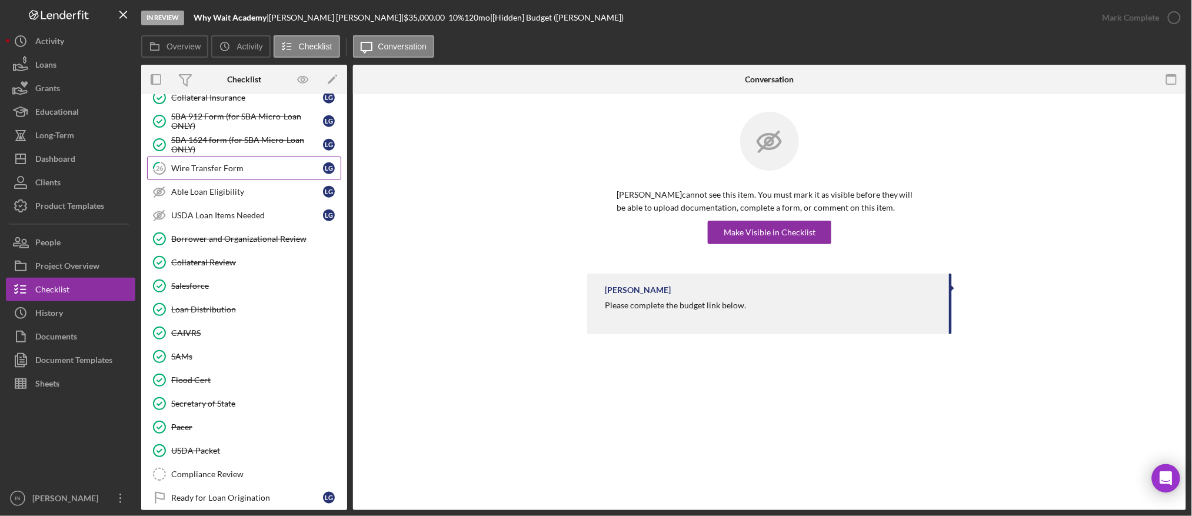
click at [248, 172] on div "Wire Transfer Form" at bounding box center [247, 167] width 152 height 9
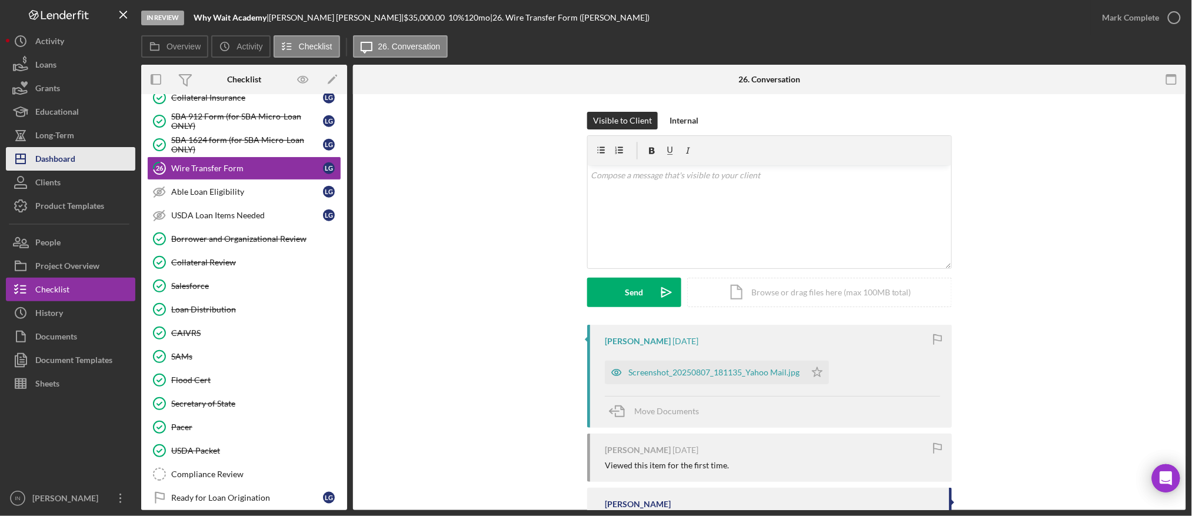
click at [68, 156] on div "Dashboard" at bounding box center [55, 160] width 40 height 26
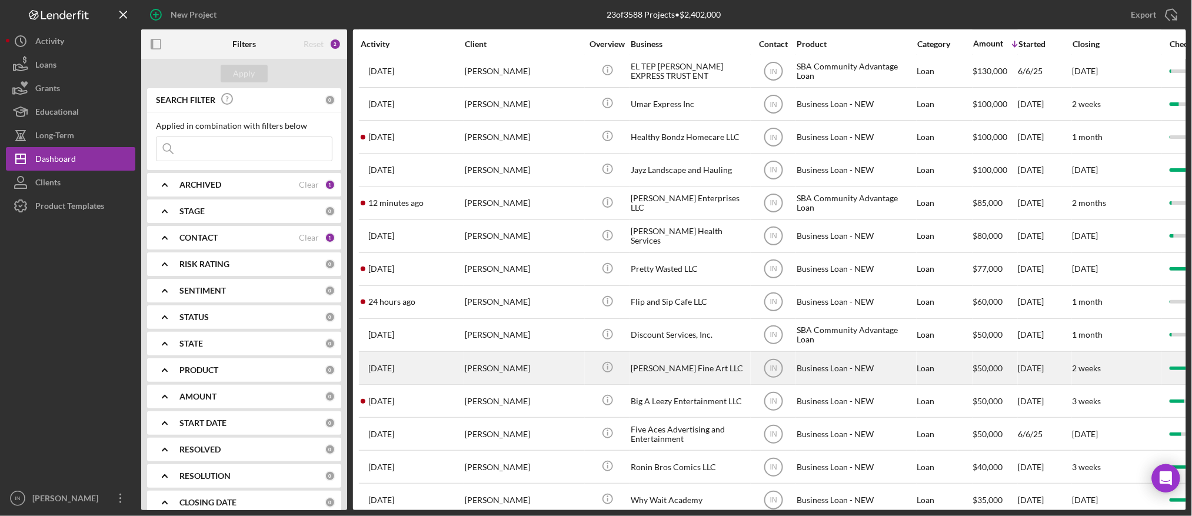
scroll to position [328, 0]
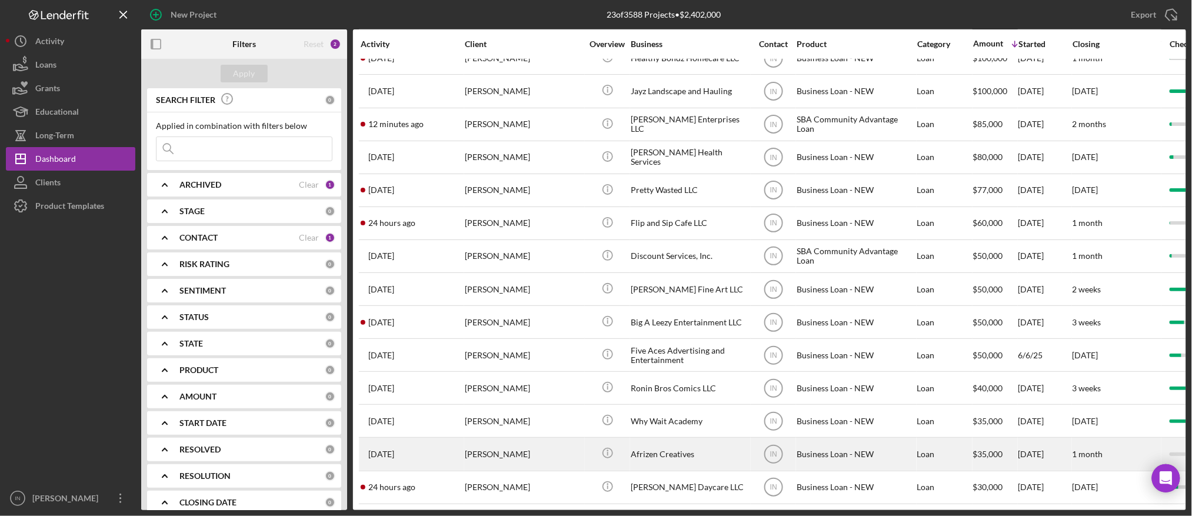
click at [543, 439] on div "[PERSON_NAME]" at bounding box center [524, 453] width 118 height 31
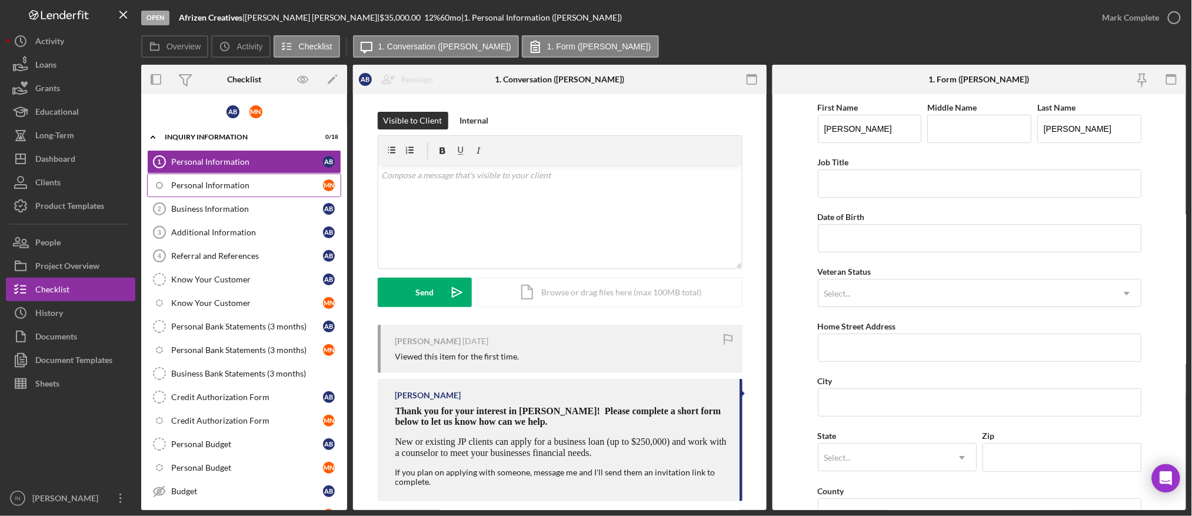
click at [288, 184] on div "Personal Information" at bounding box center [247, 185] width 152 height 9
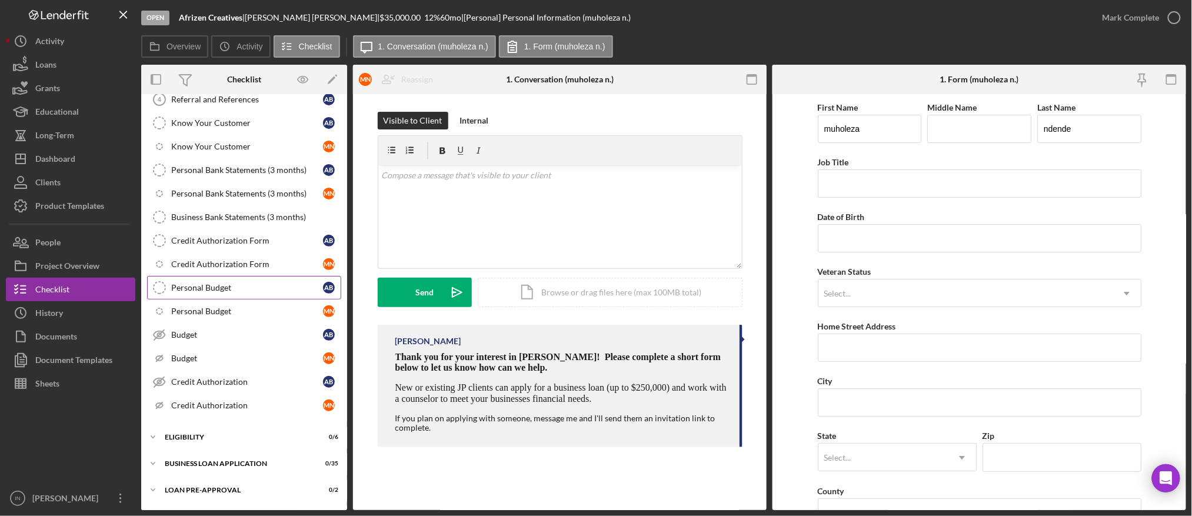
scroll to position [207, 0]
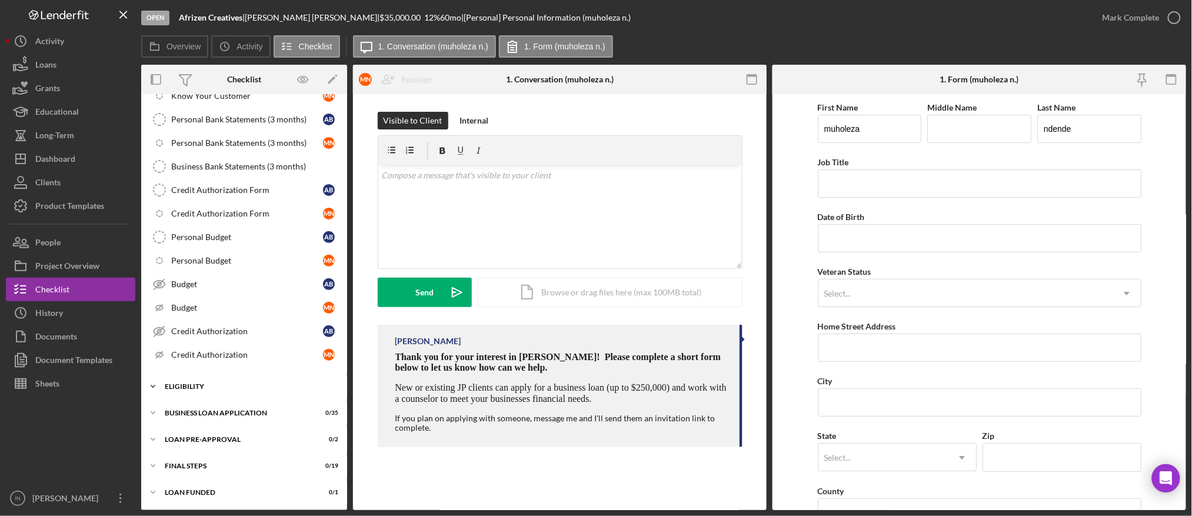
click at [211, 390] on div "ELIGIBILITY" at bounding box center [249, 386] width 168 height 7
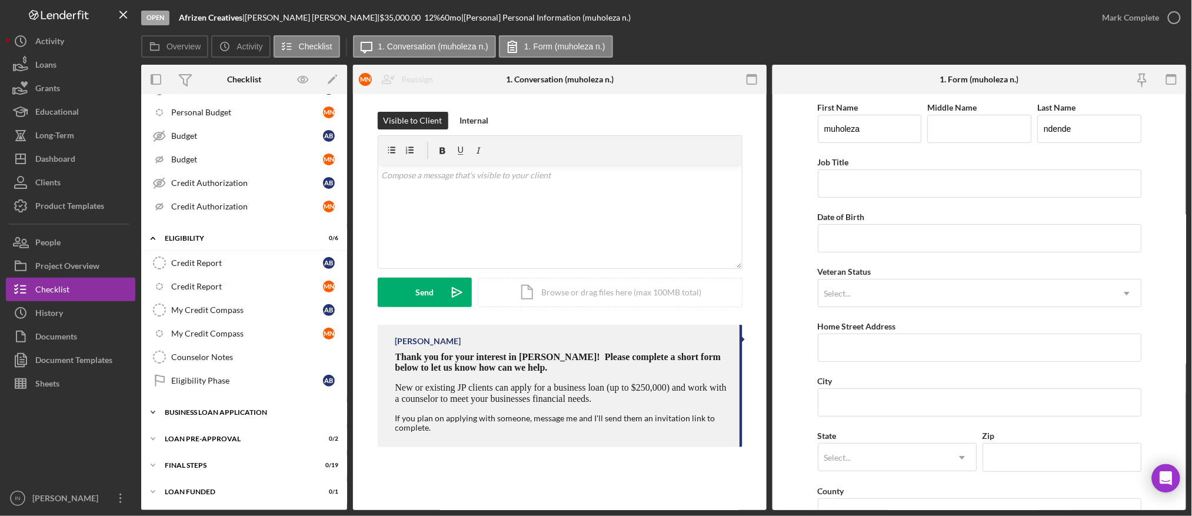
click at [202, 409] on div "BUSINESS LOAN APPLICATION" at bounding box center [249, 412] width 168 height 7
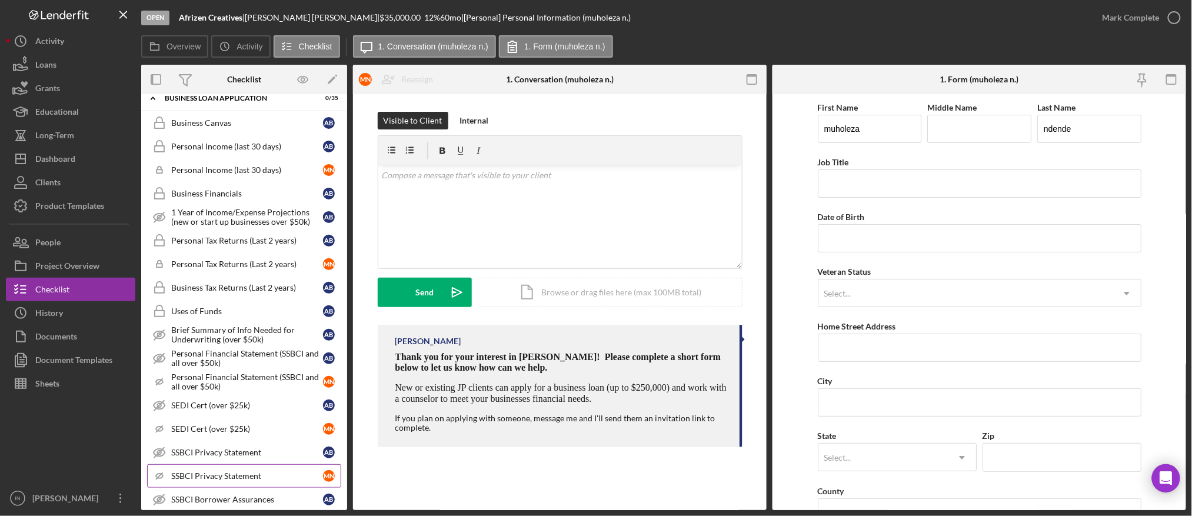
scroll to position [747, 0]
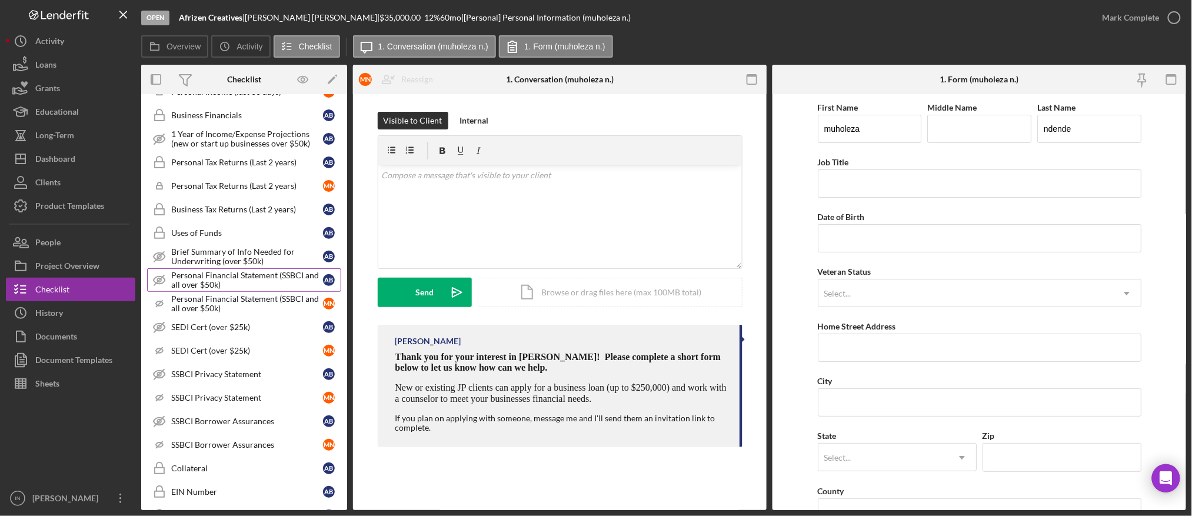
click at [240, 286] on div "Personal Financial Statement (SSBCI and all over $50k)" at bounding box center [247, 280] width 152 height 19
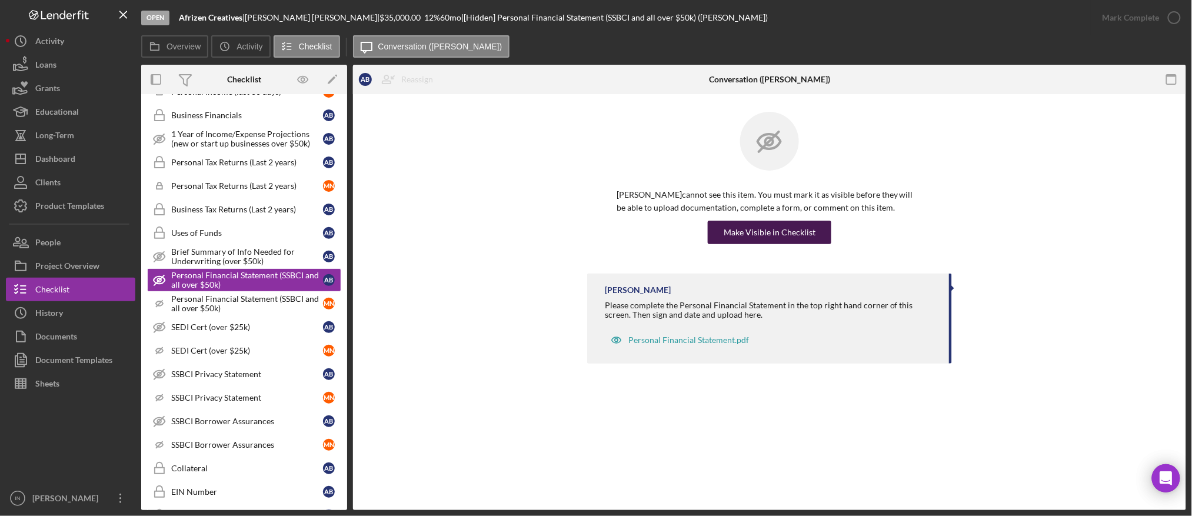
click at [782, 231] on div "Make Visible in Checklist" at bounding box center [769, 233] width 92 height 24
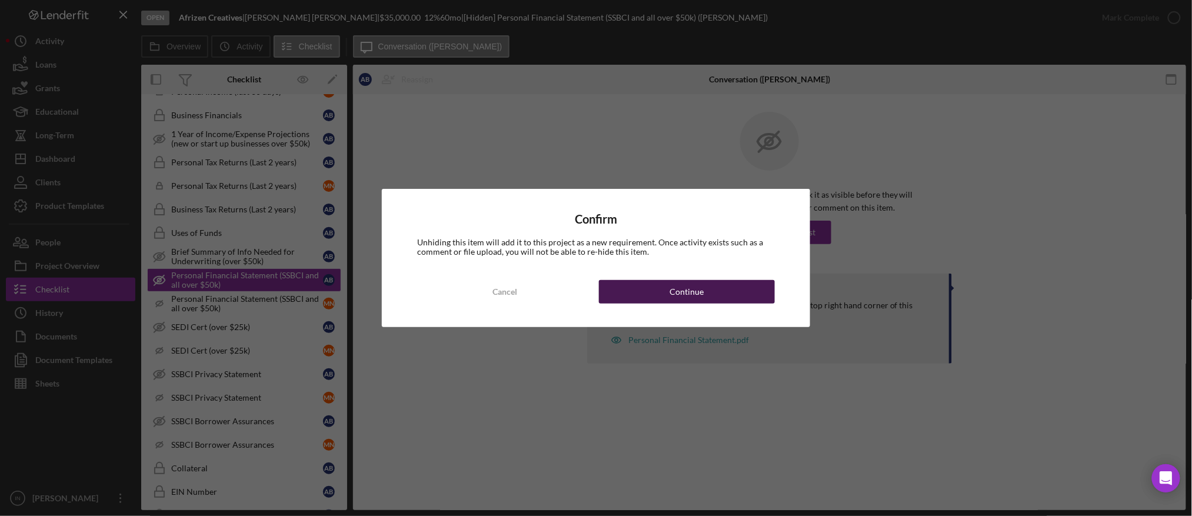
click at [740, 283] on button "Continue" at bounding box center [687, 292] width 176 height 24
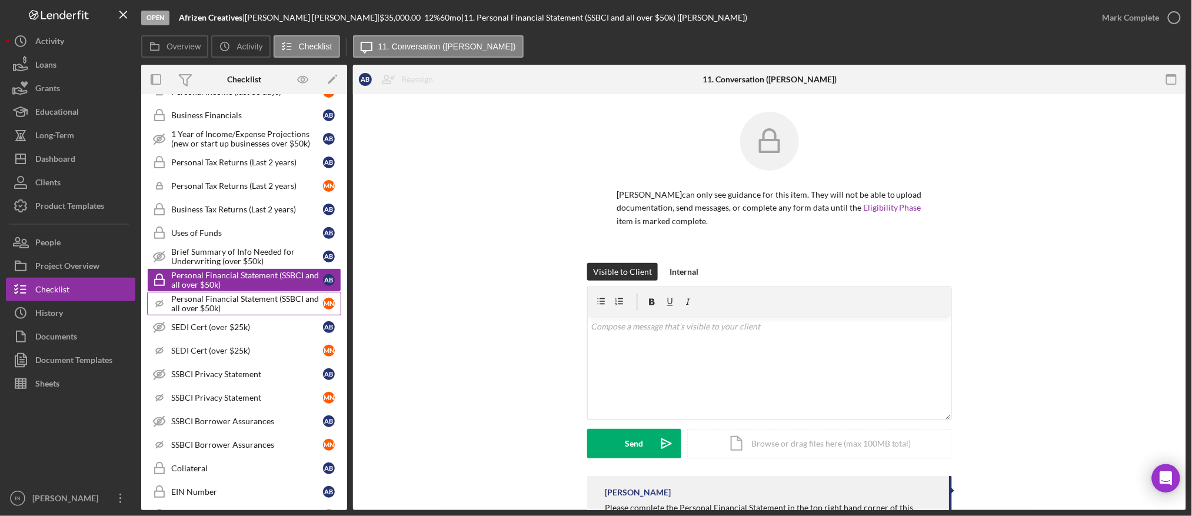
click at [212, 310] on div "Personal Financial Statement (SSBCI and all over $50k)" at bounding box center [247, 303] width 152 height 19
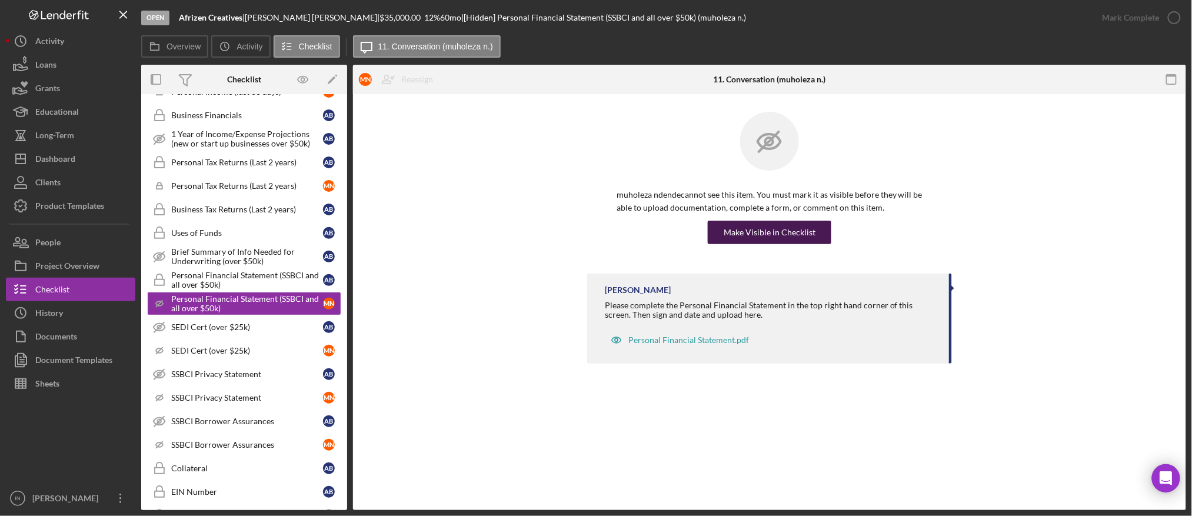
click at [738, 233] on div "Make Visible in Checklist" at bounding box center [769, 233] width 92 height 24
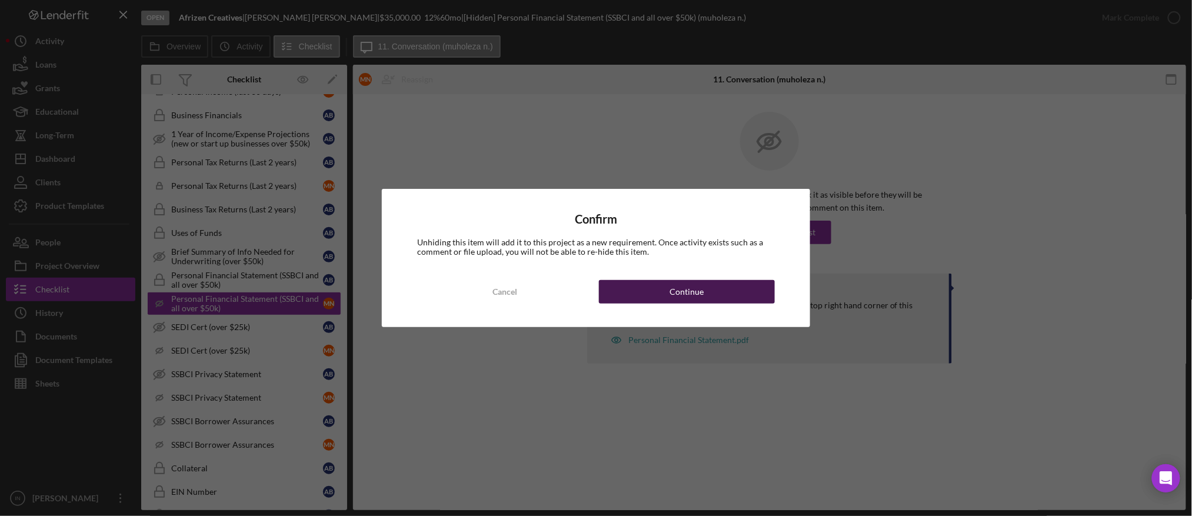
click at [747, 292] on button "Continue" at bounding box center [687, 292] width 176 height 24
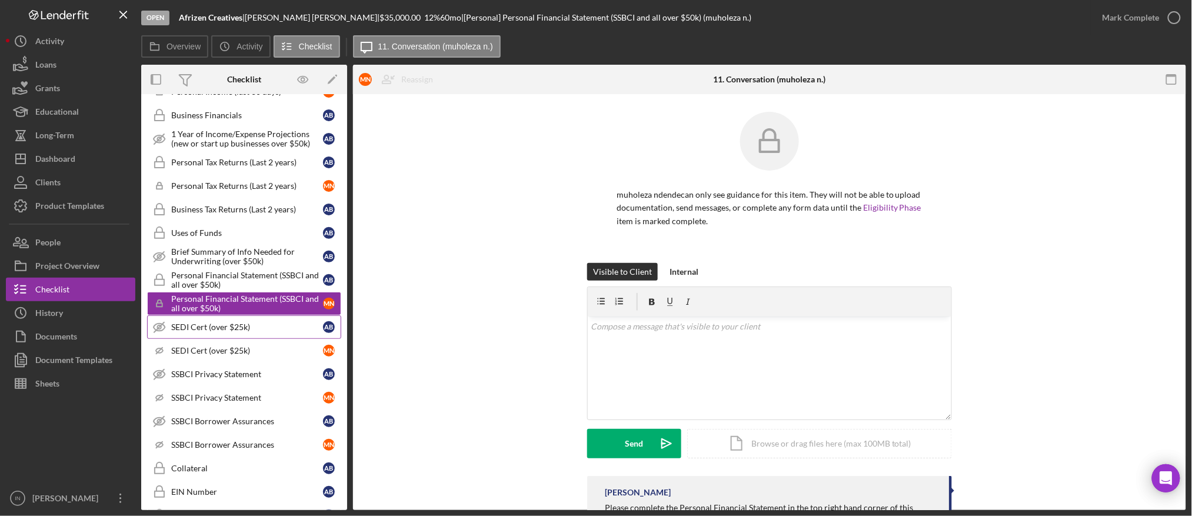
click at [227, 334] on link "SEDI Cert (over $25k) SEDI Cert (over $25k) A B" at bounding box center [244, 327] width 194 height 24
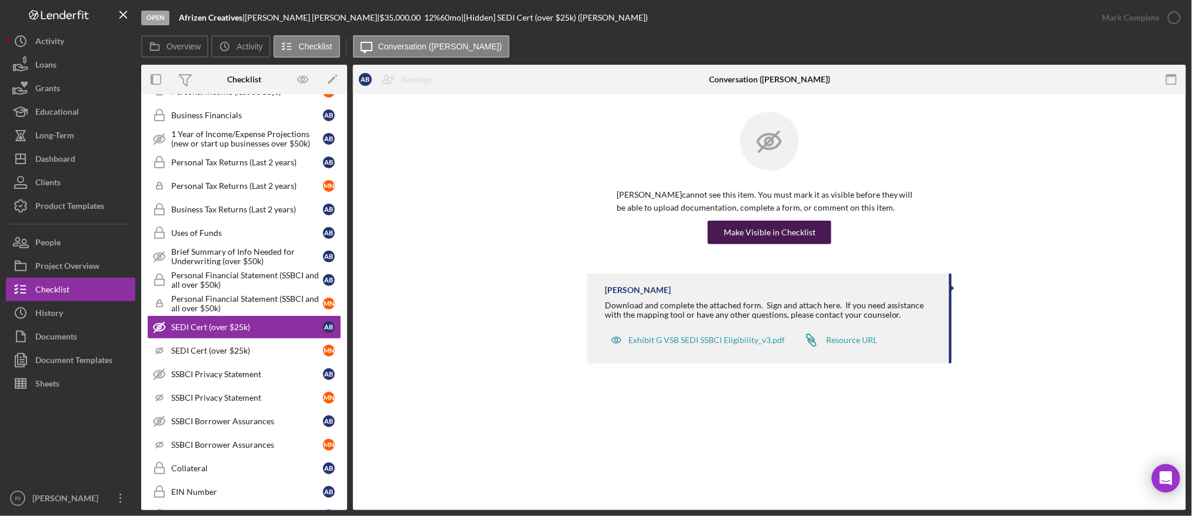
click at [772, 224] on div "Make Visible in Checklist" at bounding box center [769, 233] width 92 height 24
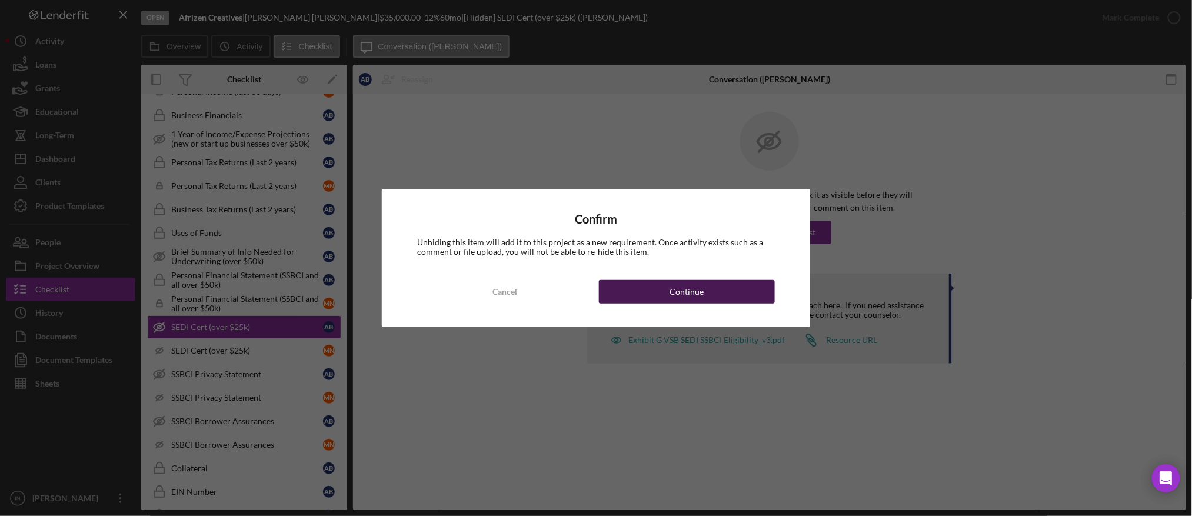
click at [735, 289] on button "Continue" at bounding box center [687, 292] width 176 height 24
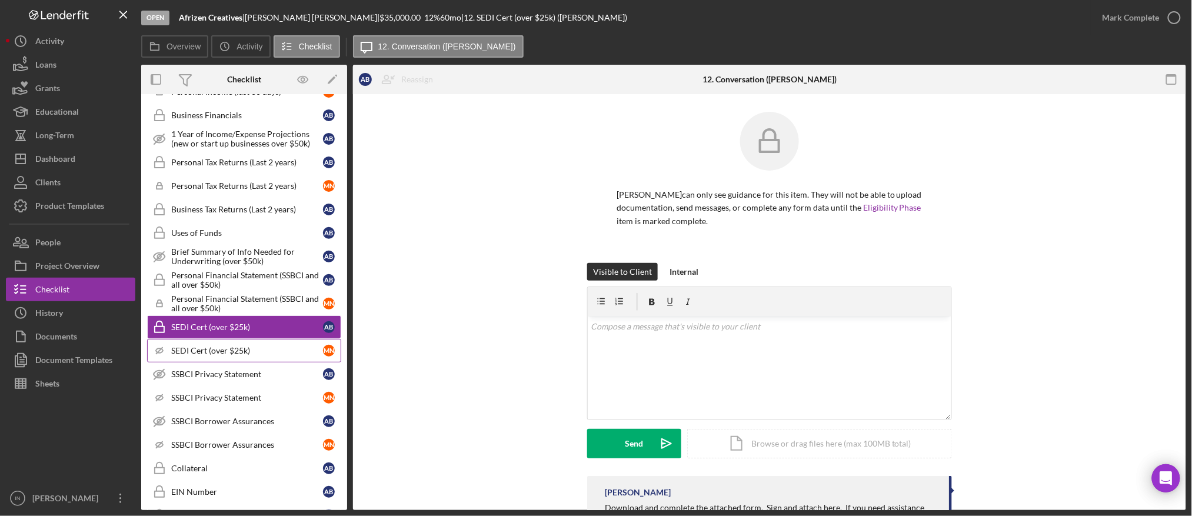
click at [222, 346] on link "Icon/Checklist Item Sub Hidden SEDI Cert (over $25k) m n" at bounding box center [244, 351] width 194 height 24
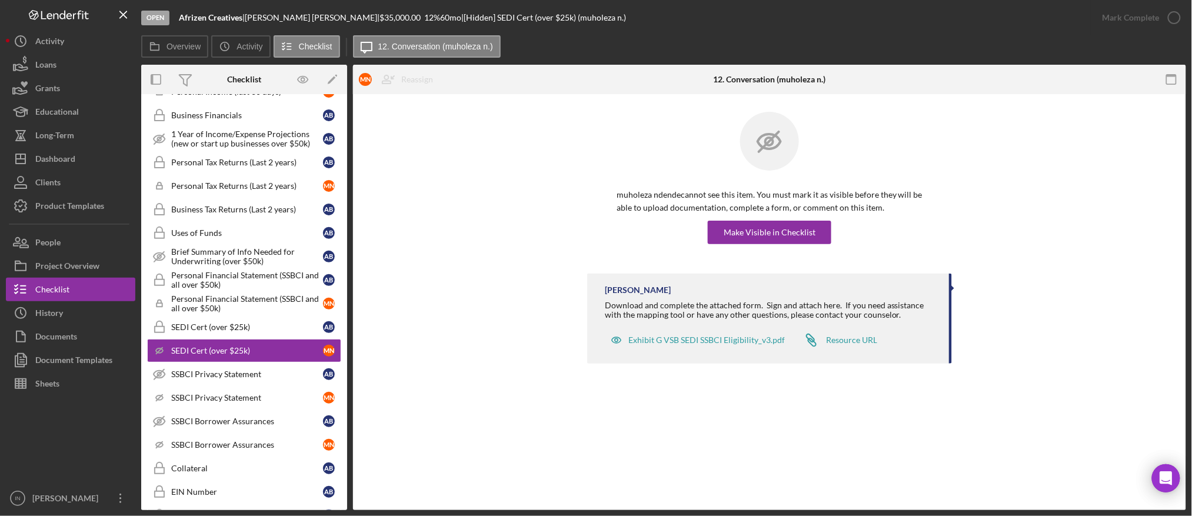
click at [789, 244] on div "muholeza ndende cannot see this item. You must mark it as visible before they w…" at bounding box center [769, 193] width 365 height 162
click at [793, 233] on div "Make Visible in Checklist" at bounding box center [769, 233] width 92 height 24
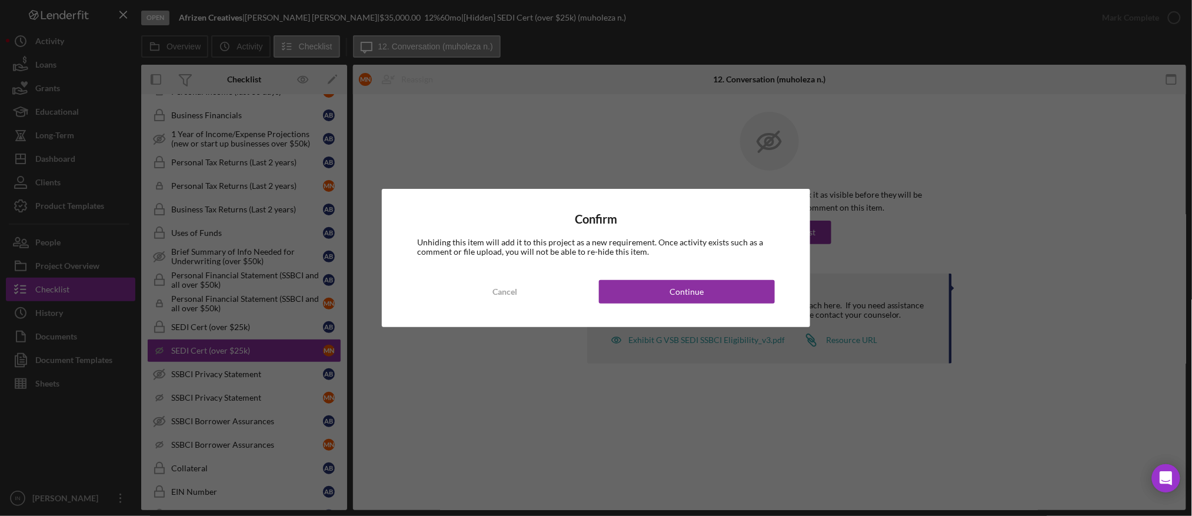
click at [720, 307] on div "Confirm Unhiding this item will add it to this project as a new requirement. On…" at bounding box center [596, 258] width 428 height 138
click at [725, 291] on button "Continue" at bounding box center [687, 292] width 176 height 24
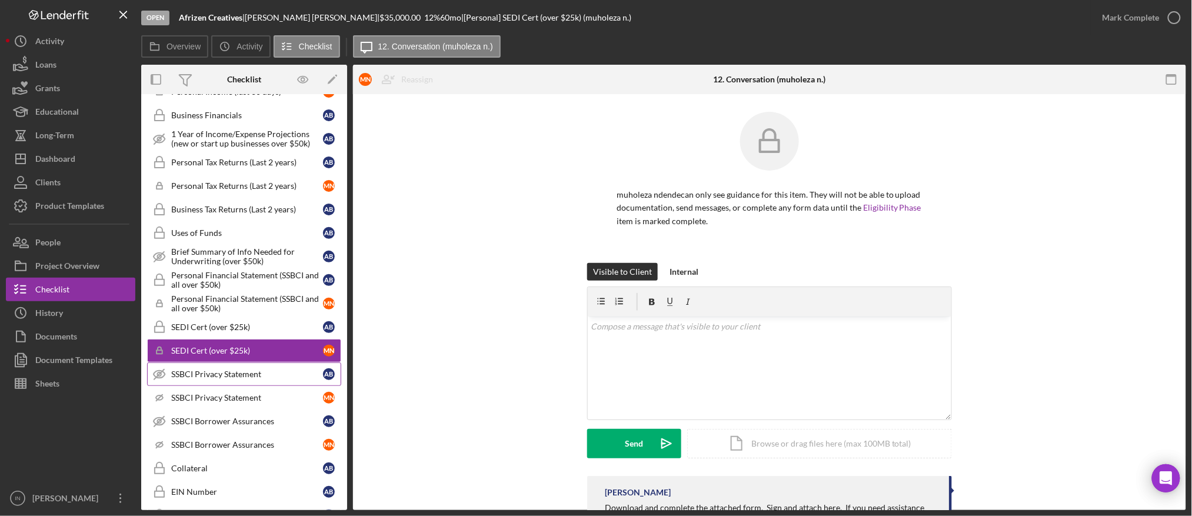
click at [233, 372] on div "SSBCI Privacy Statement" at bounding box center [247, 373] width 152 height 9
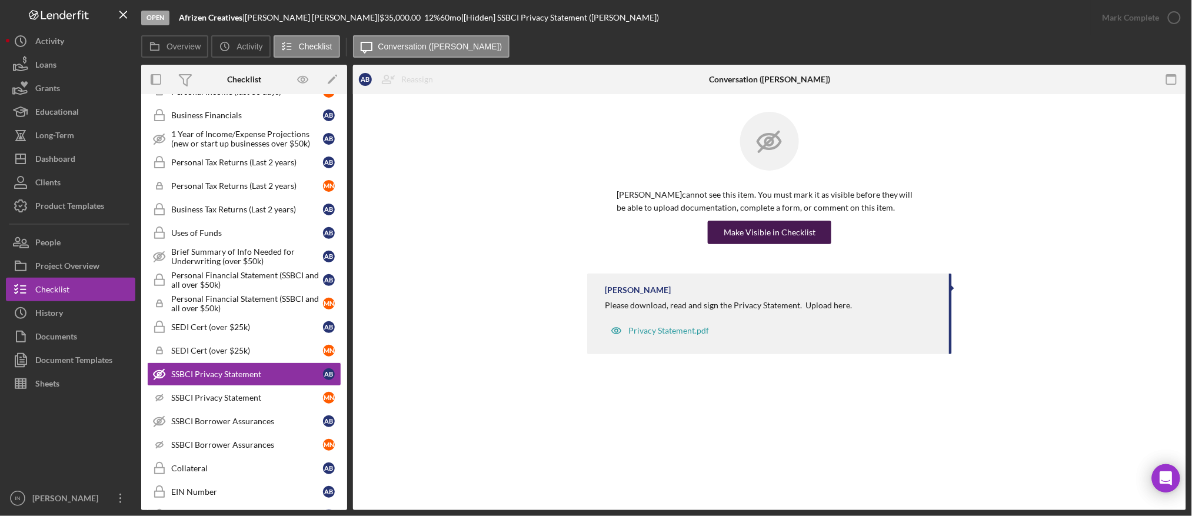
click at [781, 233] on div "Make Visible in Checklist" at bounding box center [769, 233] width 92 height 24
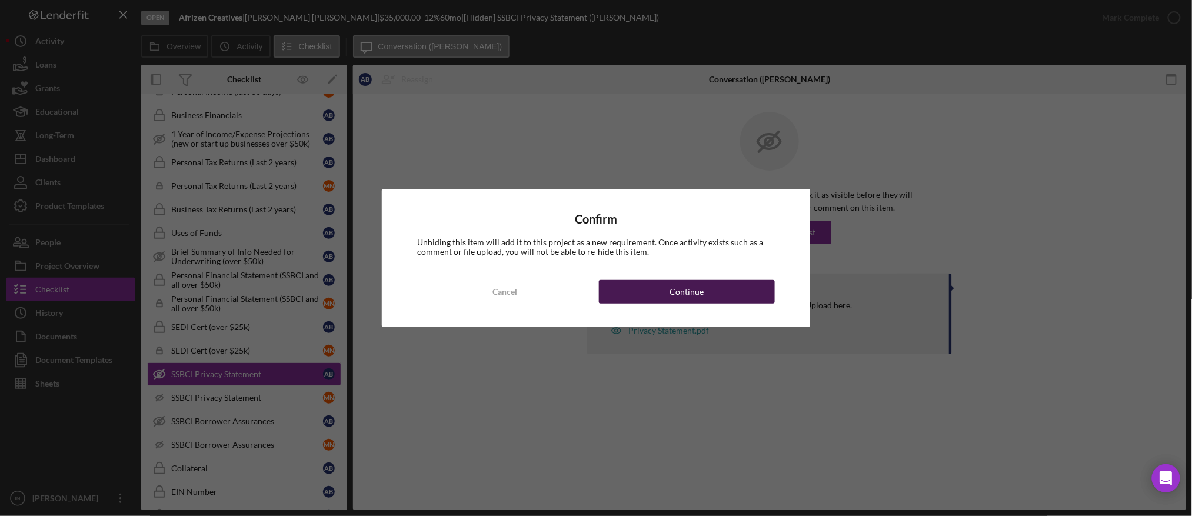
click at [716, 294] on button "Continue" at bounding box center [687, 292] width 176 height 24
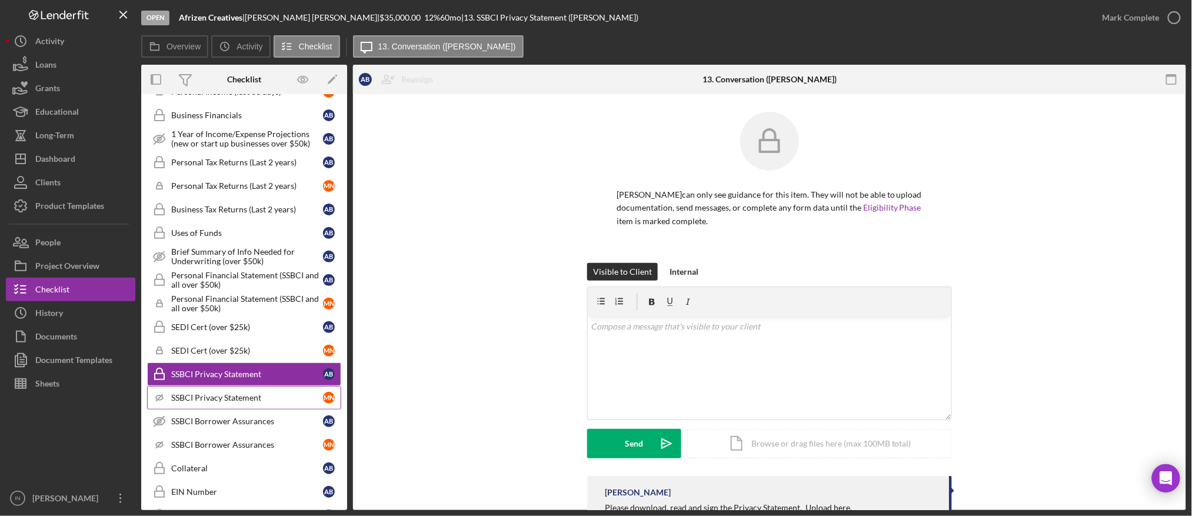
click at [203, 400] on div "SSBCI Privacy Statement" at bounding box center [247, 397] width 152 height 9
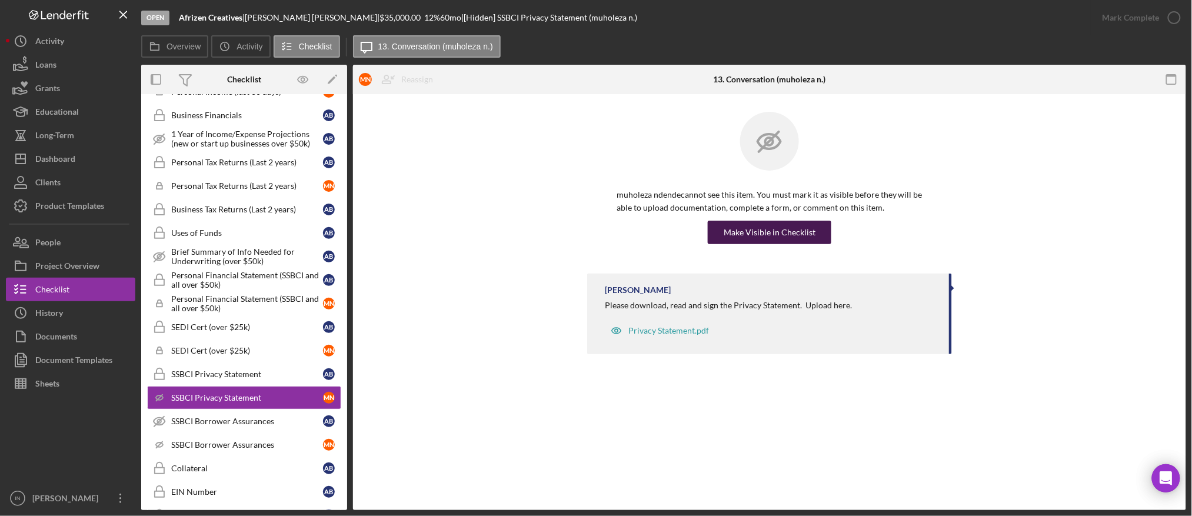
click at [756, 226] on div "Make Visible in Checklist" at bounding box center [769, 233] width 92 height 24
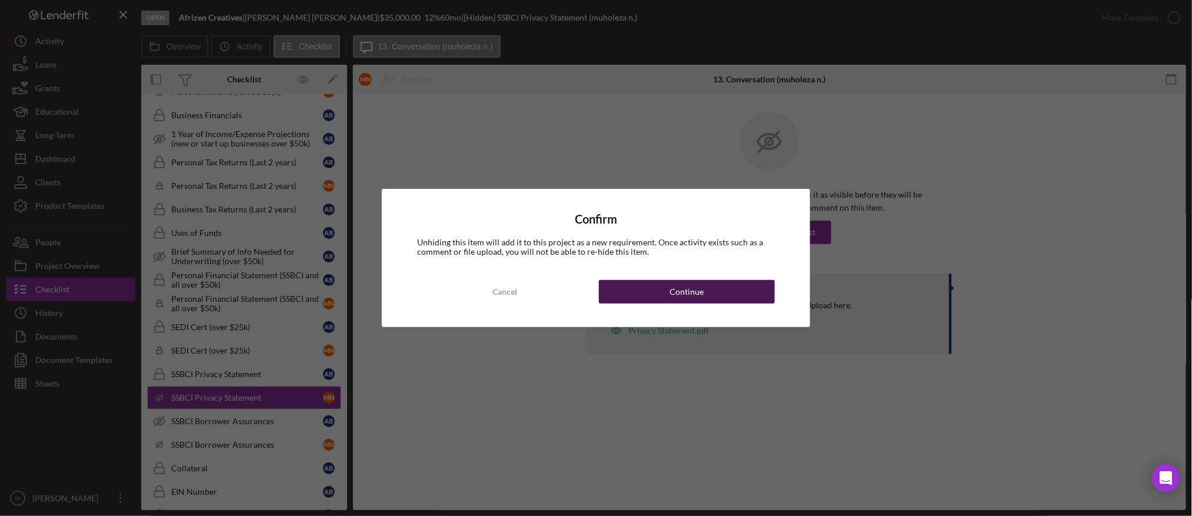
click at [706, 290] on button "Continue" at bounding box center [687, 292] width 176 height 24
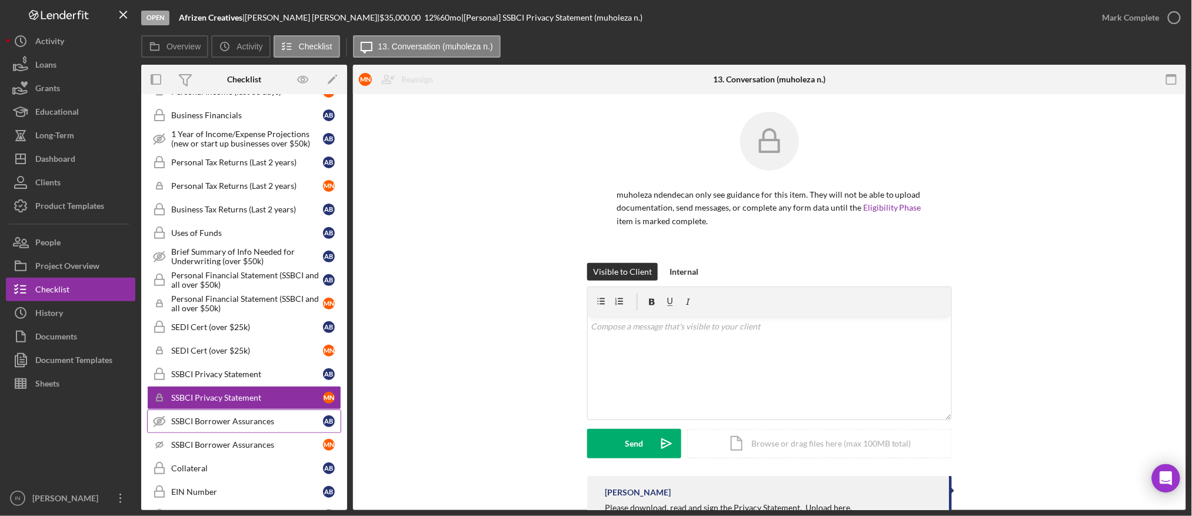
click at [207, 420] on div "SSBCI Borrower Assurances" at bounding box center [247, 420] width 152 height 9
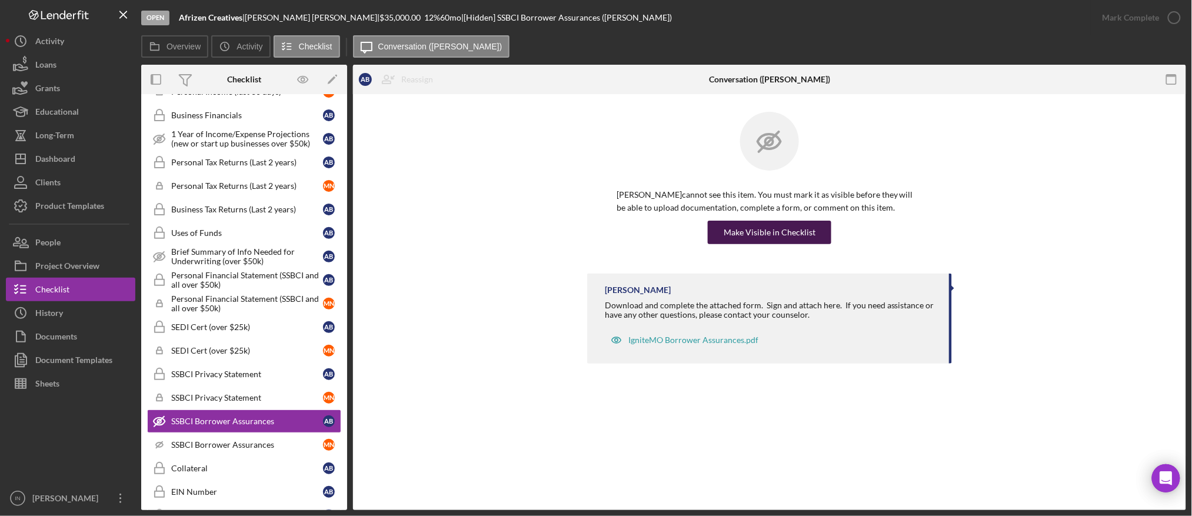
click at [750, 225] on div "Make Visible in Checklist" at bounding box center [769, 233] width 92 height 24
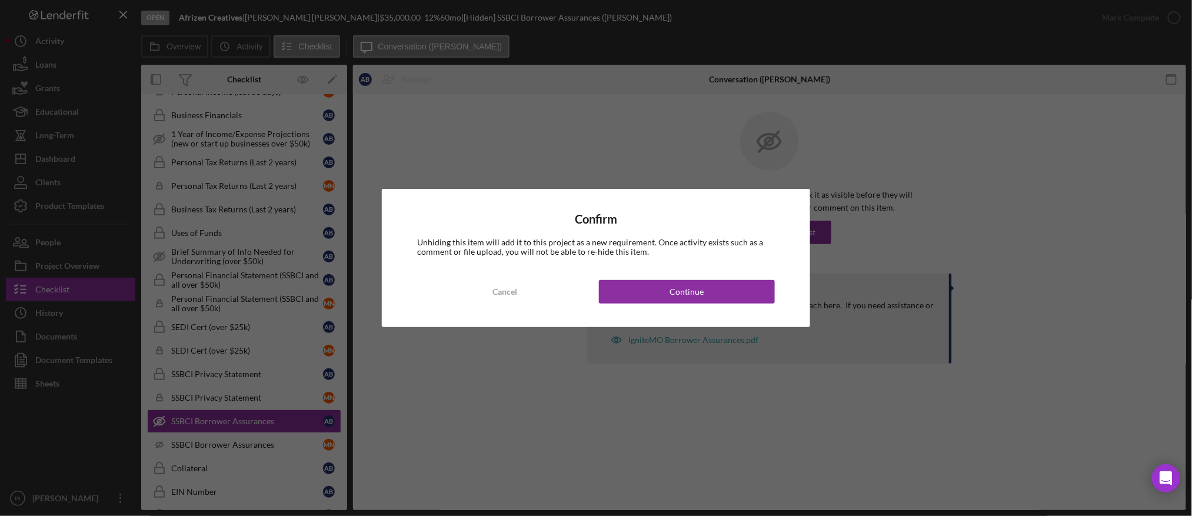
click at [700, 304] on div "Confirm Unhiding this item will add it to this project as a new requirement. On…" at bounding box center [596, 258] width 428 height 138
click at [709, 288] on button "Continue" at bounding box center [687, 292] width 176 height 24
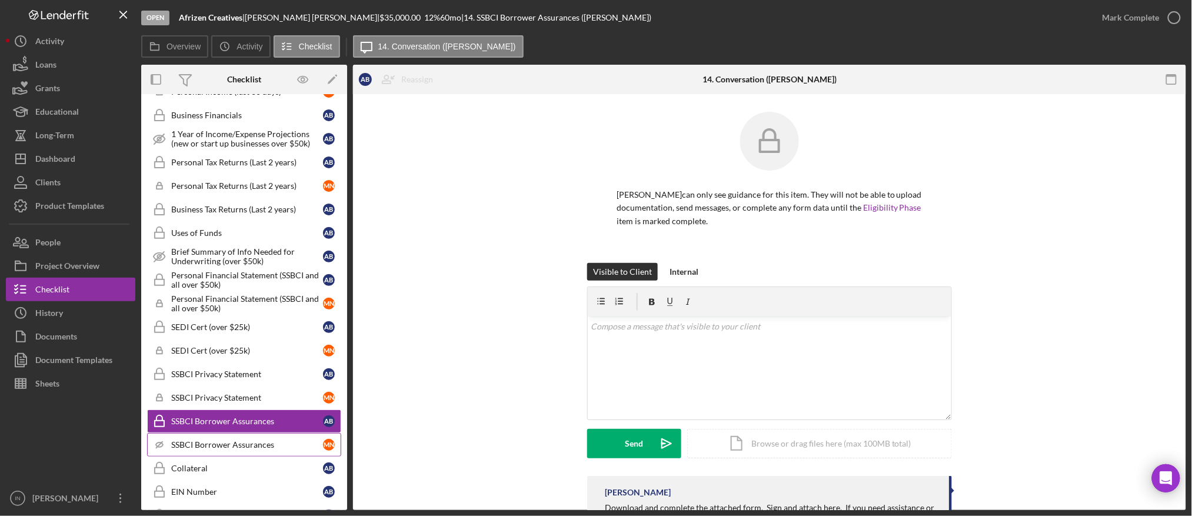
click at [207, 443] on div "SSBCI Borrower Assurances" at bounding box center [247, 444] width 152 height 9
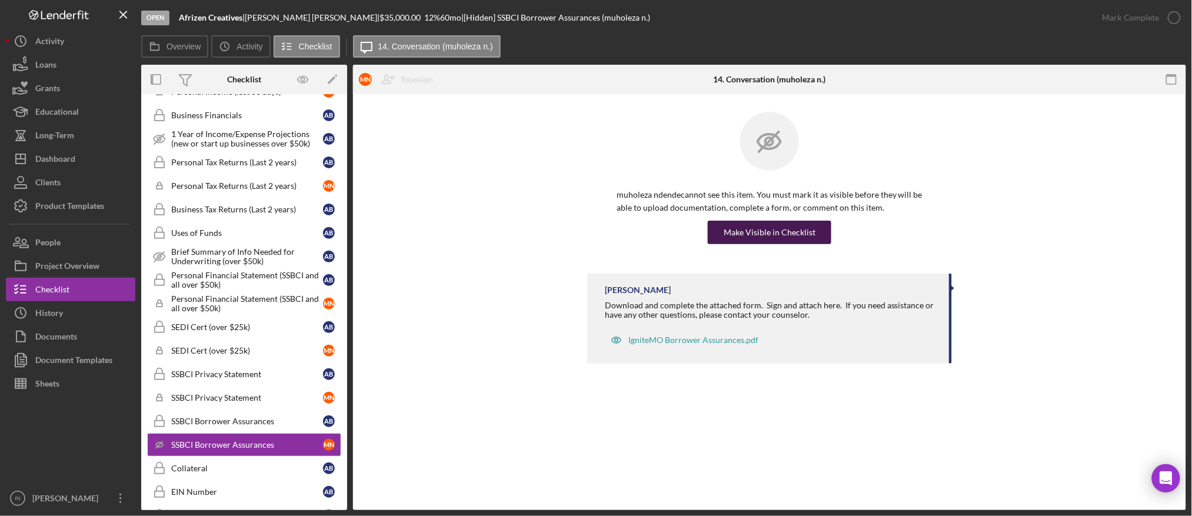
click at [783, 233] on div "Make Visible in Checklist" at bounding box center [769, 233] width 92 height 24
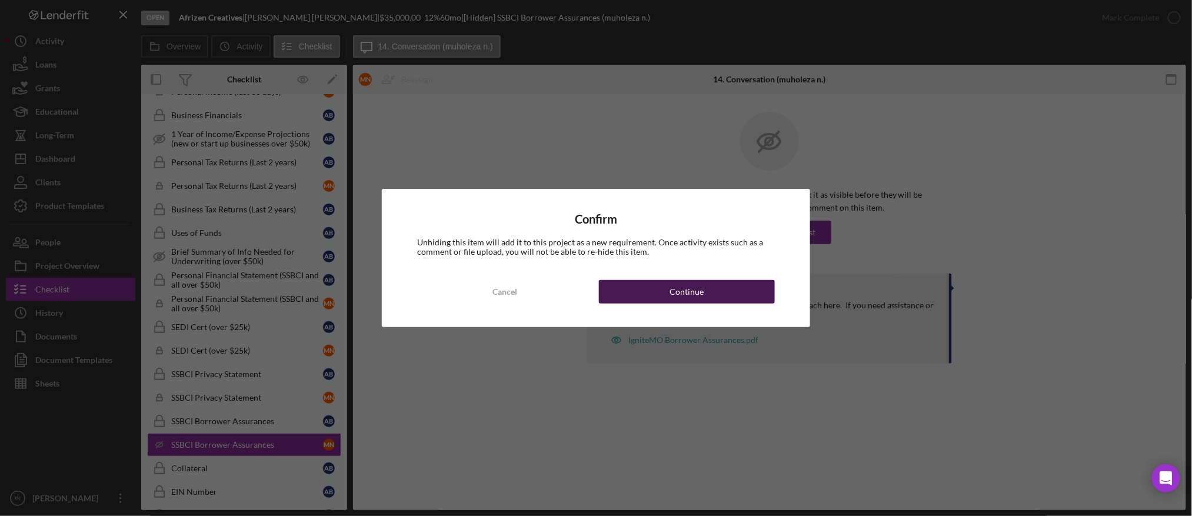
click at [711, 294] on button "Continue" at bounding box center [687, 292] width 176 height 24
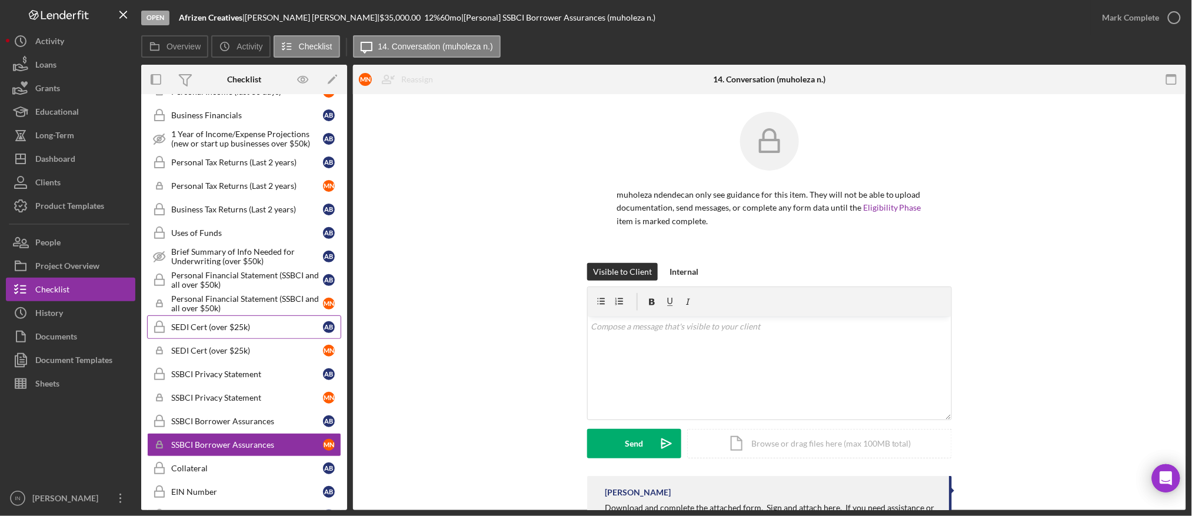
scroll to position [512, 0]
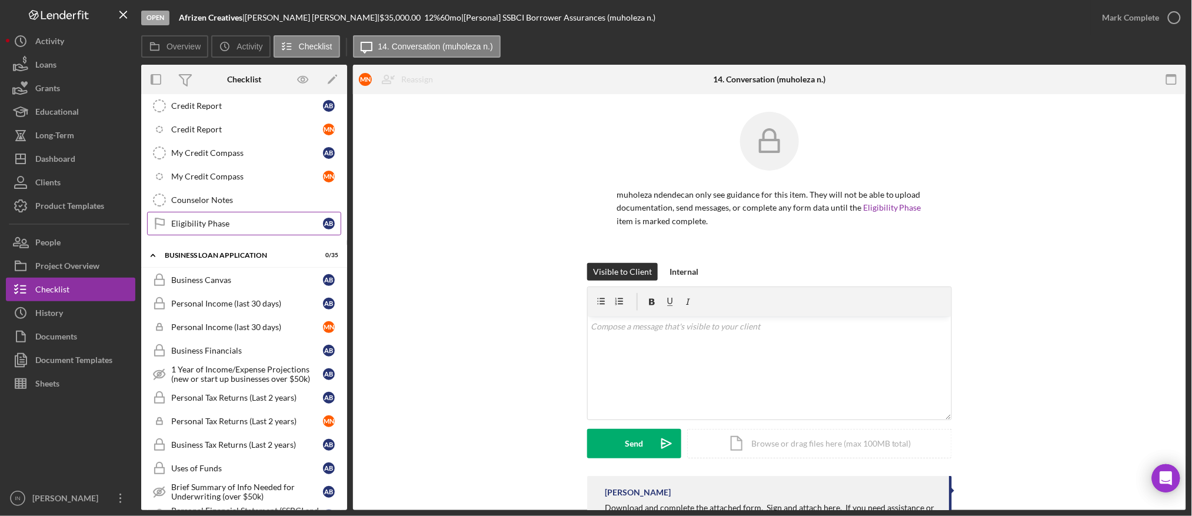
click at [242, 219] on div "Eligibility Phase" at bounding box center [247, 223] width 152 height 9
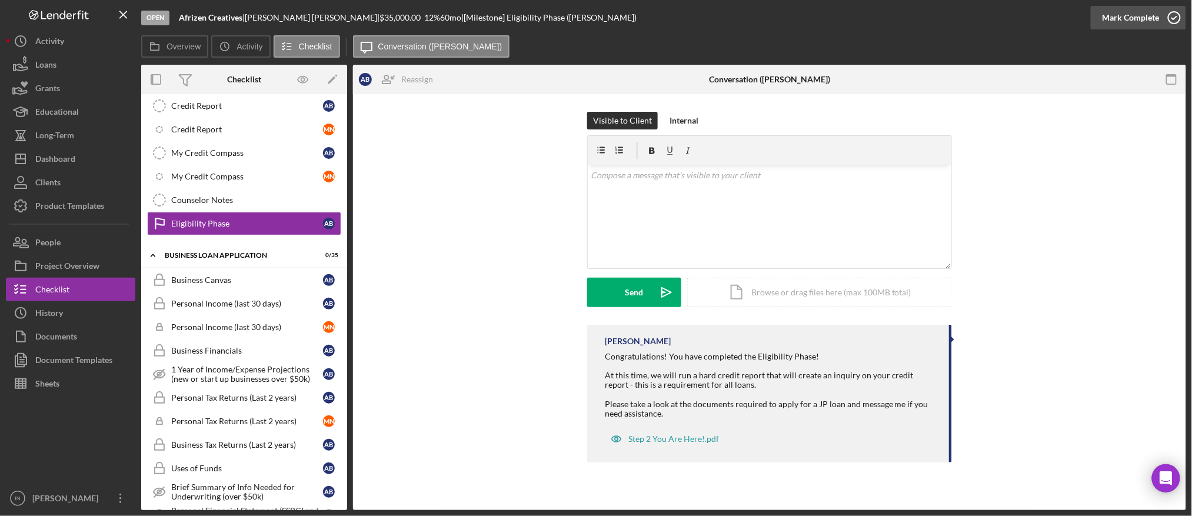
click at [1143, 16] on div "Mark Complete" at bounding box center [1130, 18] width 57 height 24
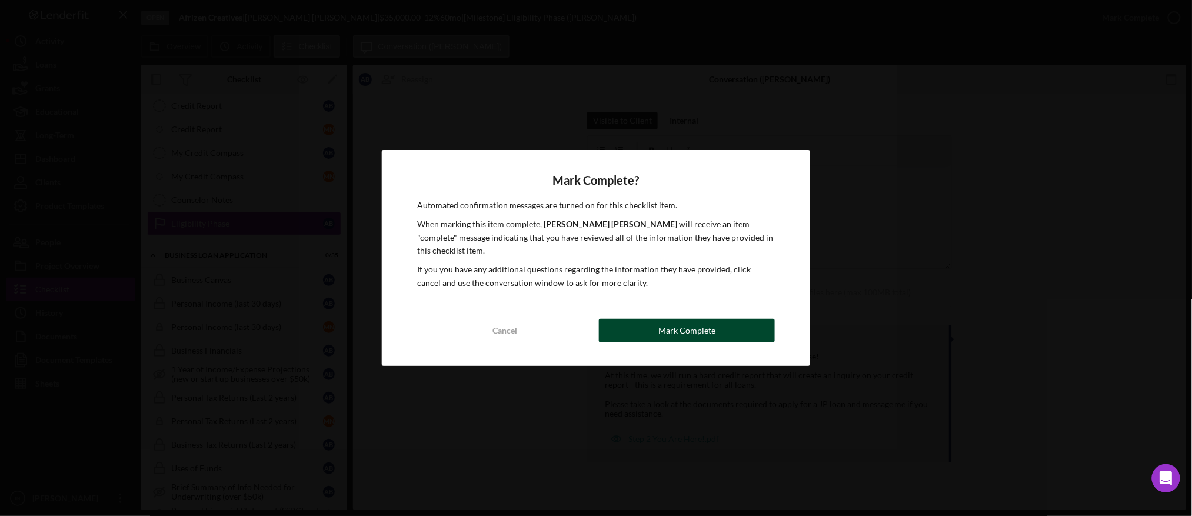
click at [688, 323] on div "Mark Complete" at bounding box center [686, 331] width 57 height 24
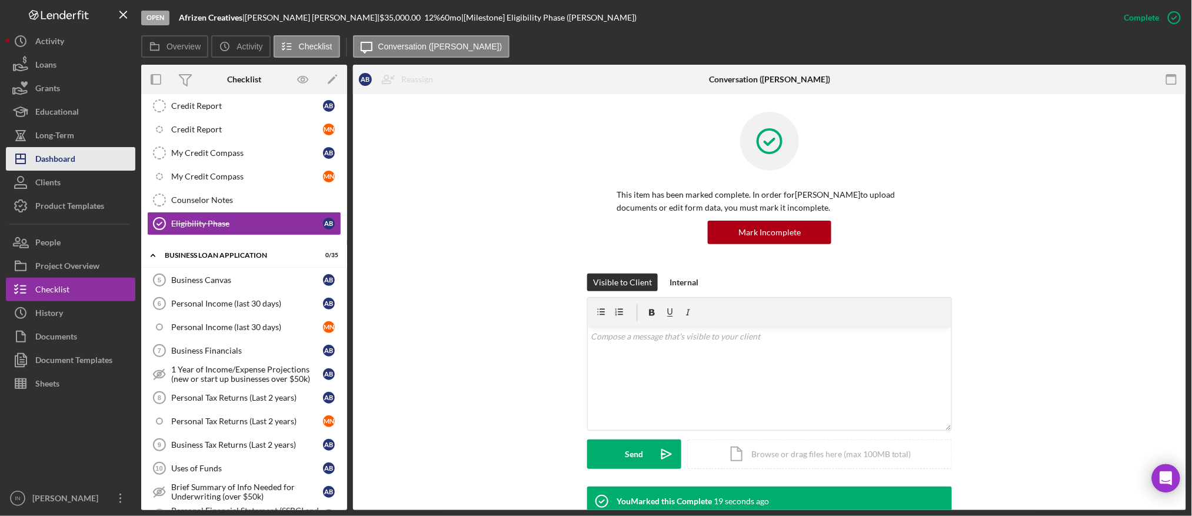
click at [71, 155] on div "Dashboard" at bounding box center [55, 160] width 40 height 26
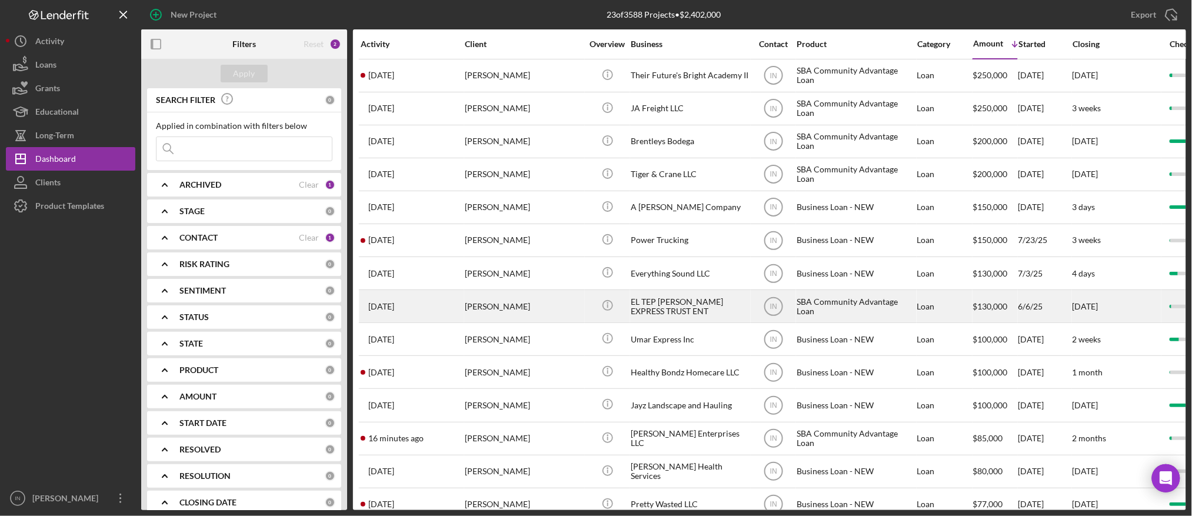
scroll to position [156, 0]
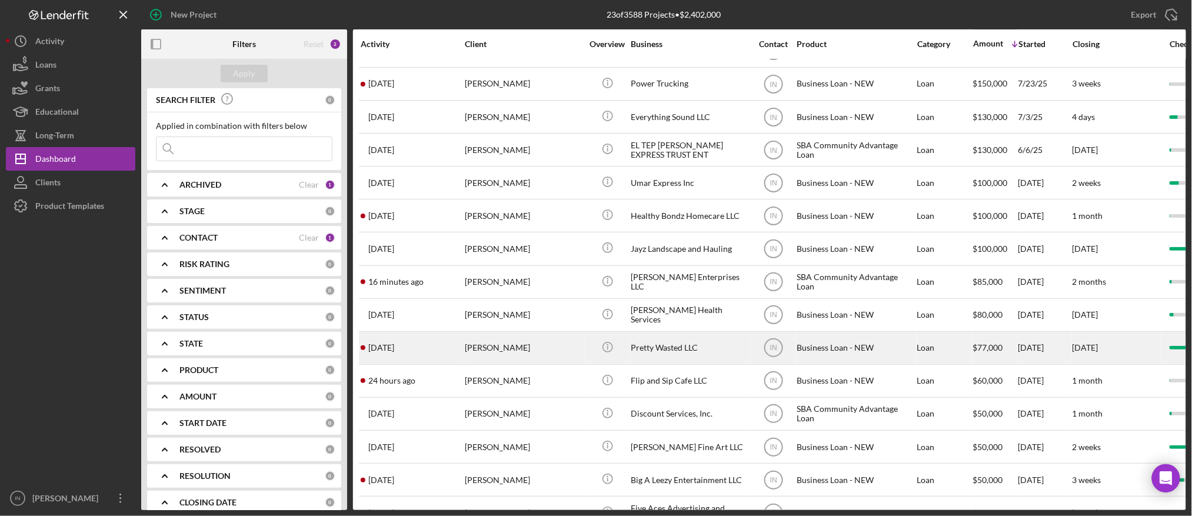
click at [546, 349] on div "[PERSON_NAME]" at bounding box center [524, 347] width 118 height 31
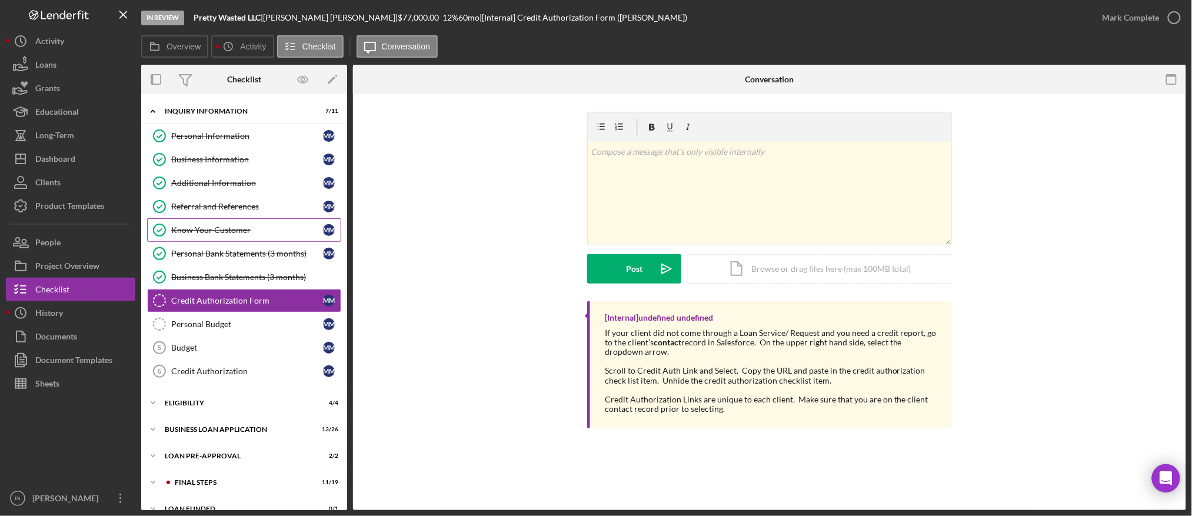
scroll to position [16, 0]
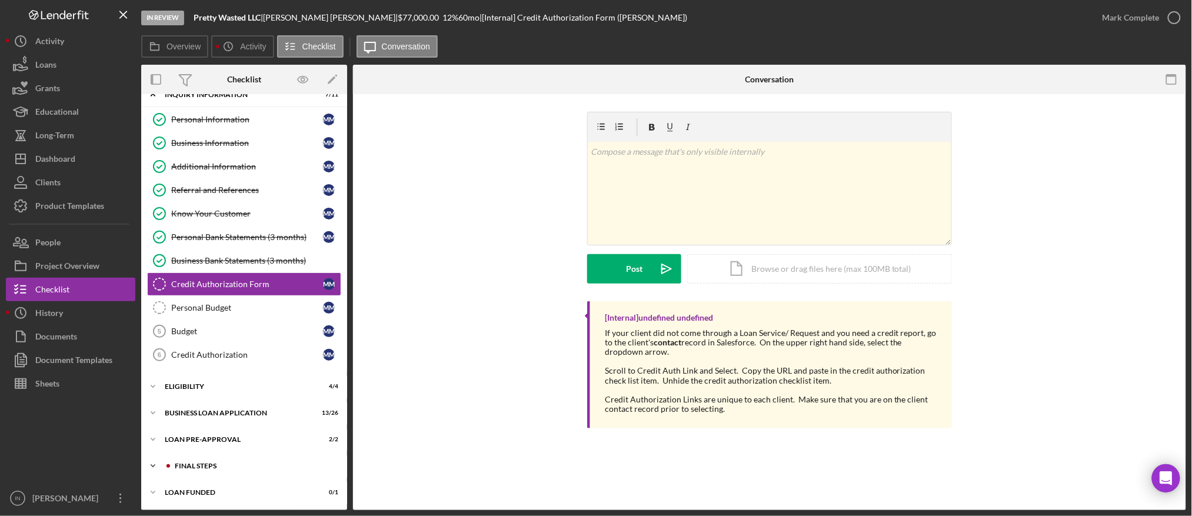
click at [219, 460] on div "Icon/Expander FINAL STEPS 11 / 19" at bounding box center [244, 466] width 206 height 24
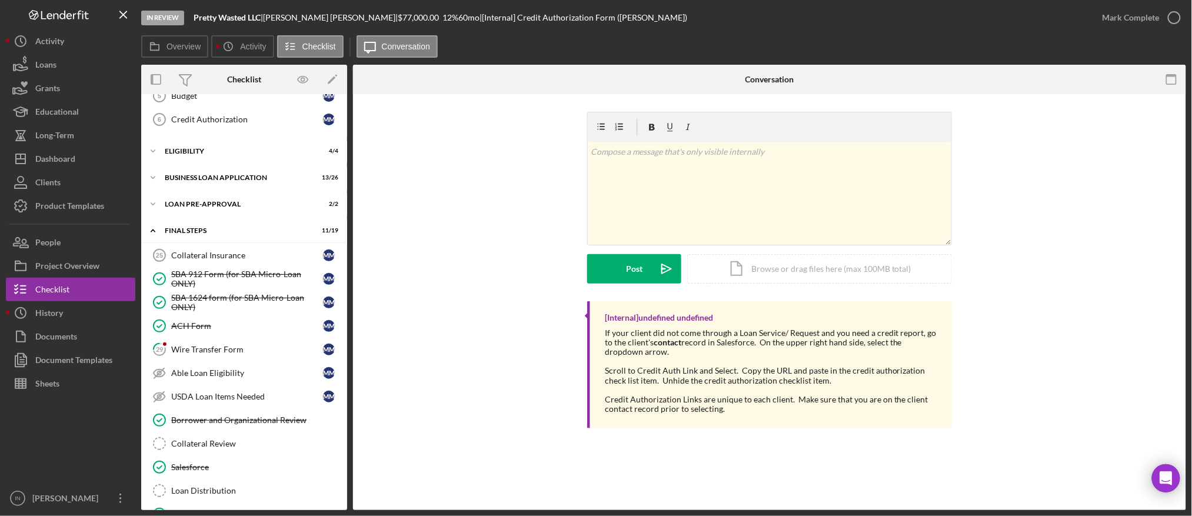
scroll to position [331, 0]
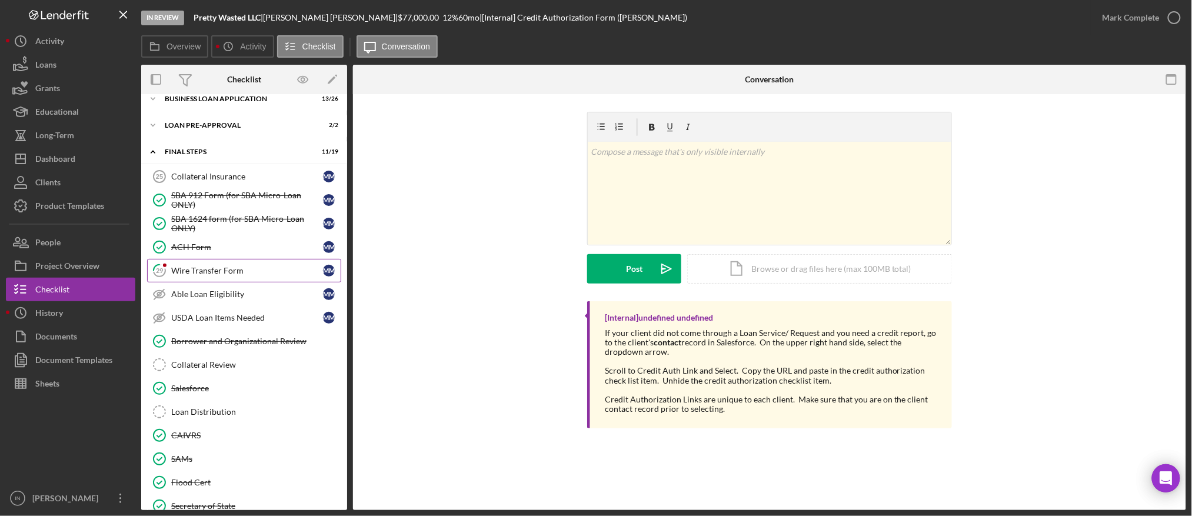
click at [251, 275] on div "Wire Transfer Form" at bounding box center [247, 270] width 152 height 9
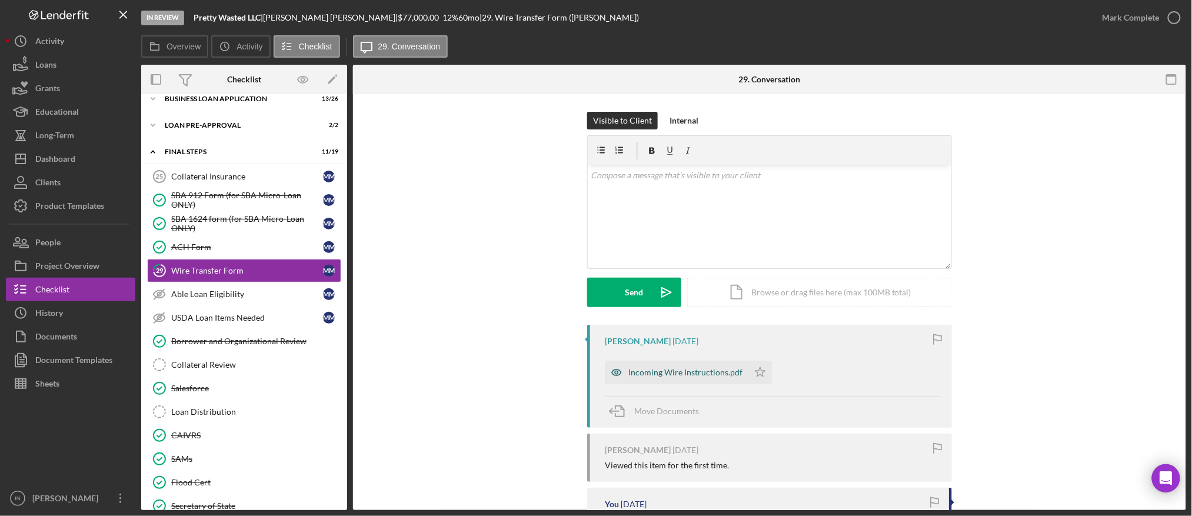
click at [704, 366] on div "Incoming Wire Instructions.pdf" at bounding box center [676, 373] width 143 height 24
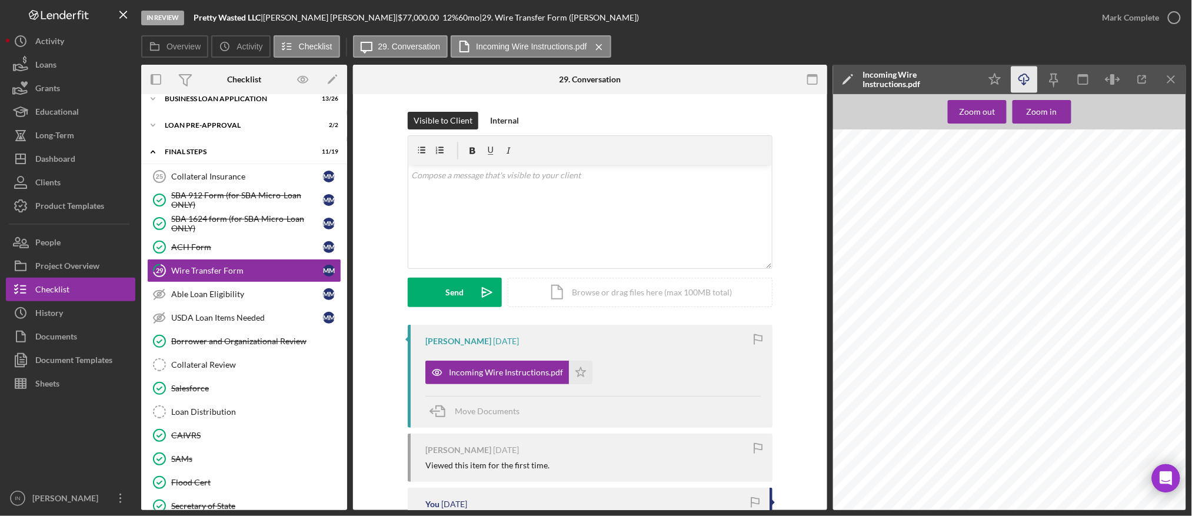
click at [1029, 81] on icon "Icon/Download" at bounding box center [1024, 79] width 26 height 26
click at [879, 476] on div "*777* © 2024 Navy Federal NFCU 777 (11-24) Navy Federal Credit Union ® Incoming…" at bounding box center [1013, 362] width 360 height 466
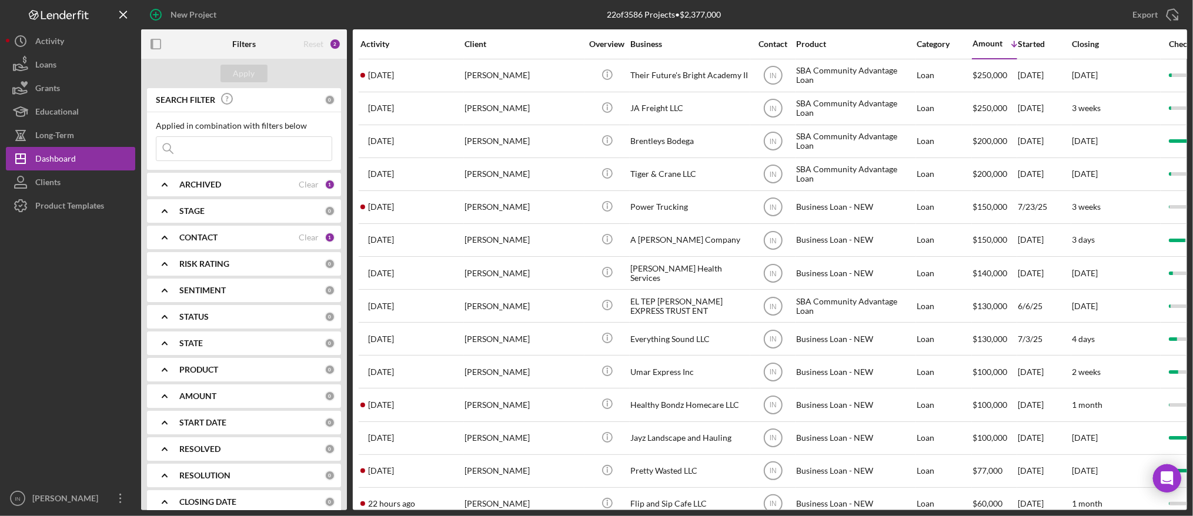
click at [236, 149] on input at bounding box center [243, 149] width 175 height 24
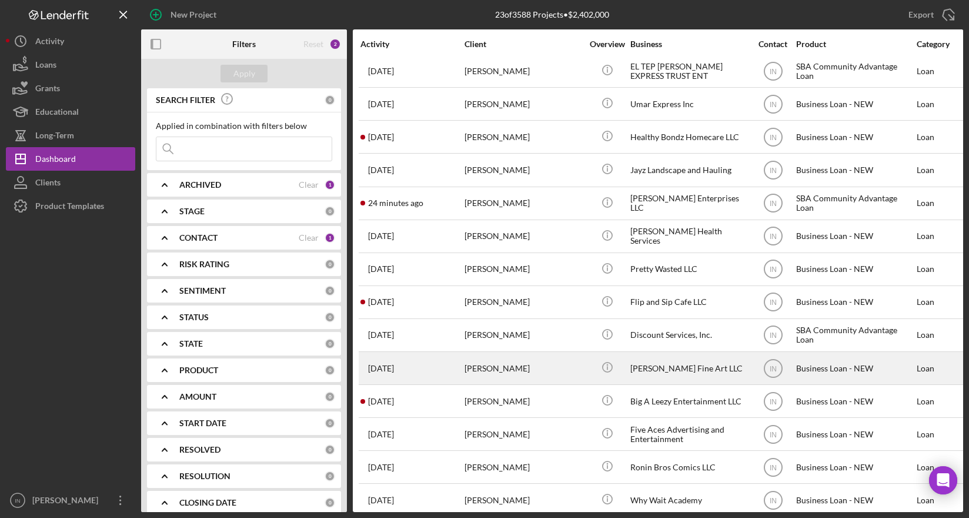
scroll to position [318, 0]
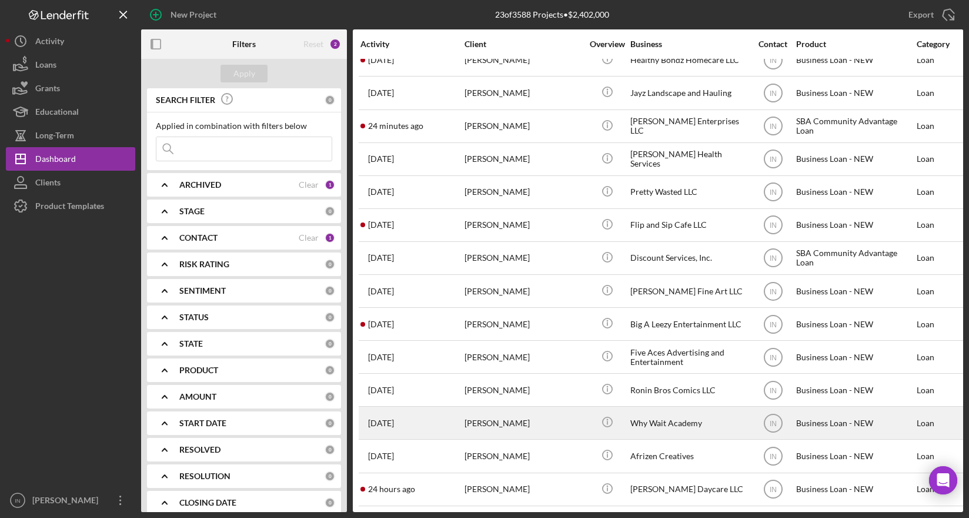
click at [522, 409] on div "[PERSON_NAME]" at bounding box center [524, 422] width 118 height 31
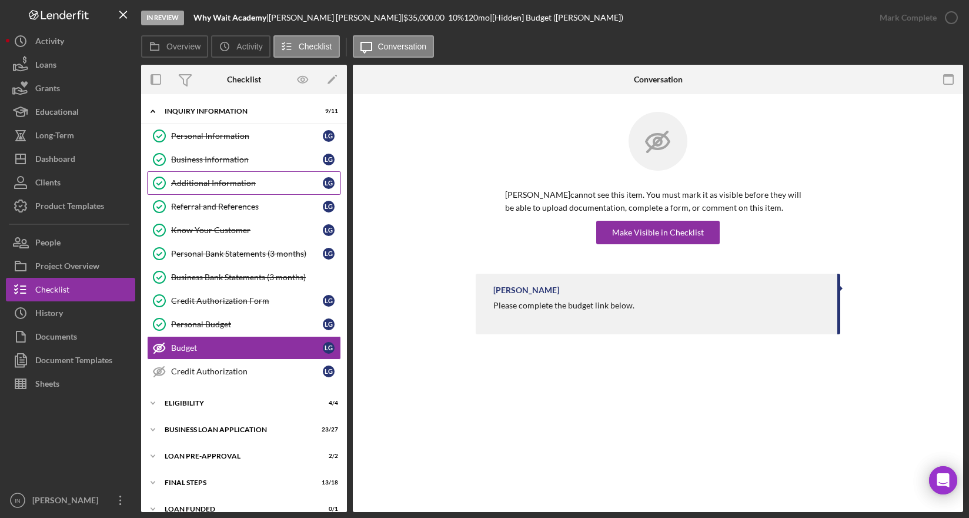
scroll to position [14, 0]
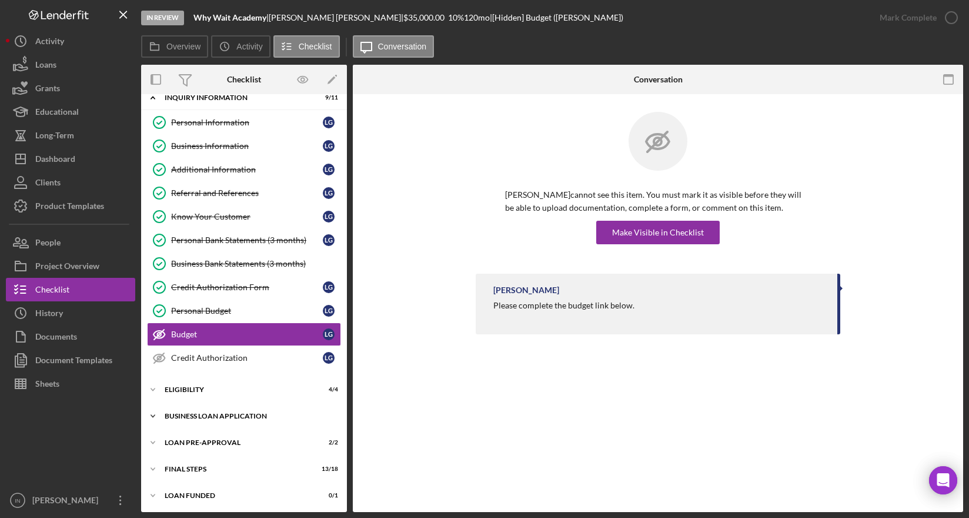
click at [226, 416] on div "BUSINESS LOAN APPLICATION" at bounding box center [249, 415] width 168 height 7
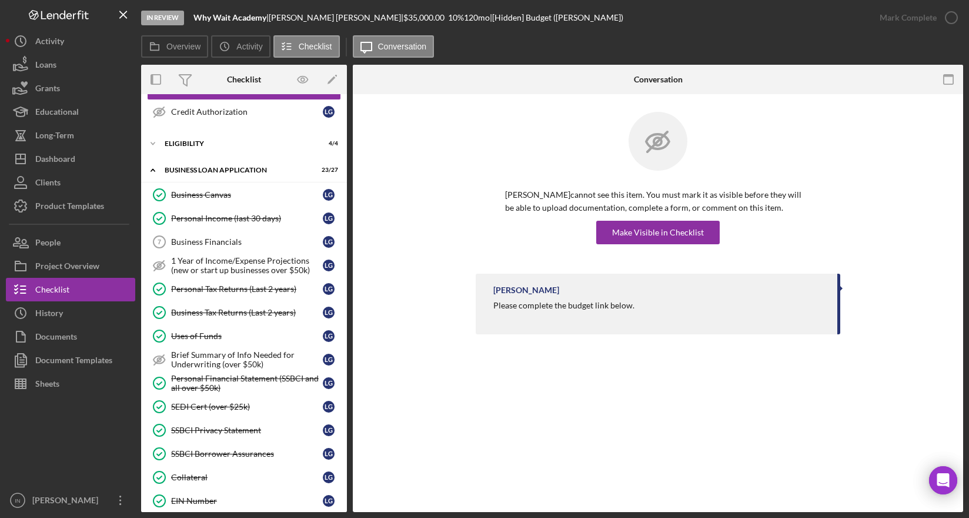
scroll to position [181, 0]
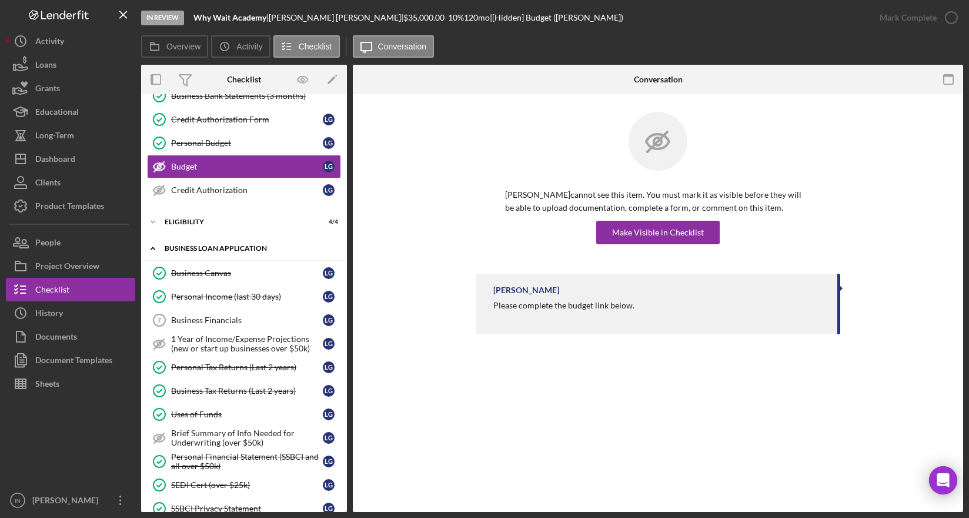
click at [243, 241] on div "Icon/Expander BUSINESS LOAN APPLICATION 23 / 27" at bounding box center [244, 248] width 206 height 24
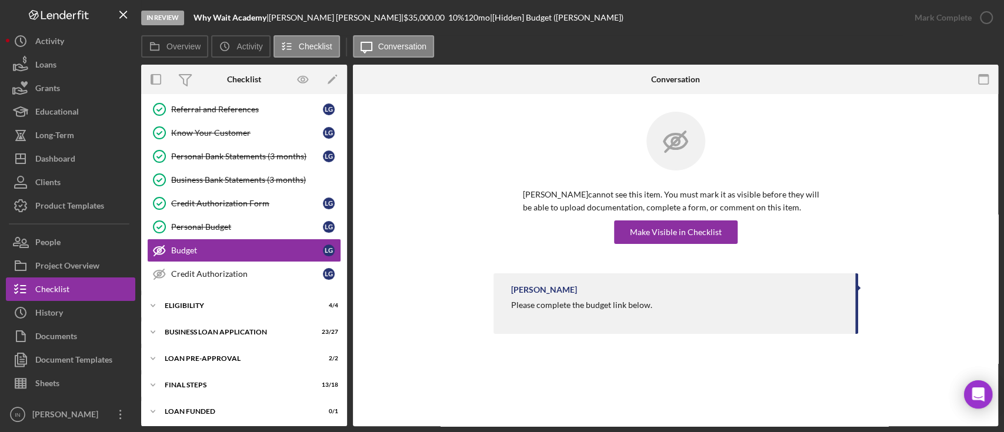
scroll to position [99, 0]
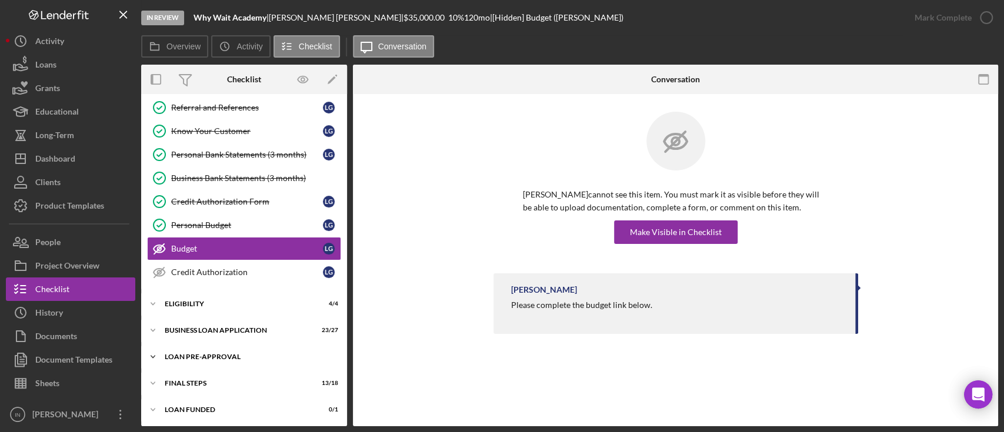
click at [219, 351] on div "Icon/Expander LOAN PRE-APPROVAL 2 / 2" at bounding box center [244, 357] width 206 height 24
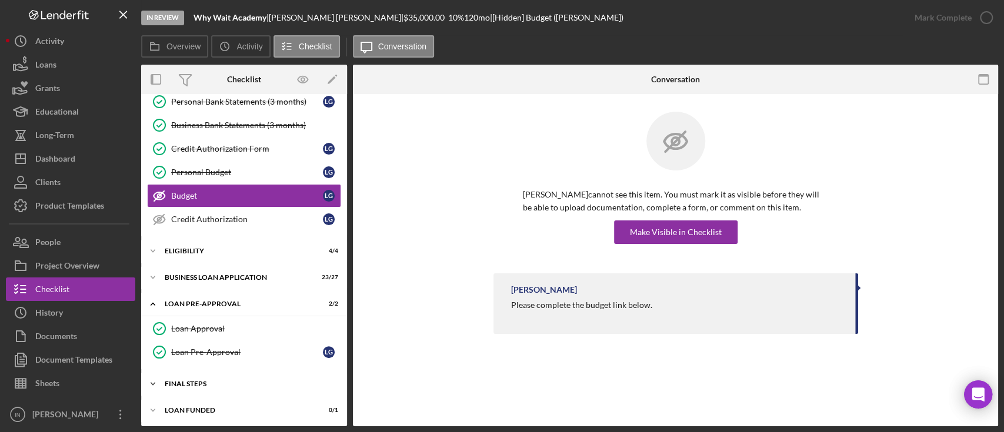
click at [217, 382] on div "FINAL STEPS" at bounding box center [249, 384] width 168 height 7
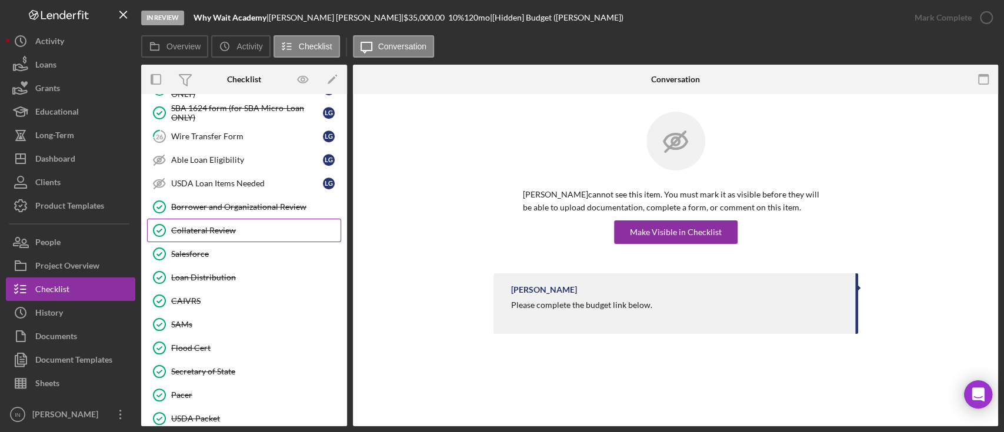
scroll to position [416, 0]
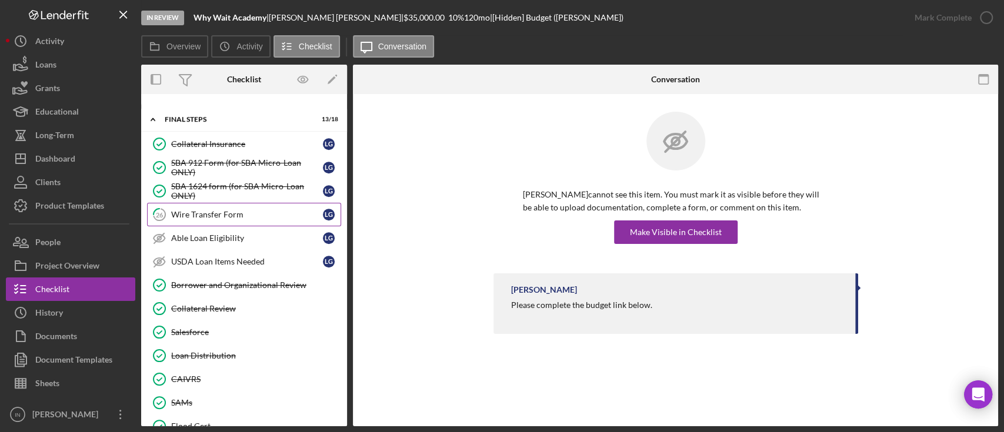
click at [242, 213] on div "Wire Transfer Form" at bounding box center [247, 214] width 152 height 9
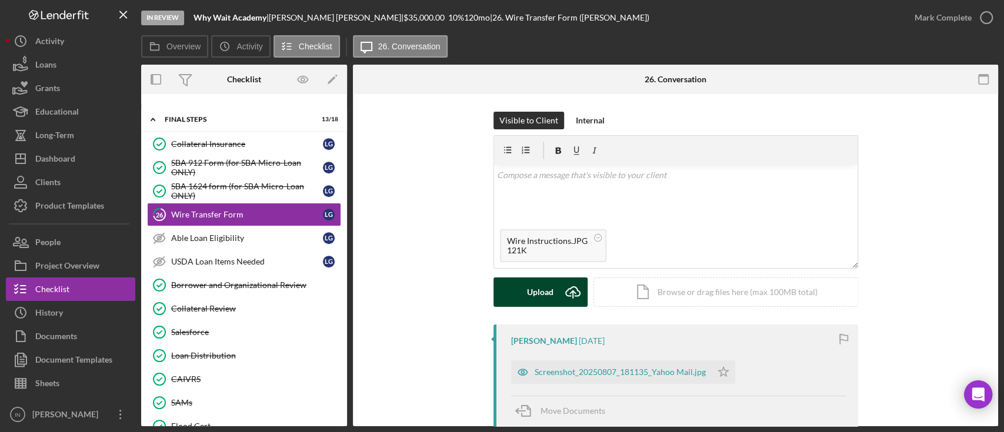
click at [527, 286] on div "Upload" at bounding box center [540, 292] width 26 height 29
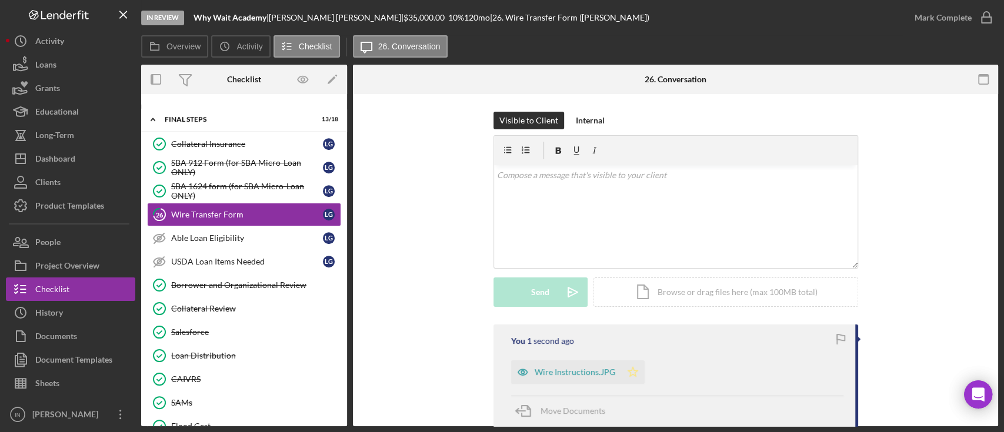
click at [635, 375] on icon "Icon/Star" at bounding box center [633, 373] width 24 height 24
click at [952, 22] on div "Mark Complete" at bounding box center [943, 18] width 57 height 24
